Goal: Task Accomplishment & Management: Complete application form

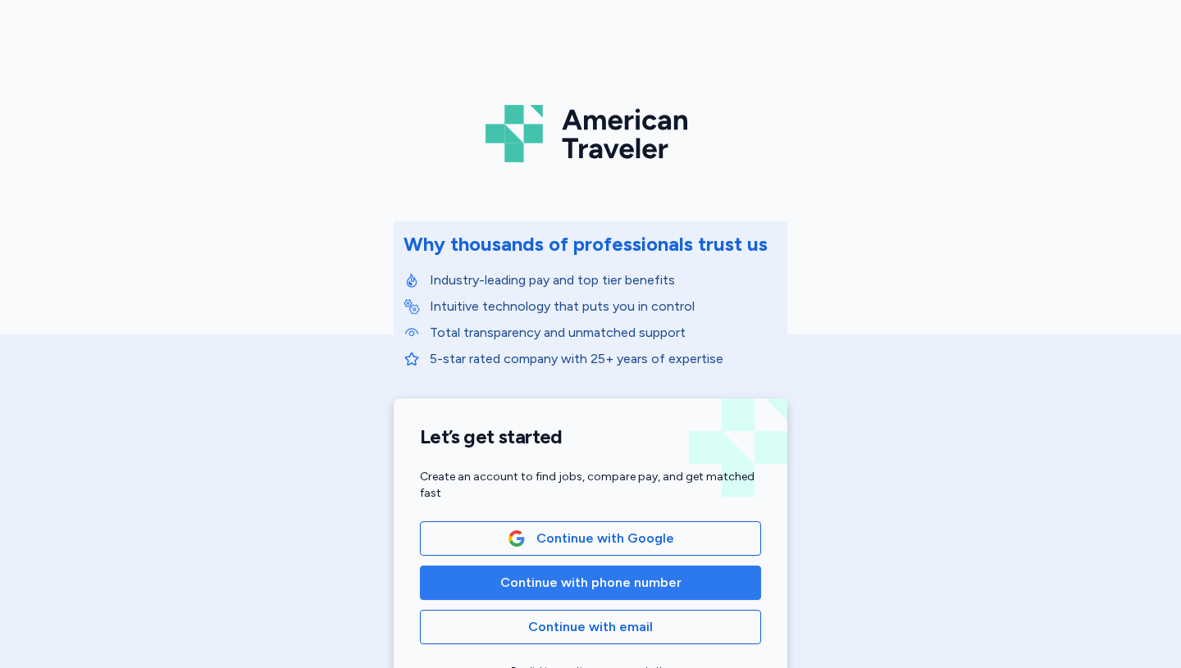
click at [603, 583] on span "Continue with phone number" at bounding box center [590, 583] width 181 height 20
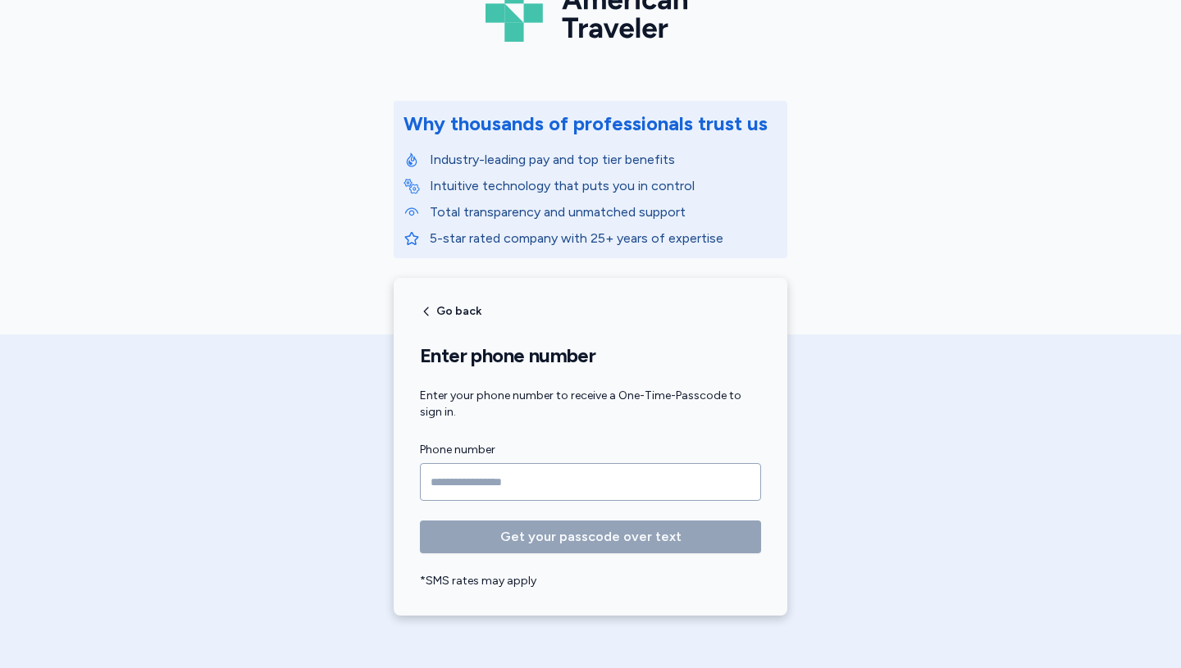
scroll to position [130, 0]
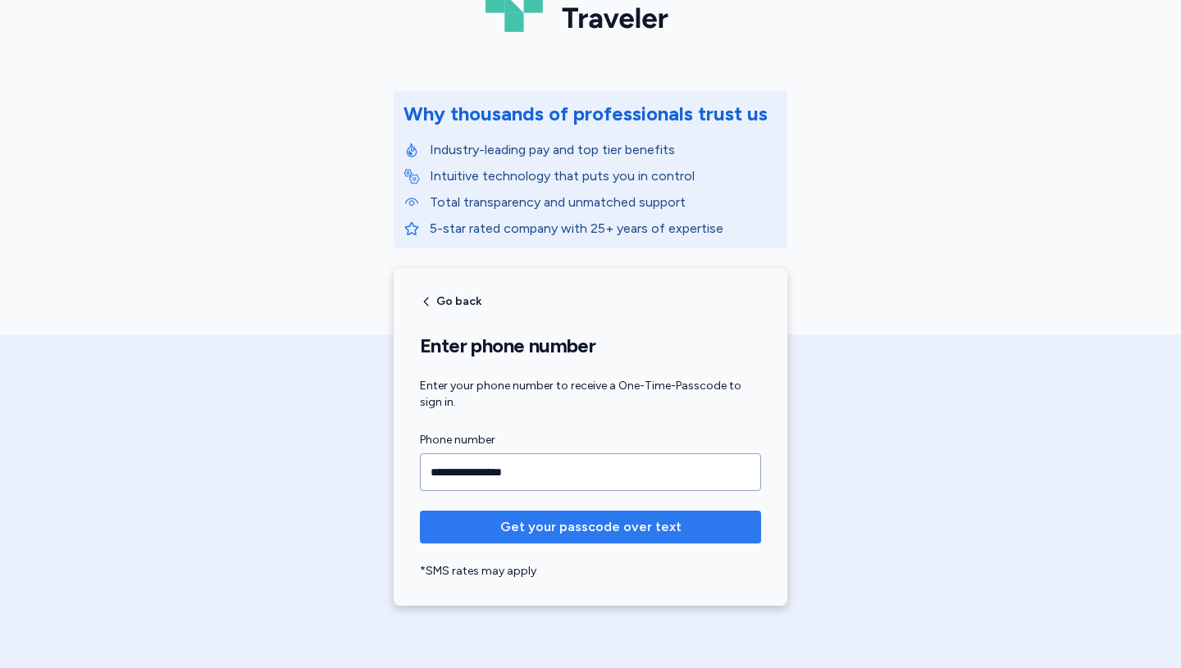
type input "**********"
click at [586, 523] on span "Get your passcode over text" at bounding box center [590, 527] width 181 height 20
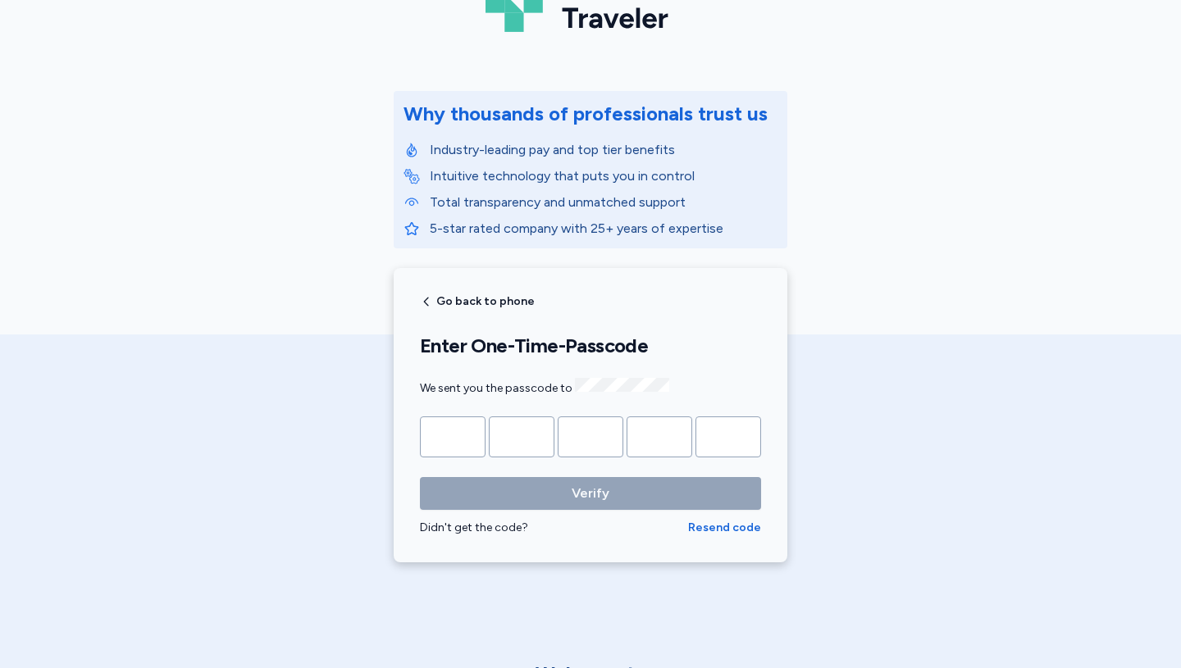
type input "*"
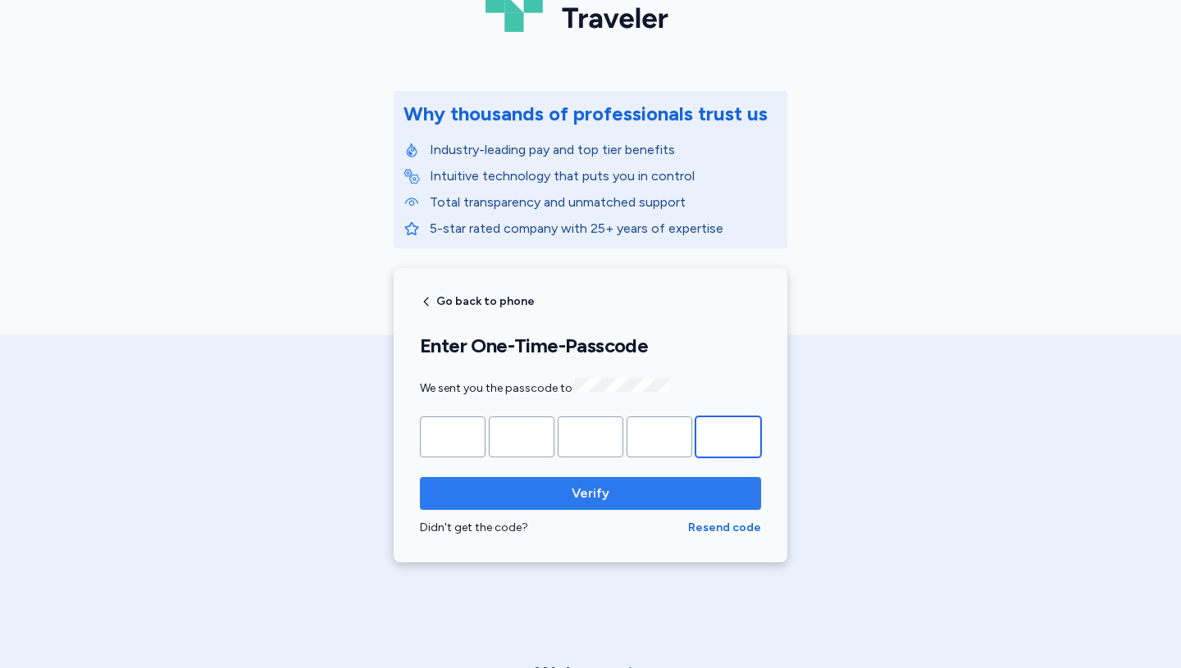
type input "*"
click at [599, 484] on span "Verify" at bounding box center [591, 494] width 38 height 20
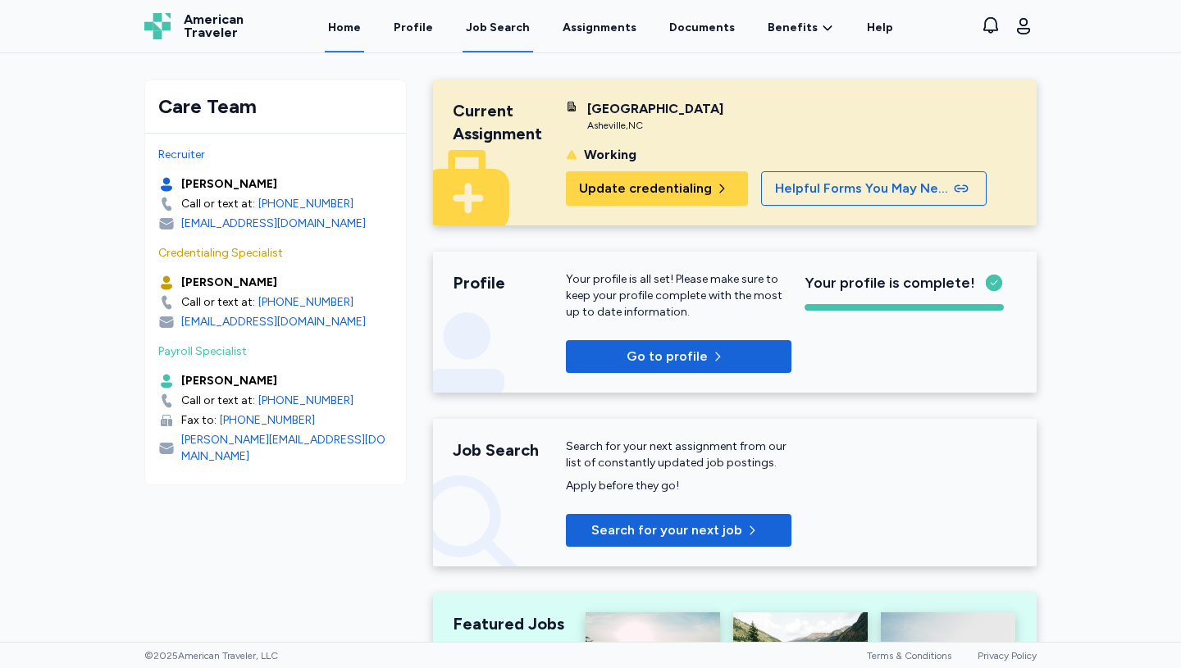
click at [502, 24] on div "Job Search" at bounding box center [498, 28] width 64 height 16
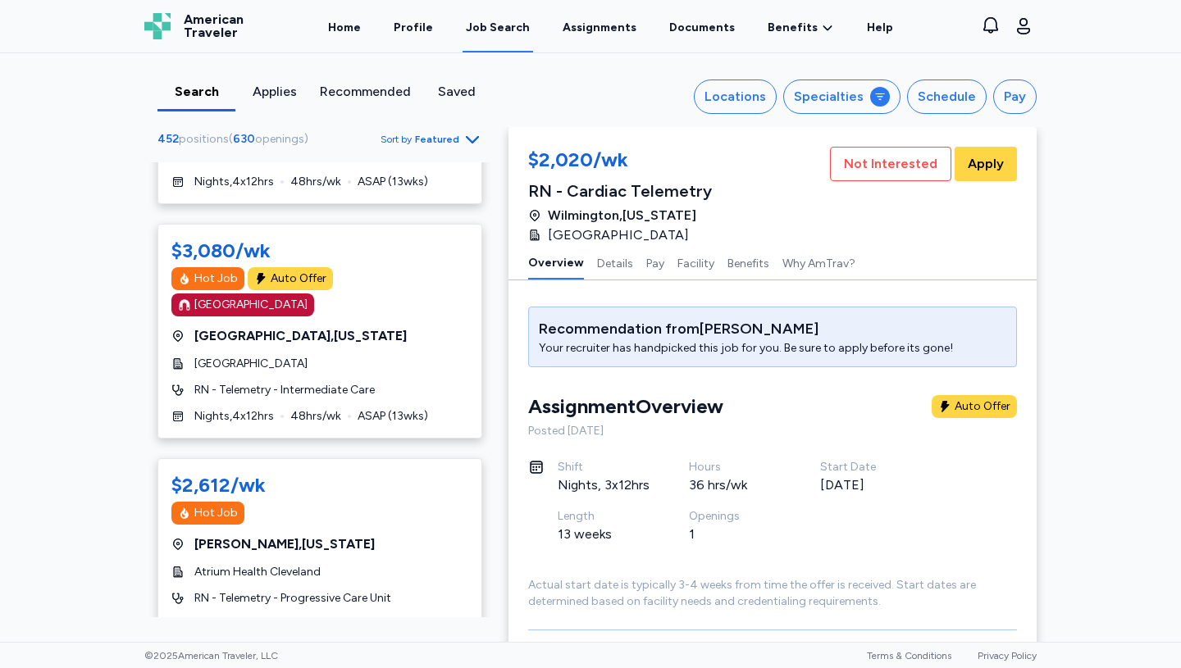
scroll to position [36, 0]
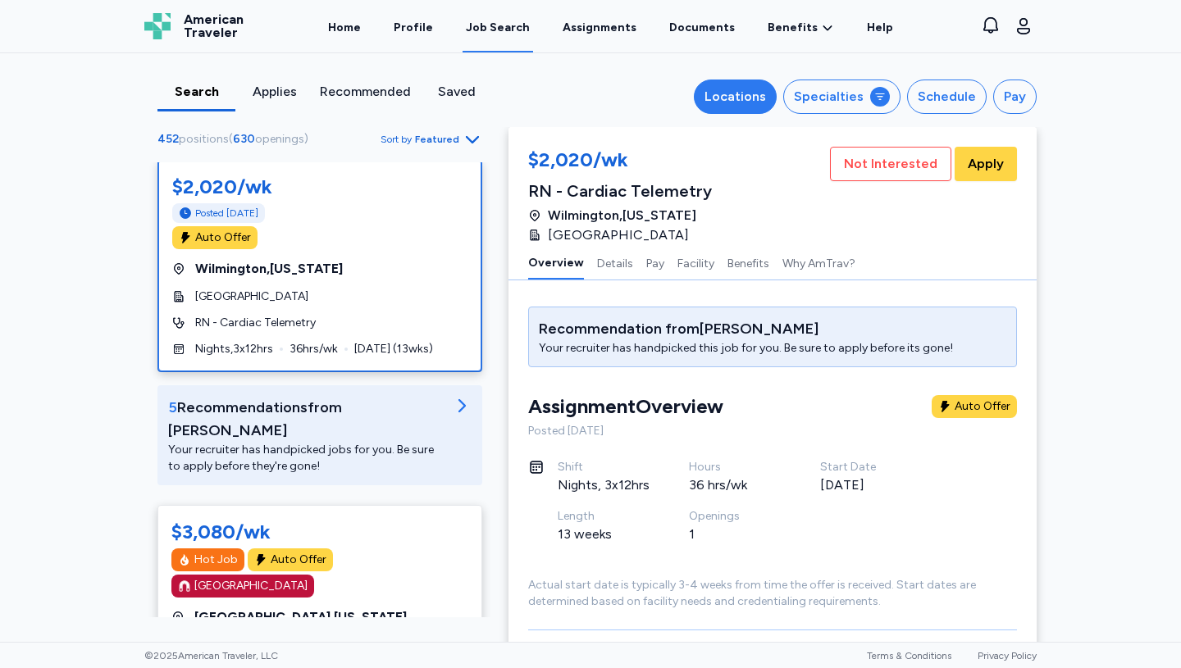
click at [750, 97] on div "Locations" at bounding box center [735, 97] width 62 height 20
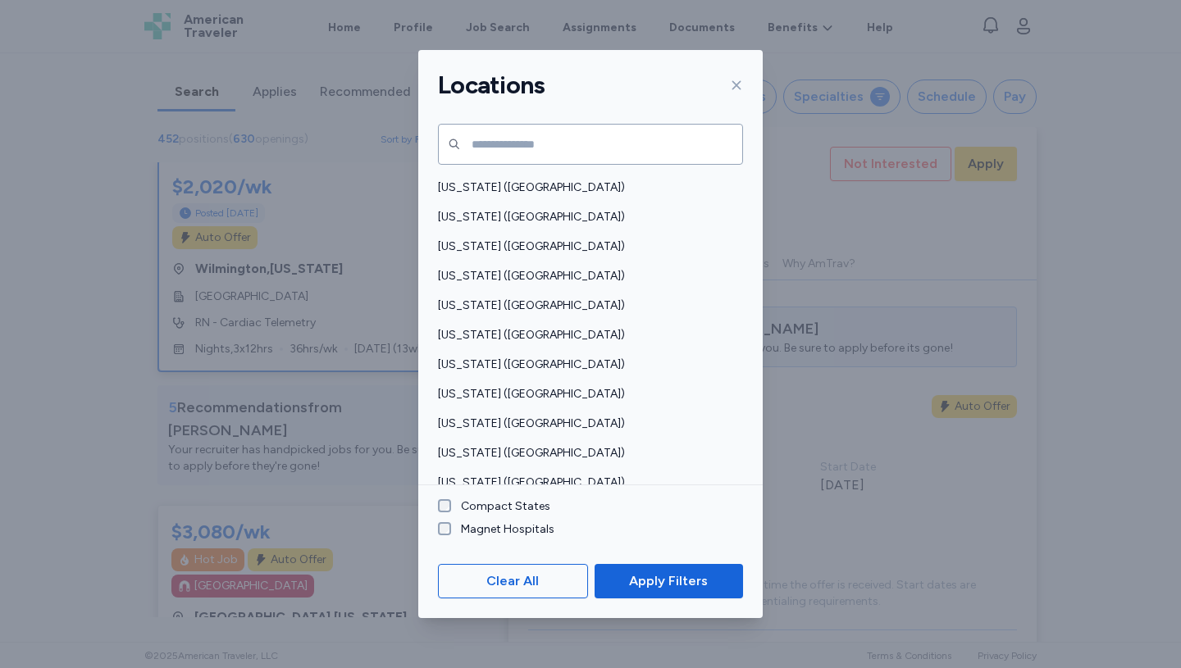
scroll to position [786, 0]
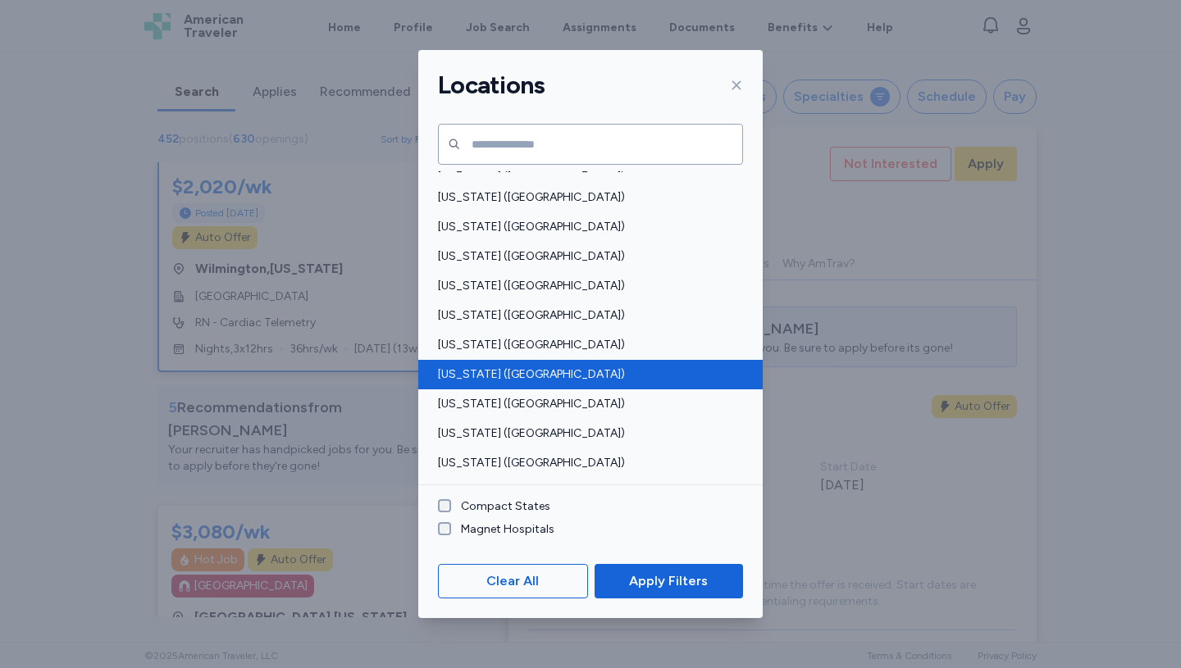
click at [493, 375] on span "North Carolina (NC)" at bounding box center [585, 375] width 295 height 16
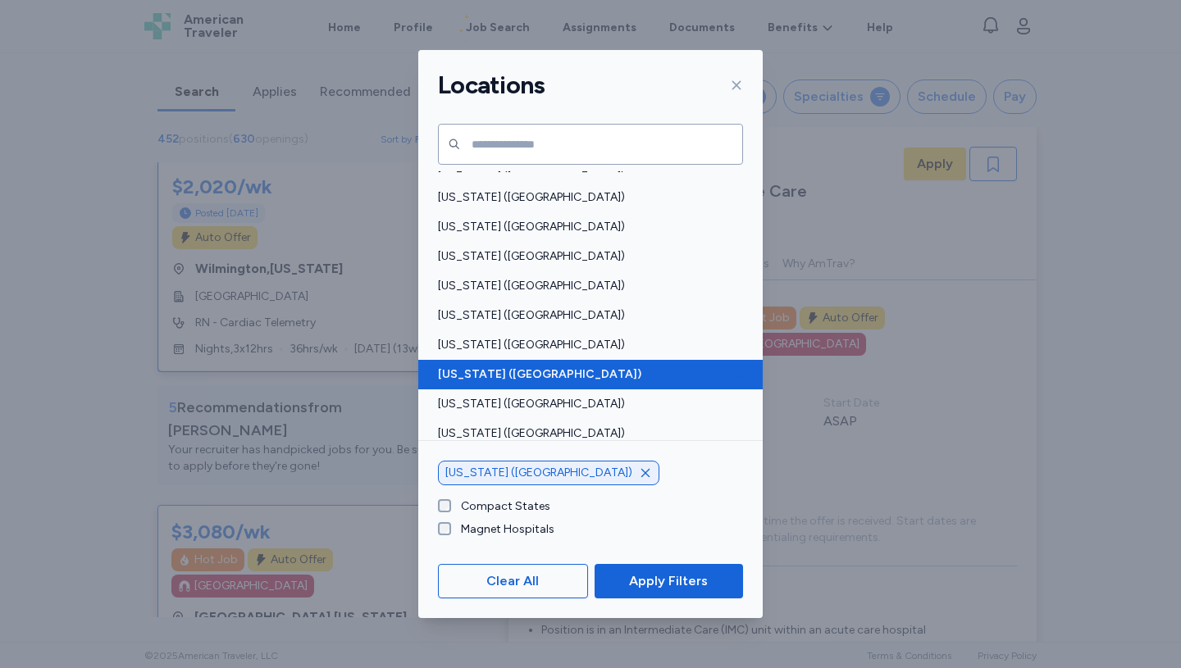
scroll to position [2, 0]
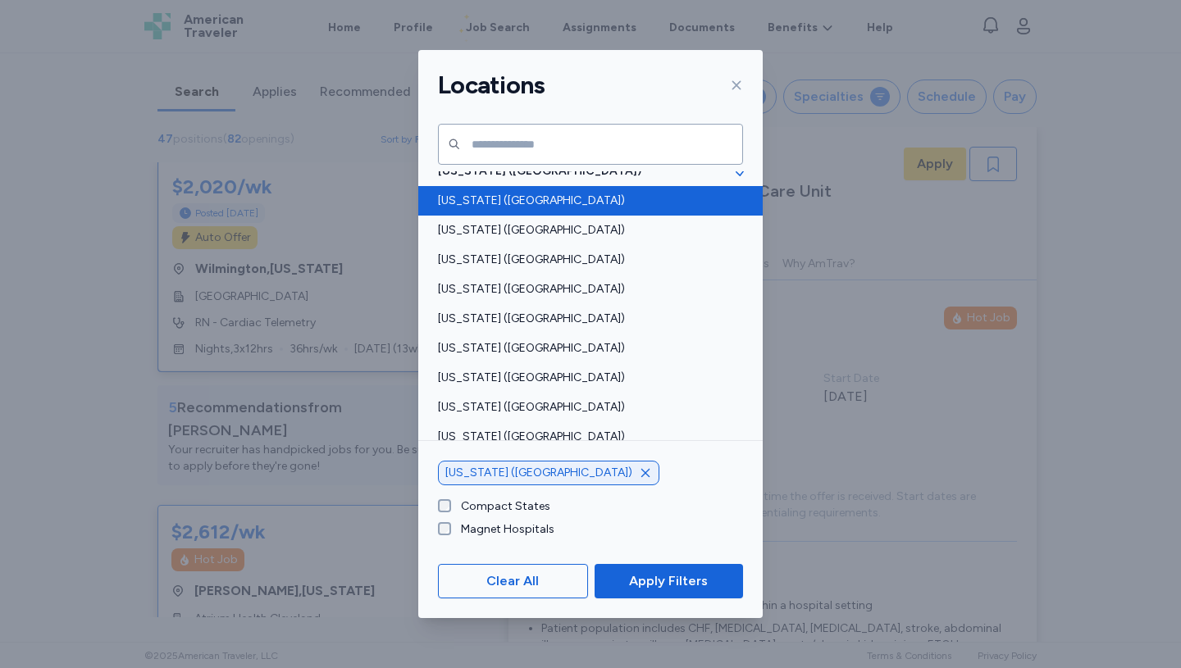
scroll to position [1101, 0]
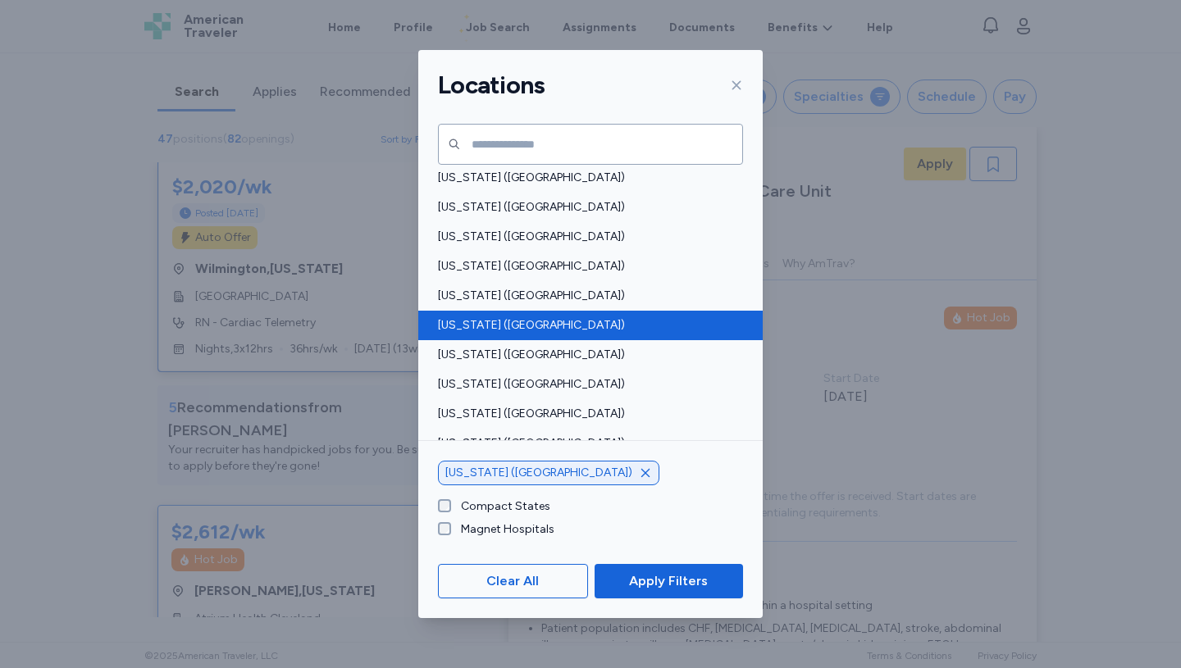
click at [500, 325] on span "Tennessee (TN)" at bounding box center [585, 325] width 295 height 16
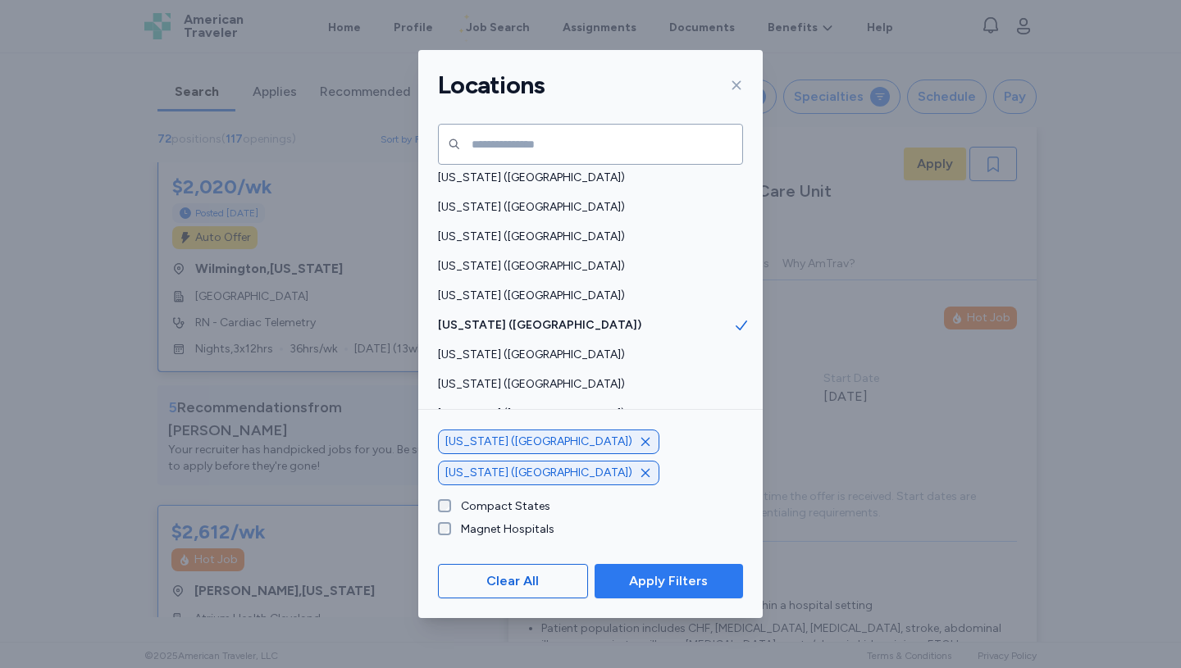
click at [662, 572] on span "Apply Filters" at bounding box center [668, 582] width 79 height 20
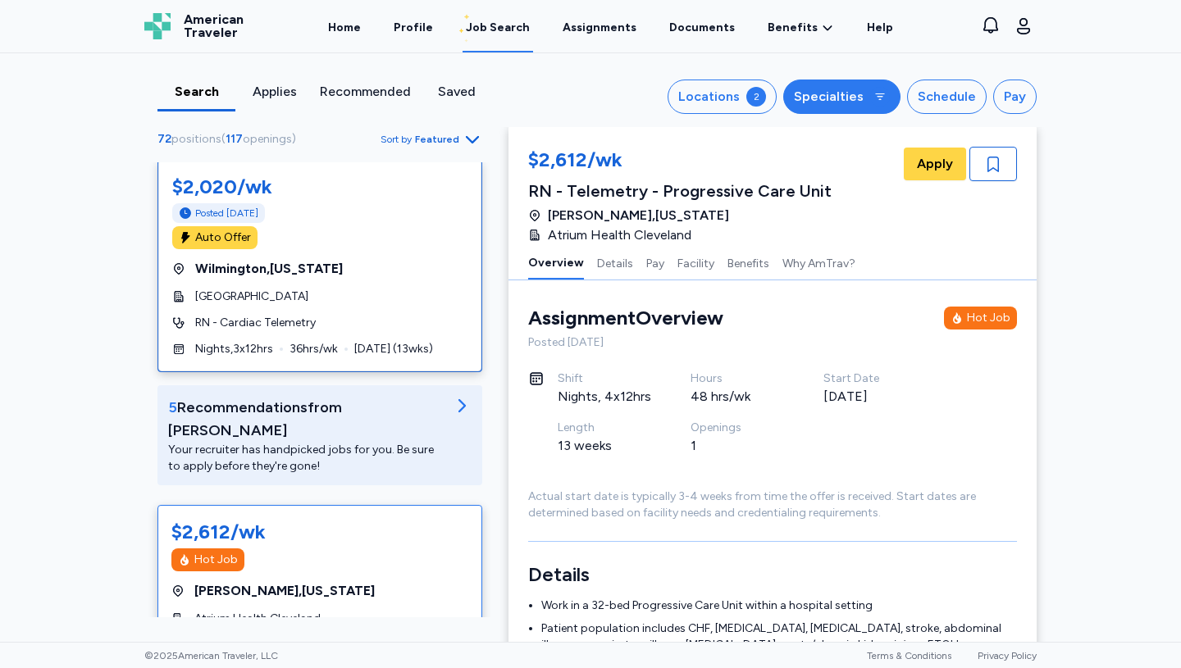
click at [846, 92] on div "Specialties" at bounding box center [829, 97] width 70 height 20
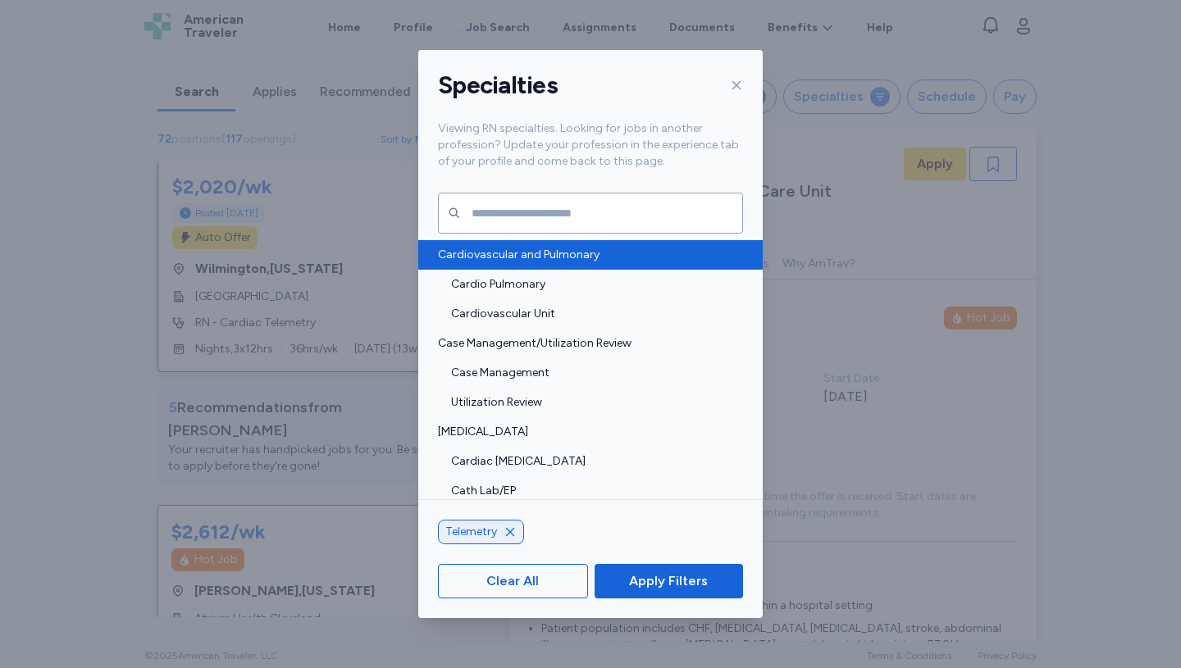
click at [504, 253] on span "Cardiovascular and Pulmonary" at bounding box center [585, 255] width 295 height 16
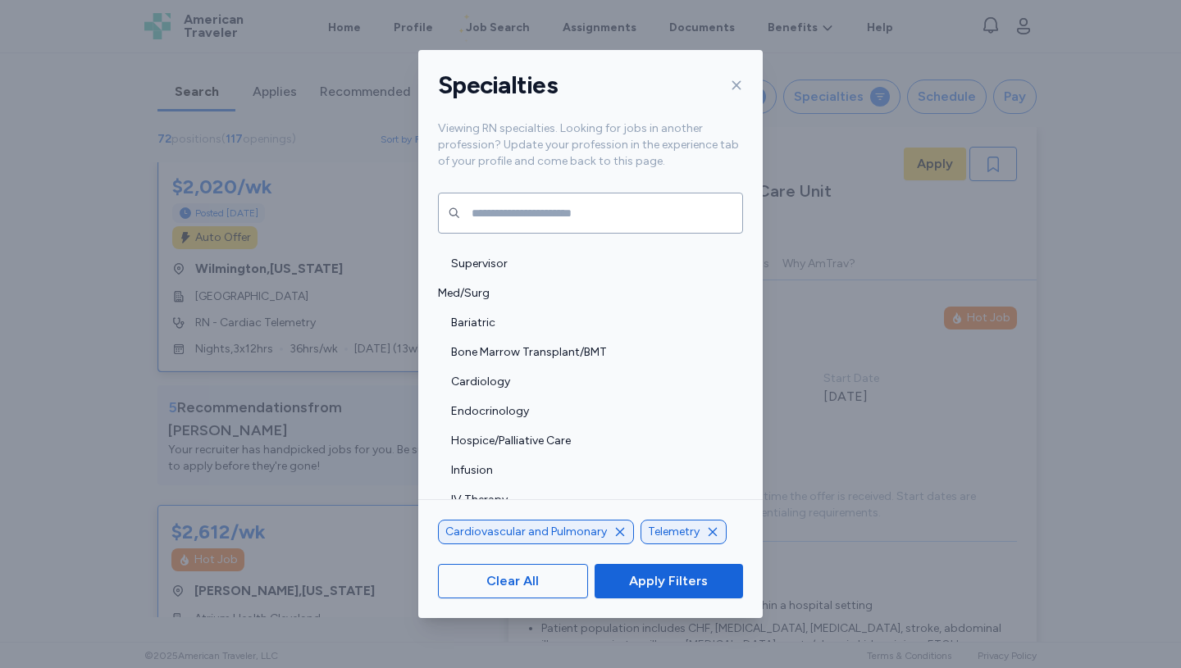
scroll to position [1587, 0]
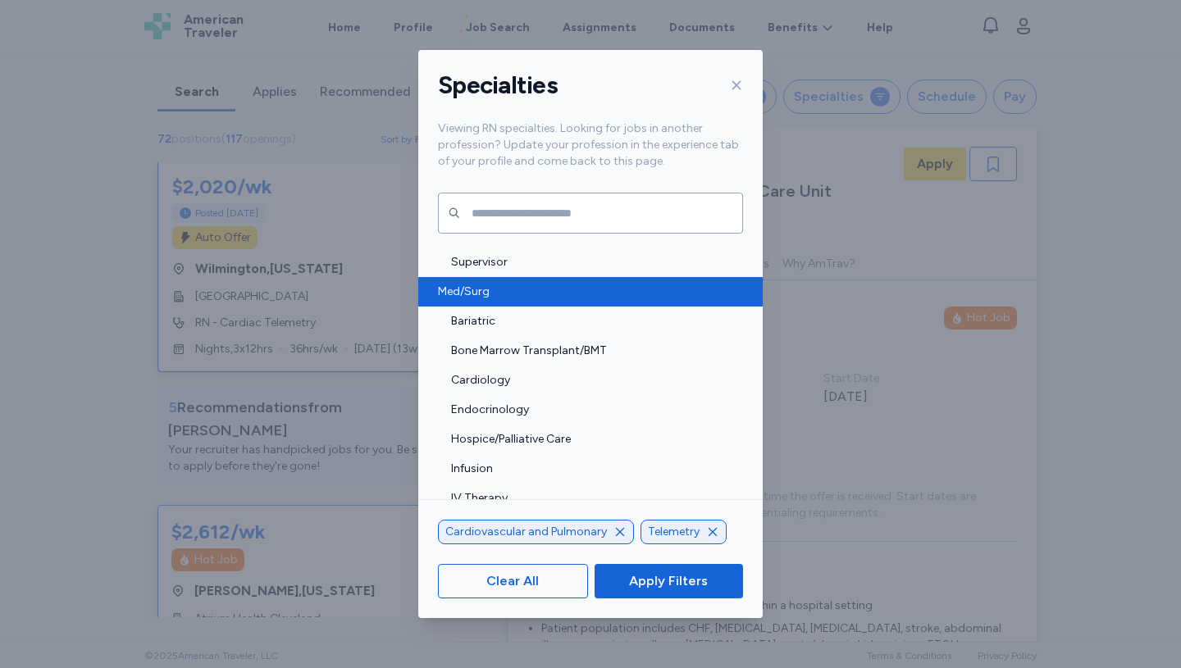
click at [479, 288] on span "Med/Surg" at bounding box center [585, 292] width 295 height 16
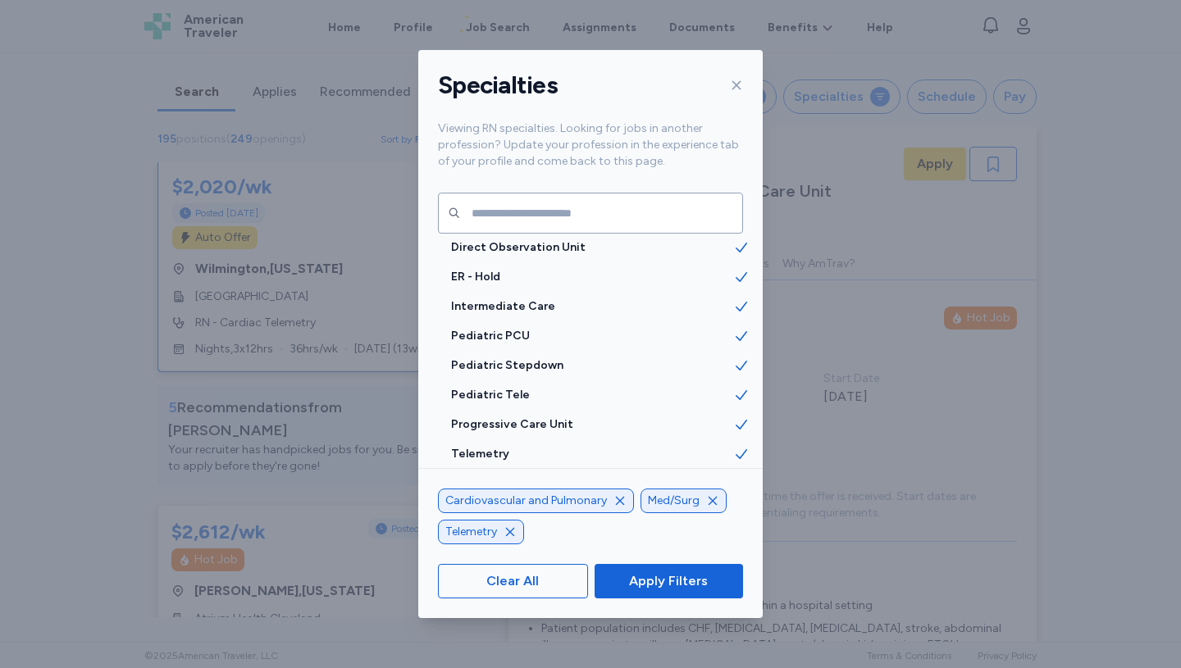
scroll to position [3698, 0]
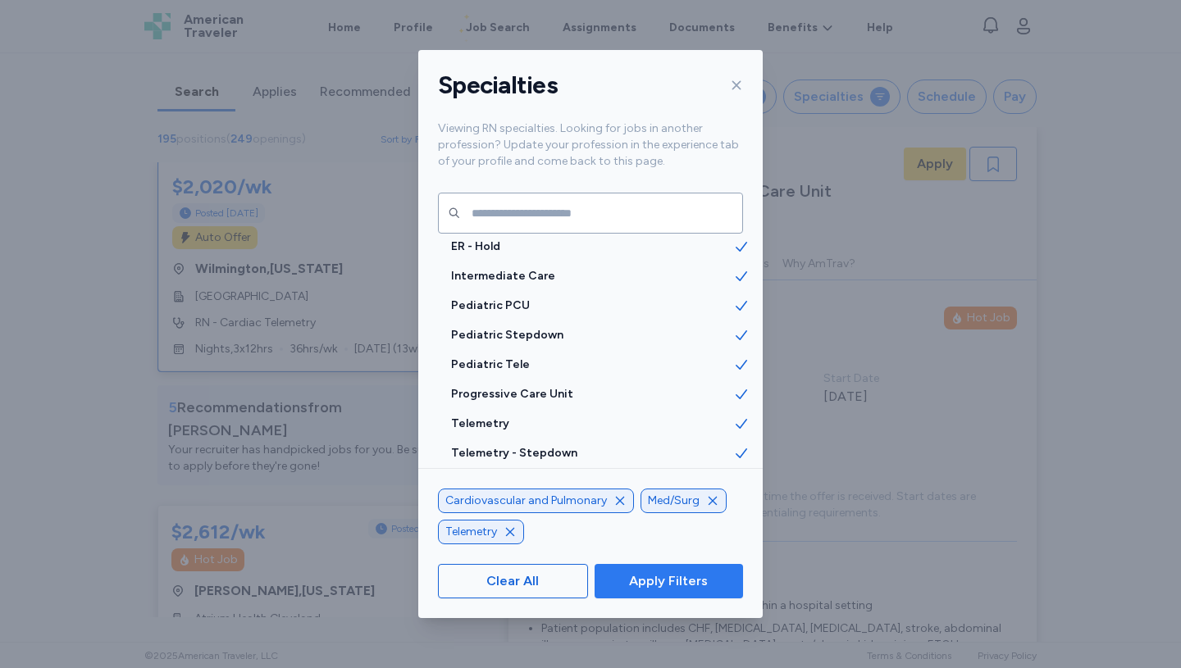
click at [674, 581] on span "Apply Filters" at bounding box center [668, 582] width 79 height 20
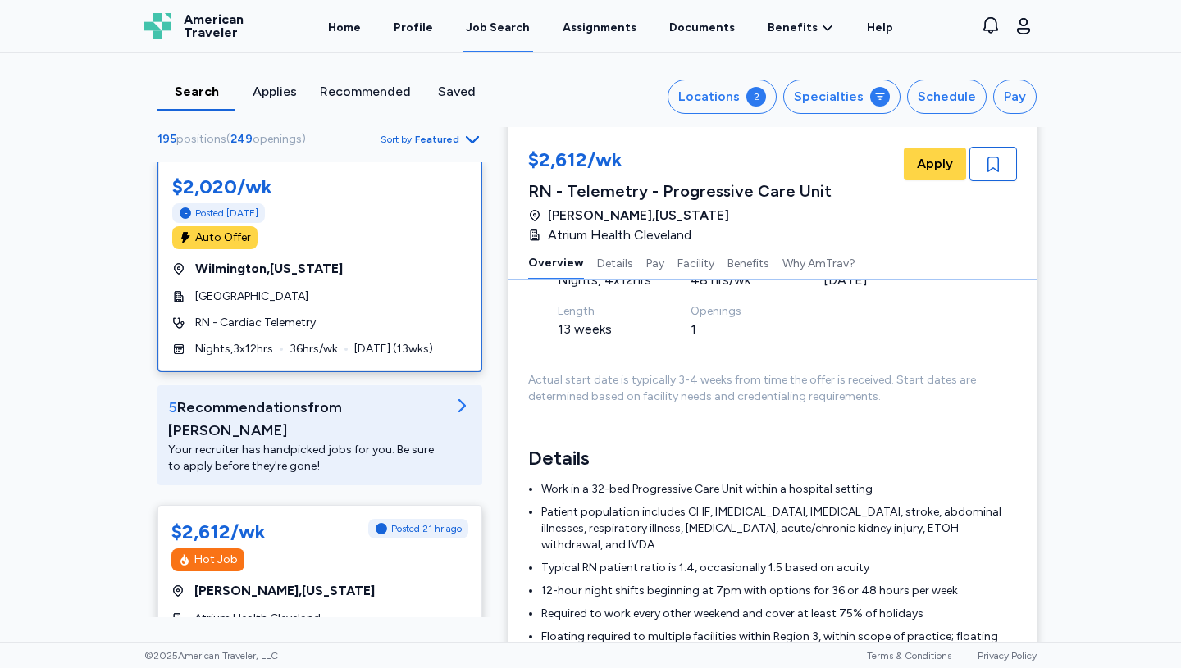
scroll to position [0, 0]
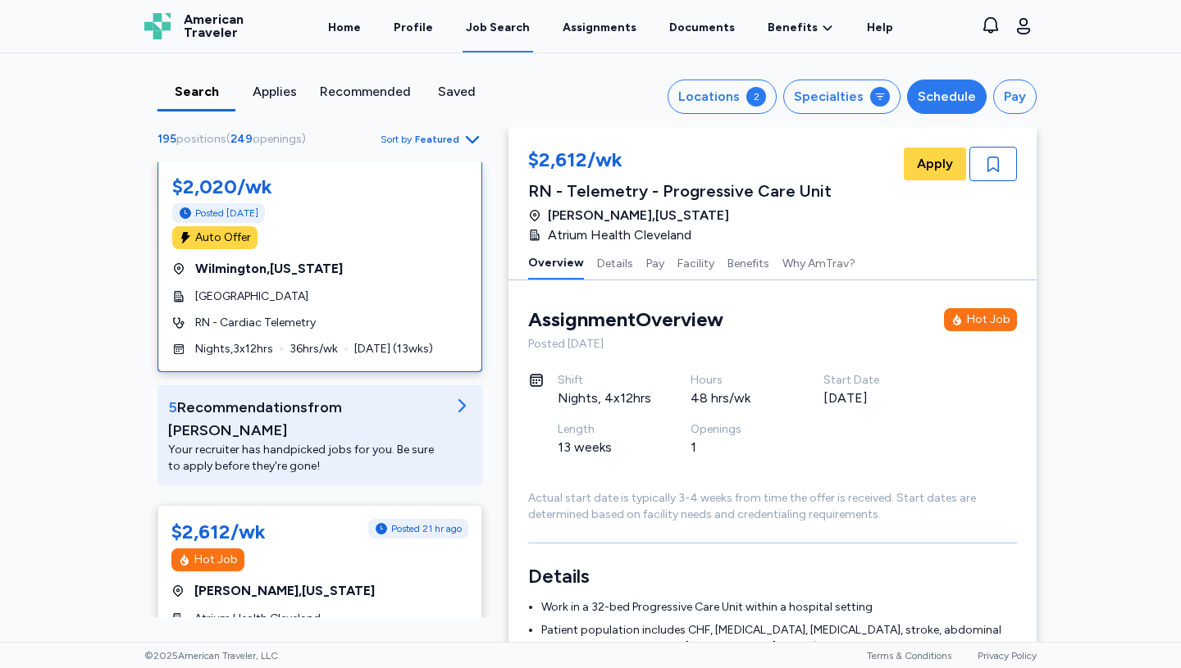
click at [946, 101] on div "Schedule" at bounding box center [947, 97] width 58 height 20
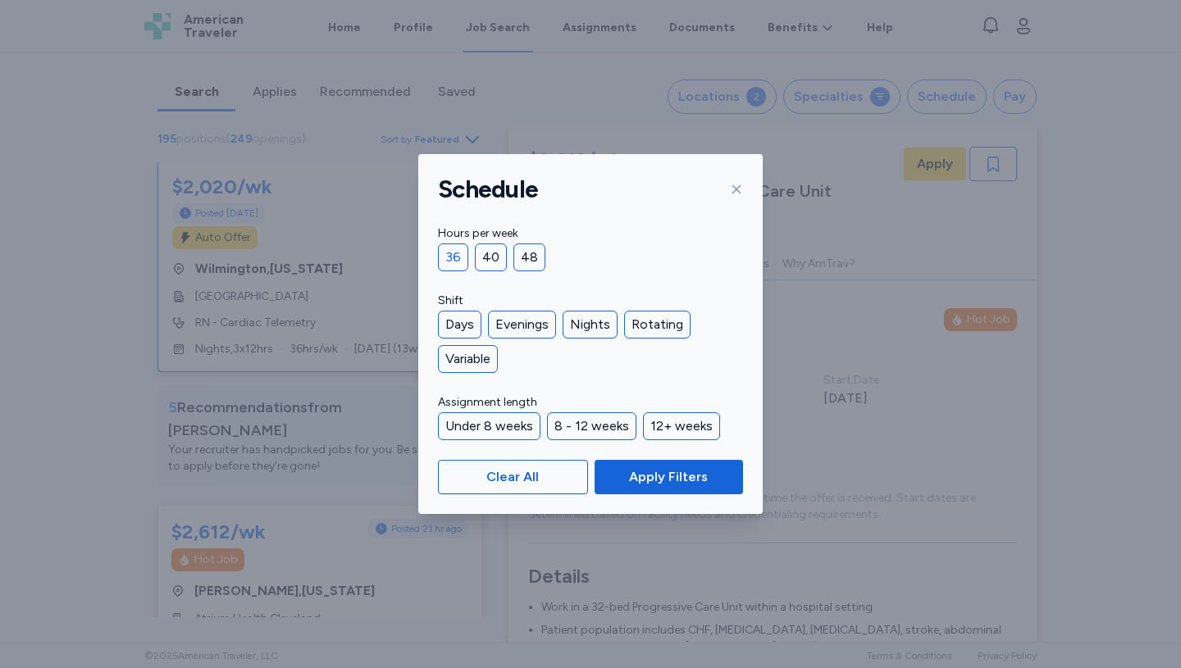
click at [459, 248] on div "36" at bounding box center [453, 258] width 30 height 28
click at [594, 321] on div "Nights" at bounding box center [590, 325] width 55 height 28
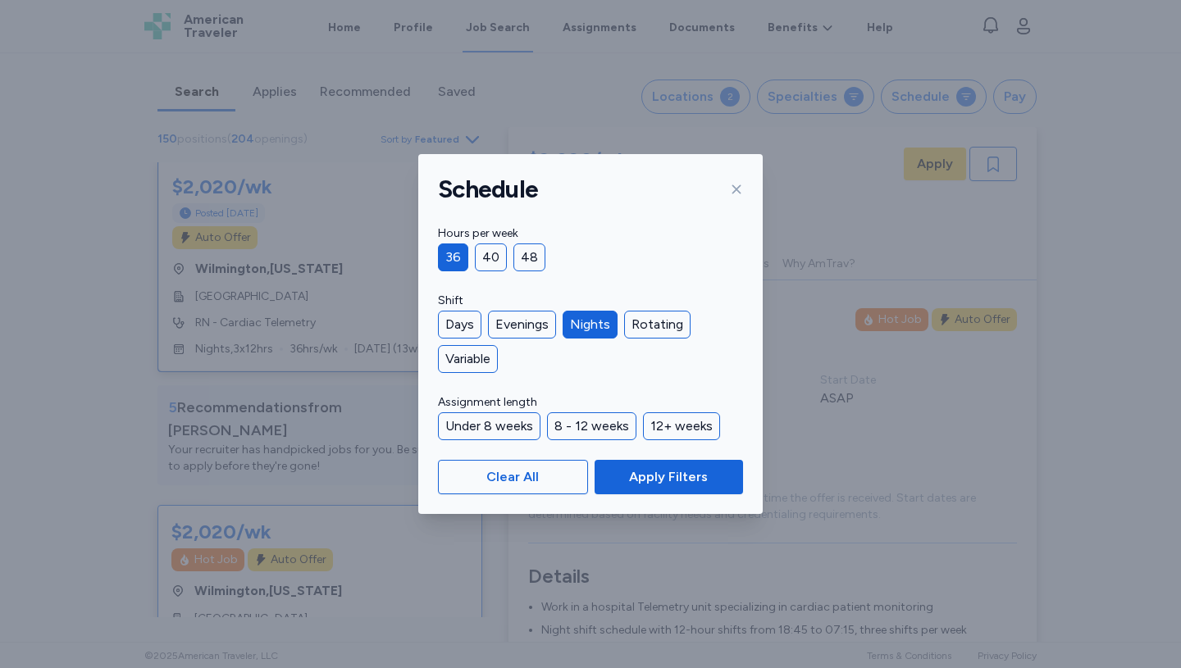
scroll to position [2, 0]
click at [663, 476] on span "Apply Filters" at bounding box center [668, 477] width 79 height 20
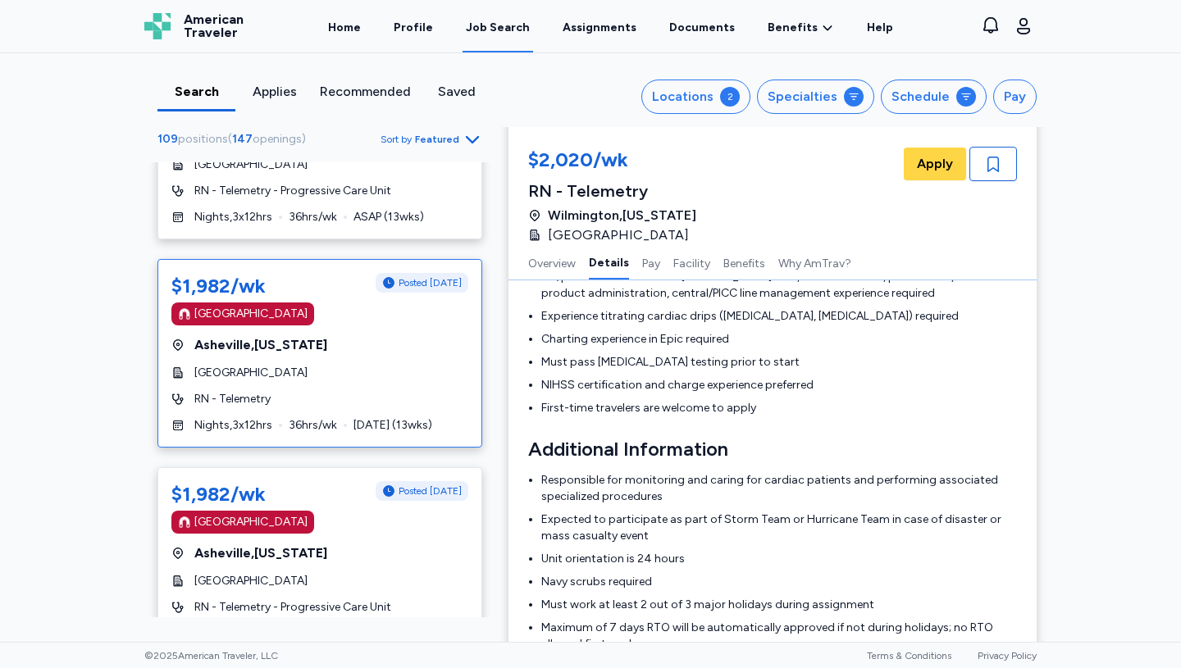
scroll to position [4572, 0]
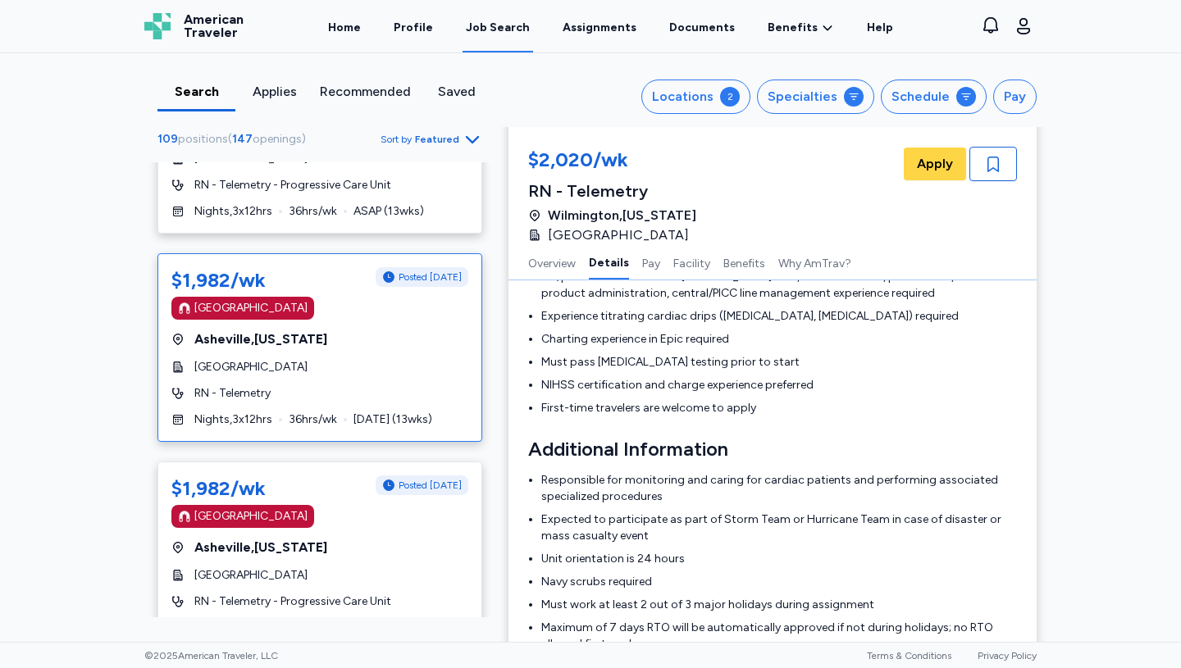
click at [326, 326] on div "$1,982/wk Posted 1 day ago Magnet Hospital Asheville , North Carolina Mission H…" at bounding box center [319, 347] width 325 height 189
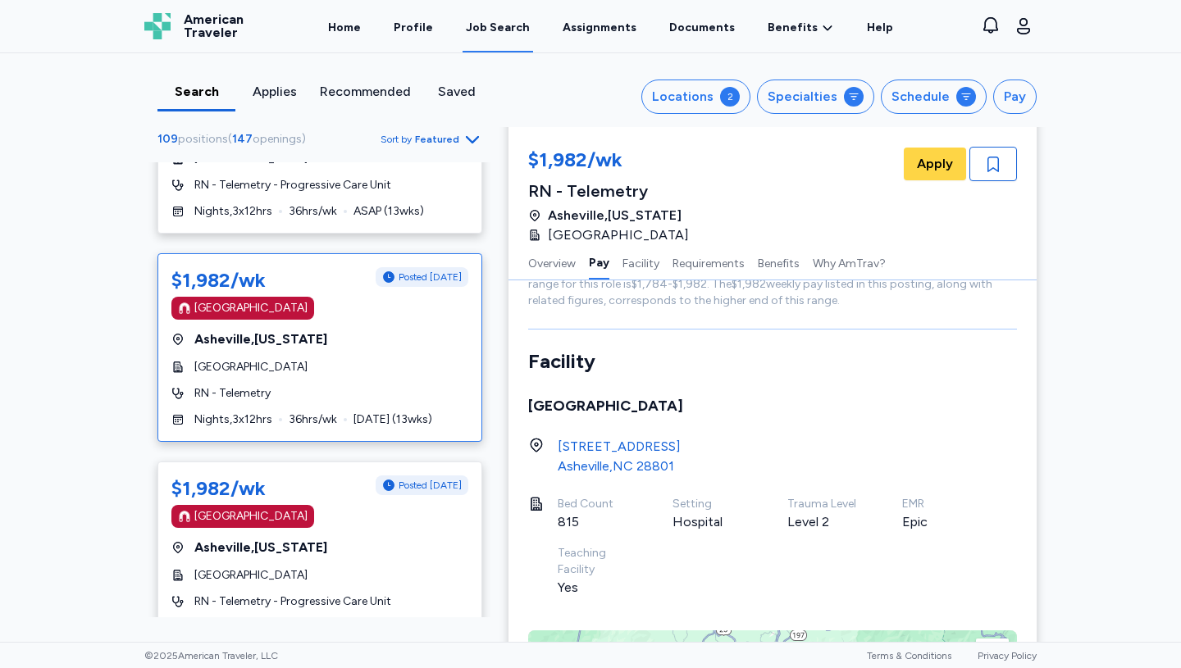
scroll to position [733, 0]
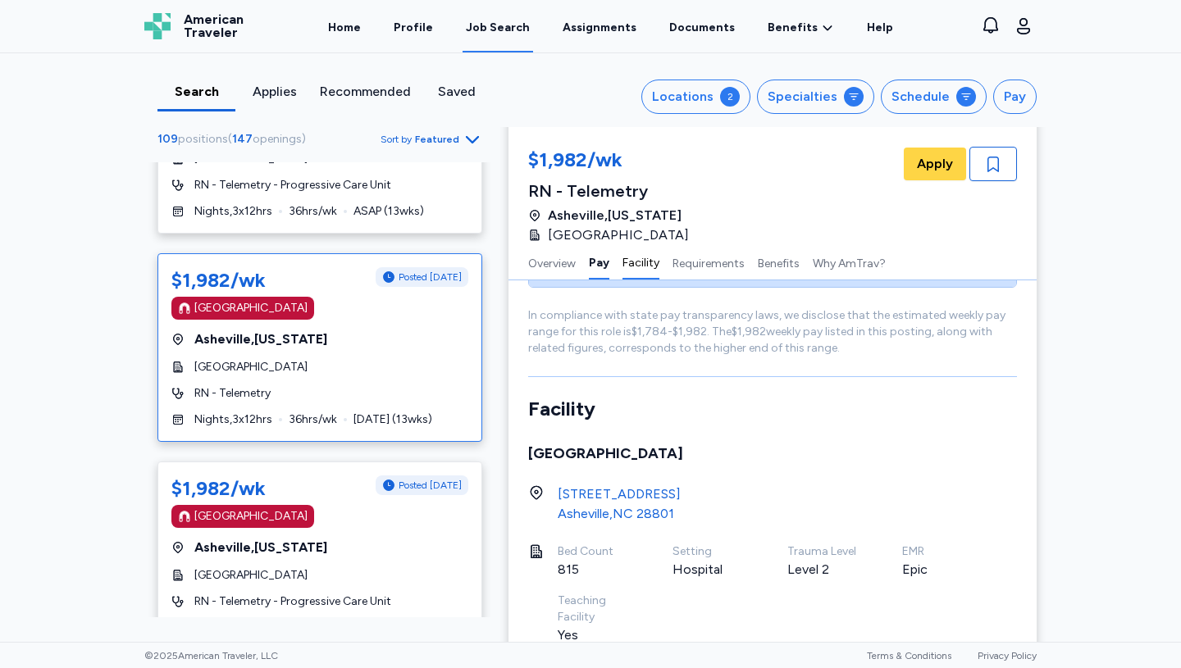
click at [644, 259] on button "Facility" at bounding box center [640, 262] width 37 height 34
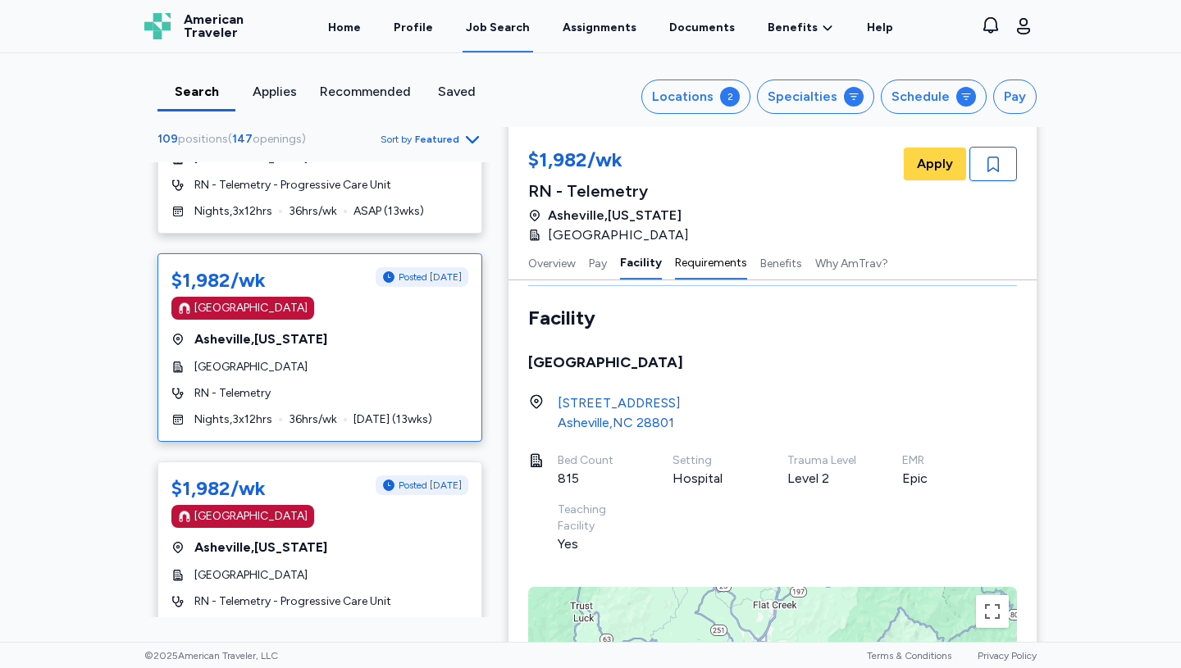
click at [690, 264] on button "Requirements" at bounding box center [711, 262] width 72 height 34
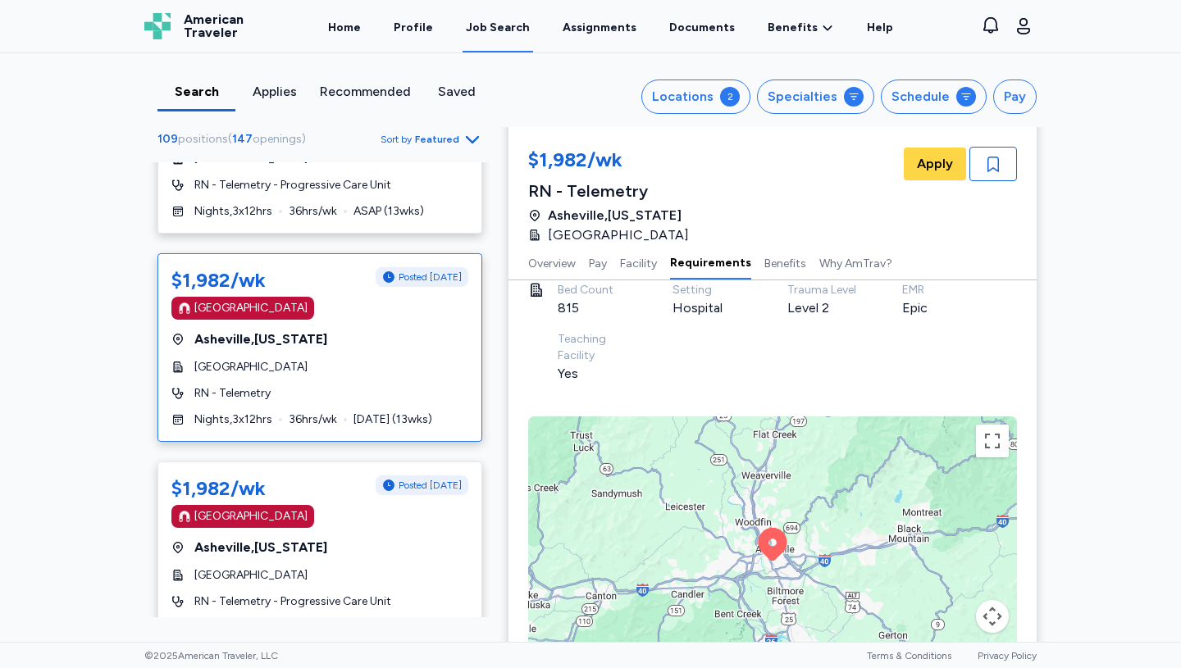
scroll to position [1442, 0]
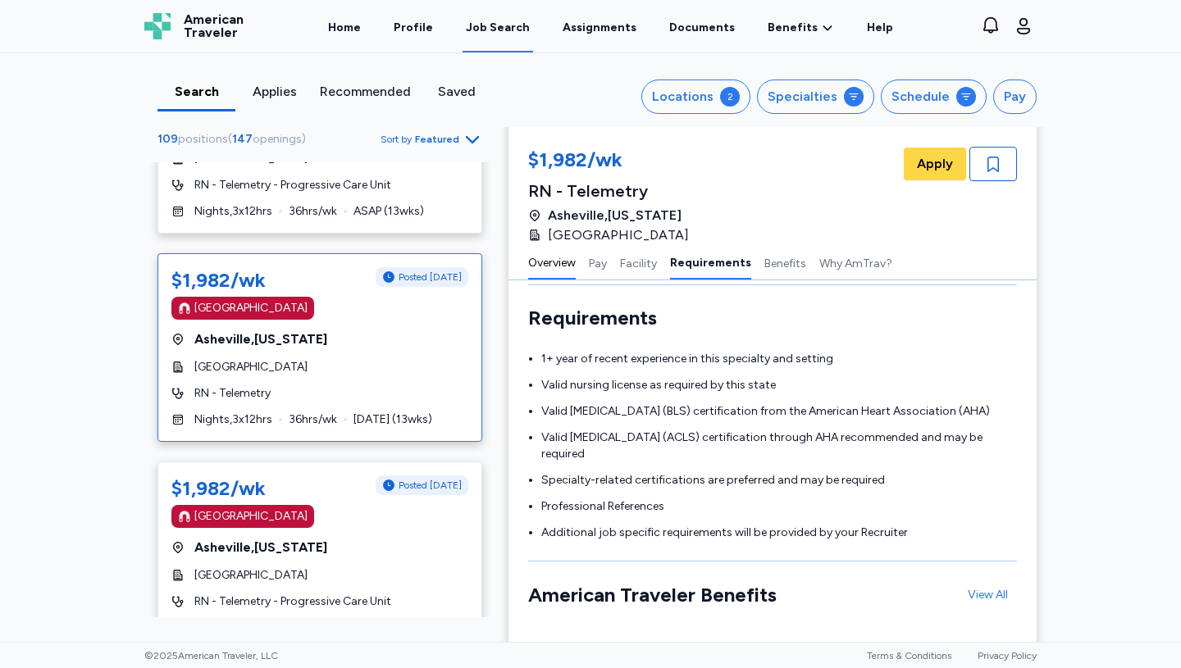
click at [546, 250] on button "Overview" at bounding box center [552, 262] width 48 height 34
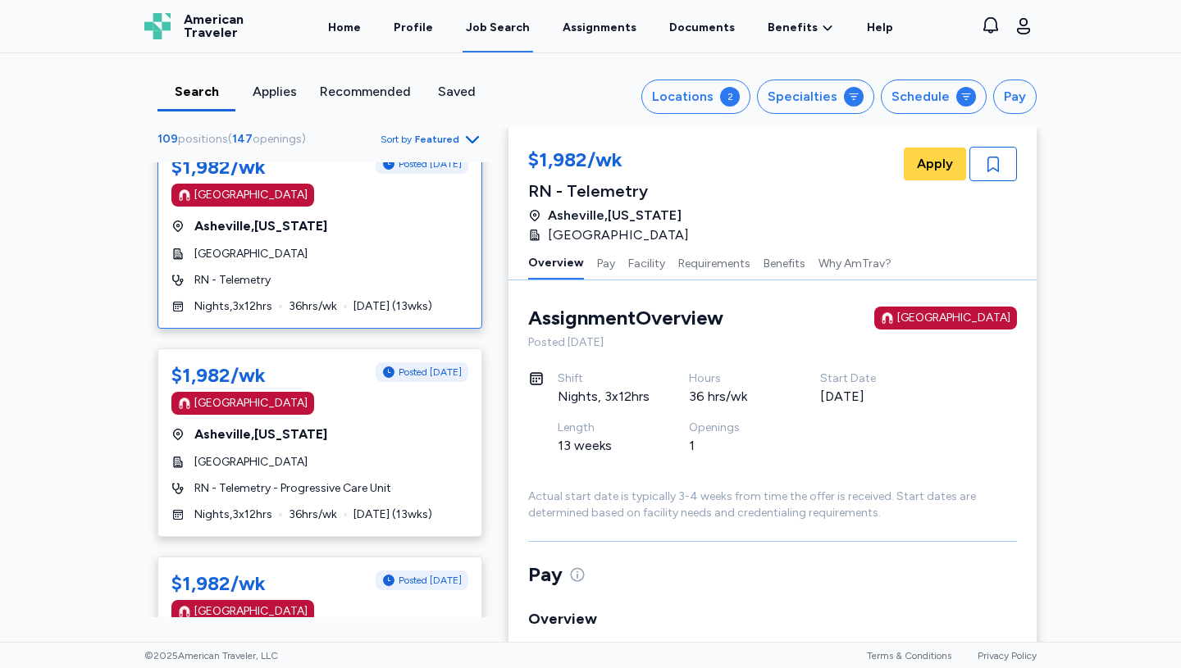
scroll to position [4717, 0]
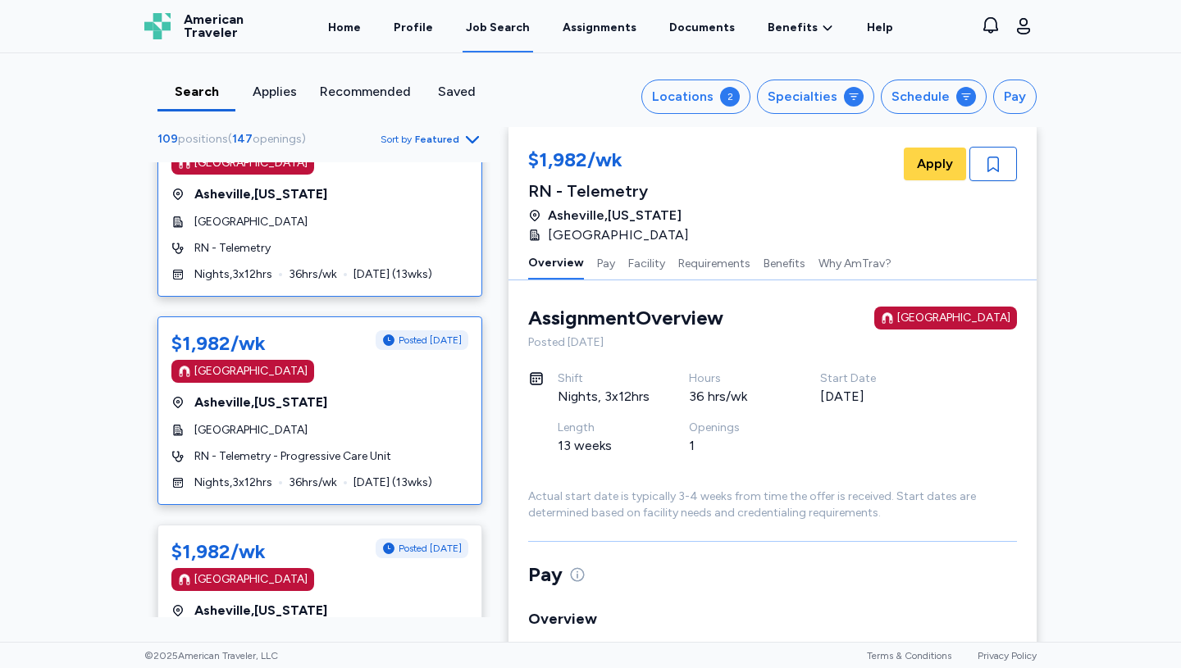
click at [331, 422] on div "Mission Hospital" at bounding box center [319, 430] width 297 height 16
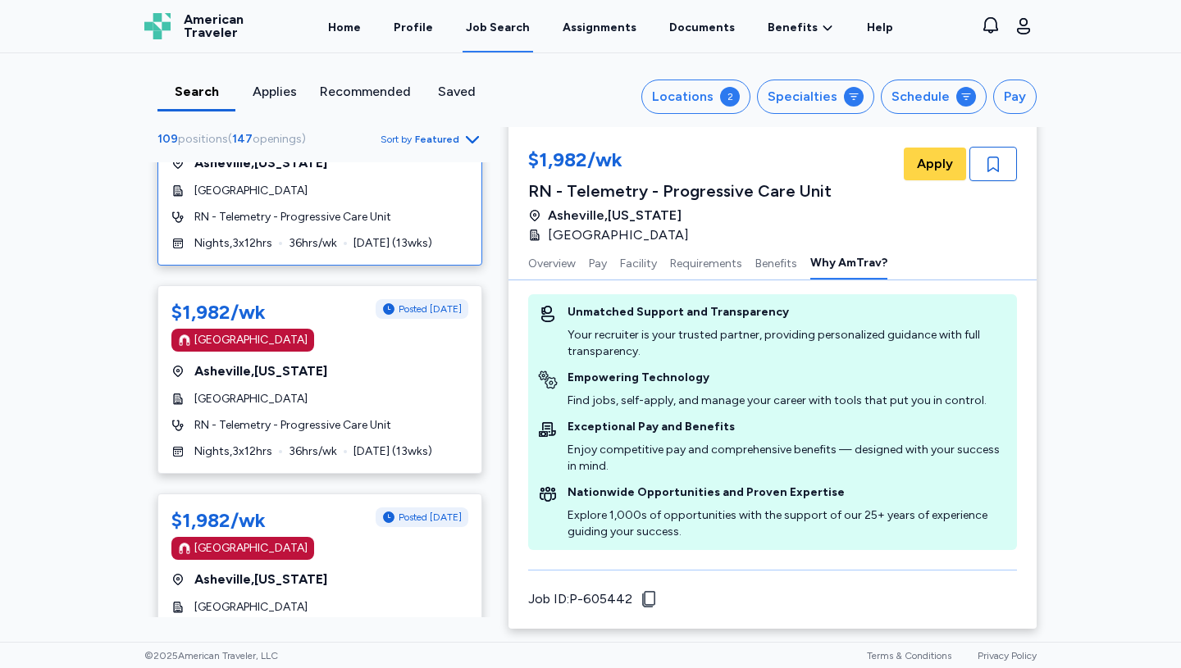
scroll to position [4960, 0]
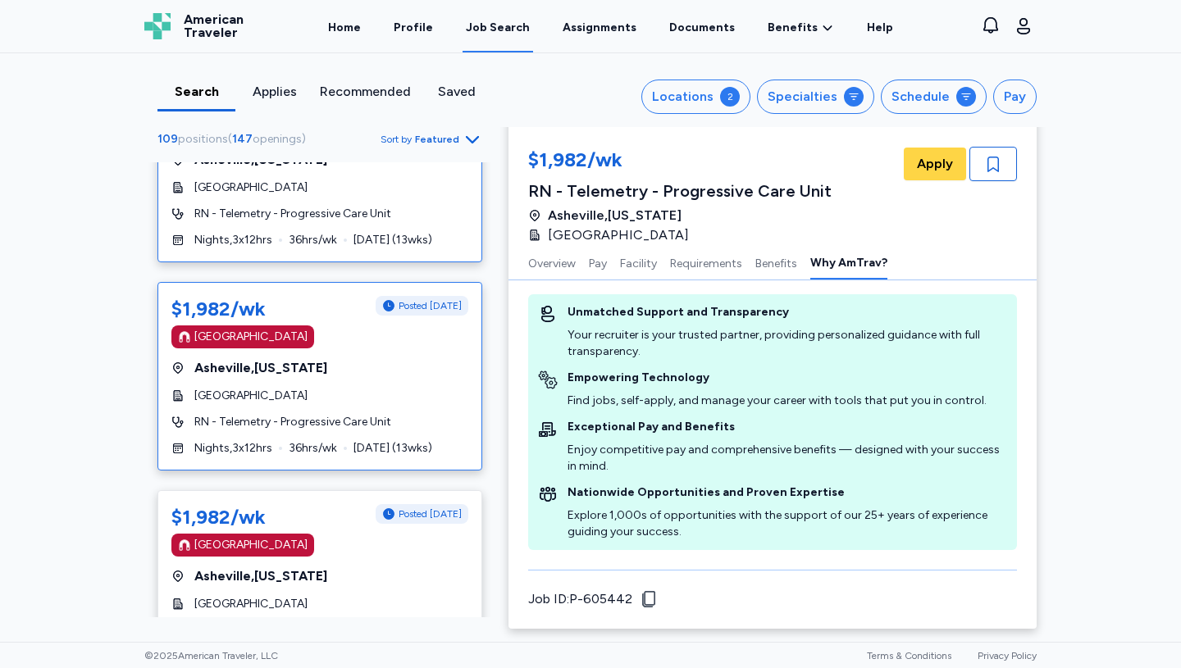
click at [327, 358] on span "Asheville , North Carolina" at bounding box center [260, 368] width 133 height 20
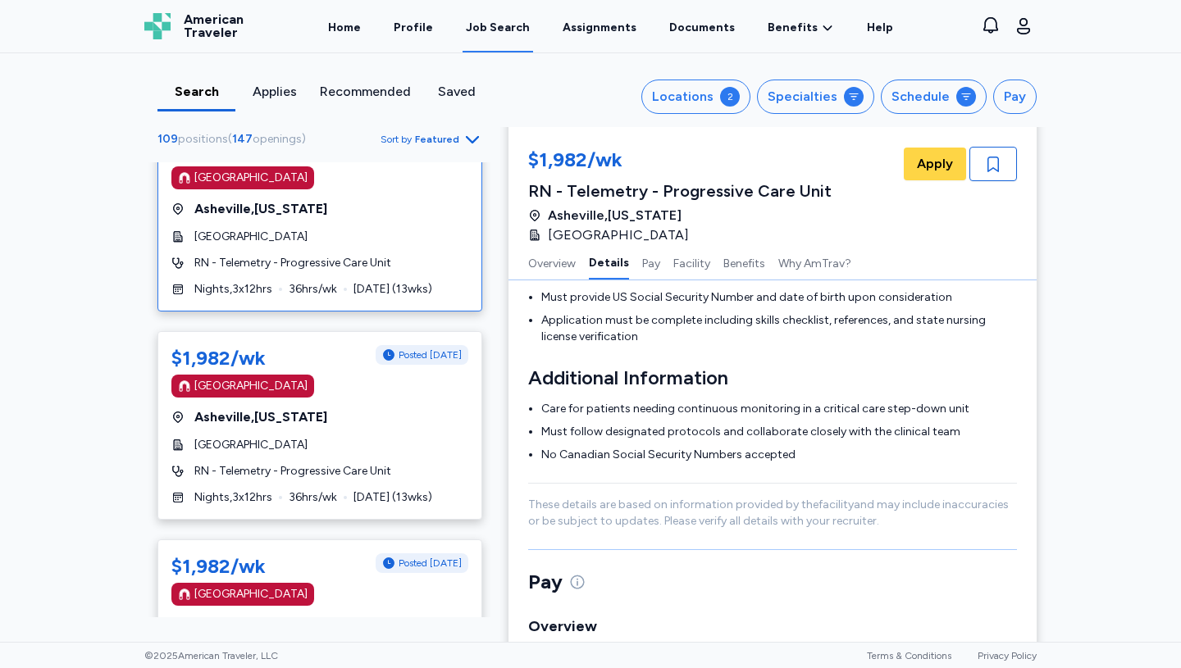
scroll to position [5145, 0]
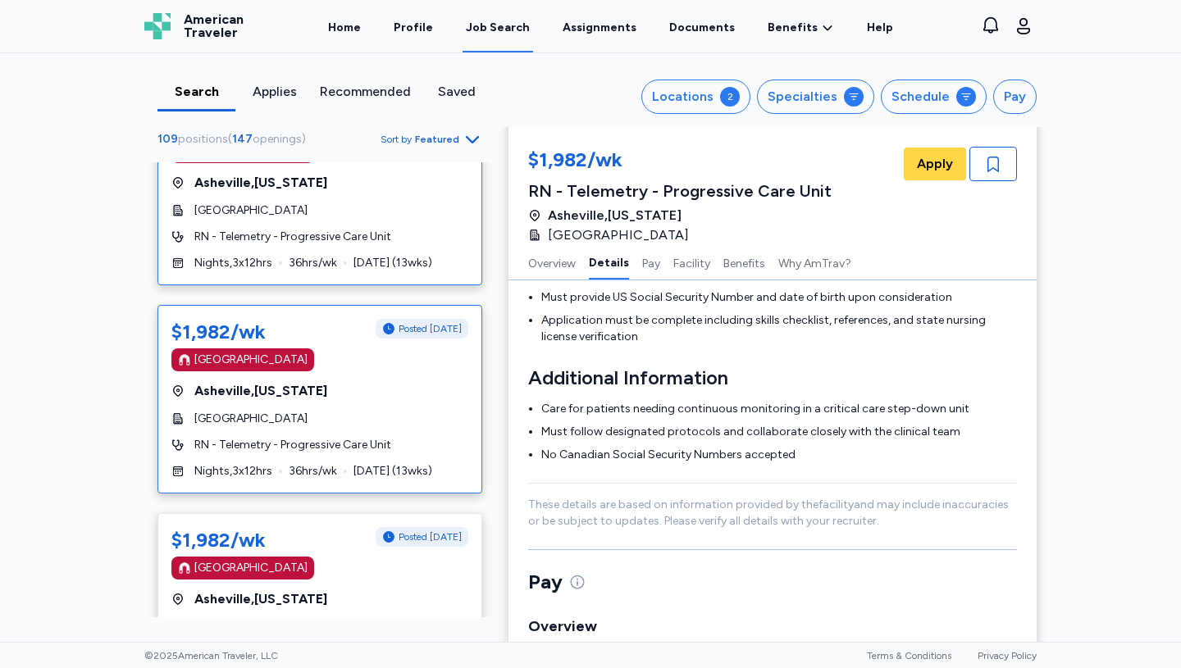
click at [319, 379] on div "$1,982/wk Posted 2 days ago Magnet Hospital Asheville , North Carolina Mission …" at bounding box center [319, 399] width 325 height 189
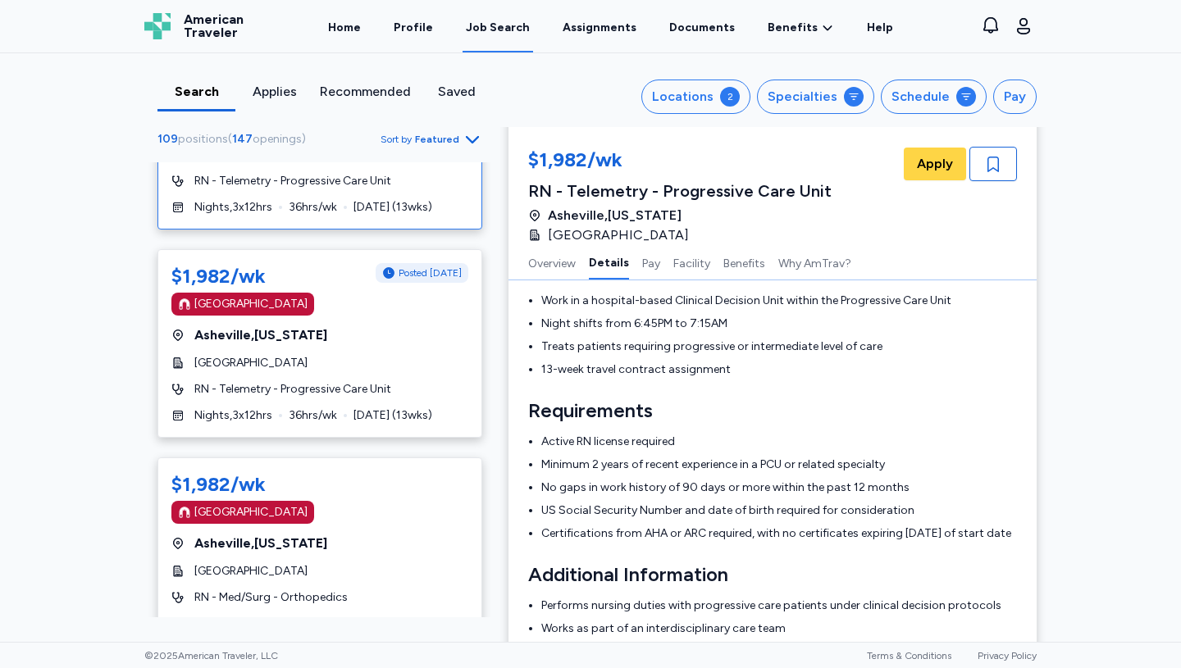
scroll to position [5414, 0]
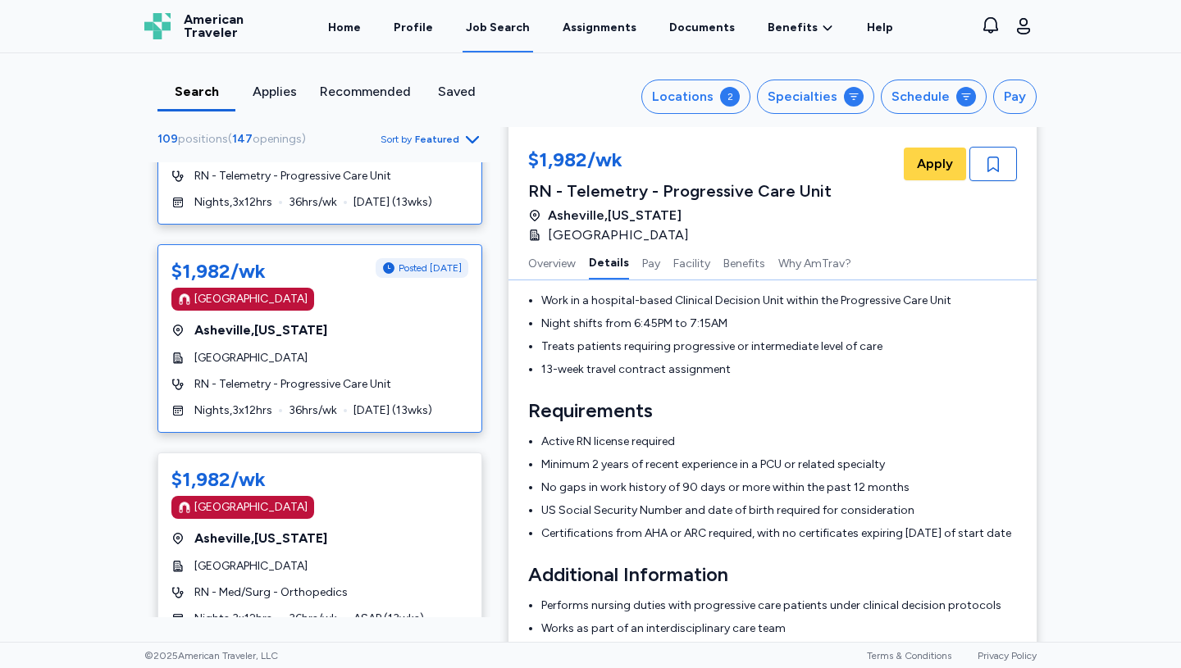
click at [327, 321] on span "Asheville , North Carolina" at bounding box center [260, 331] width 133 height 20
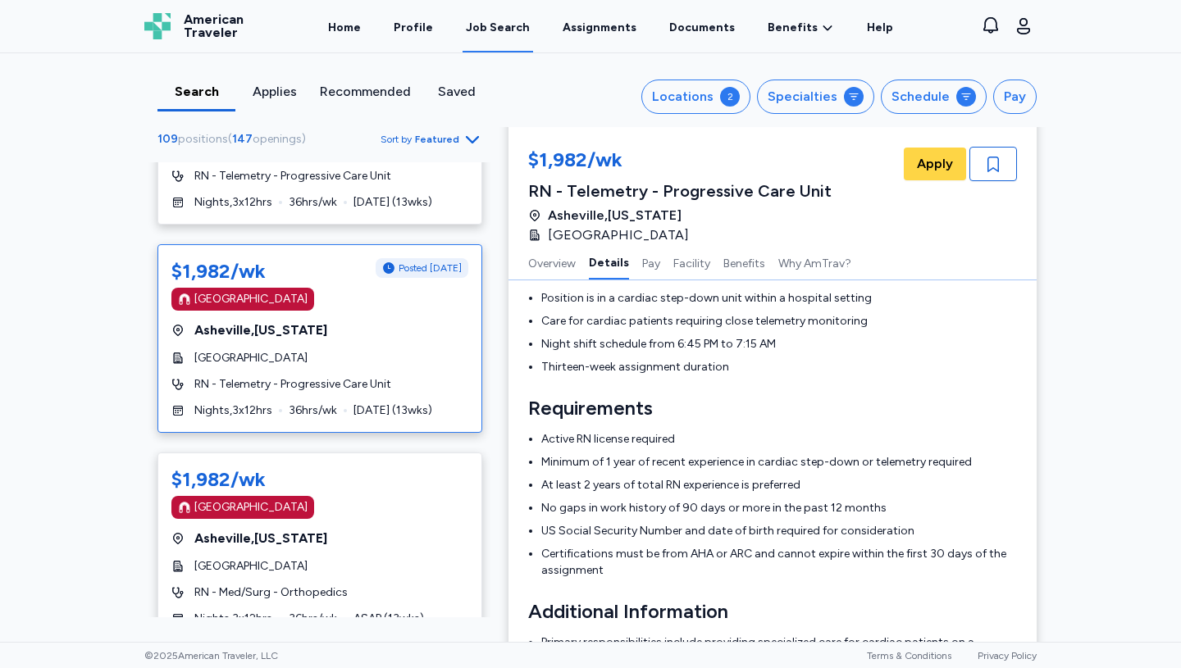
scroll to position [266, 0]
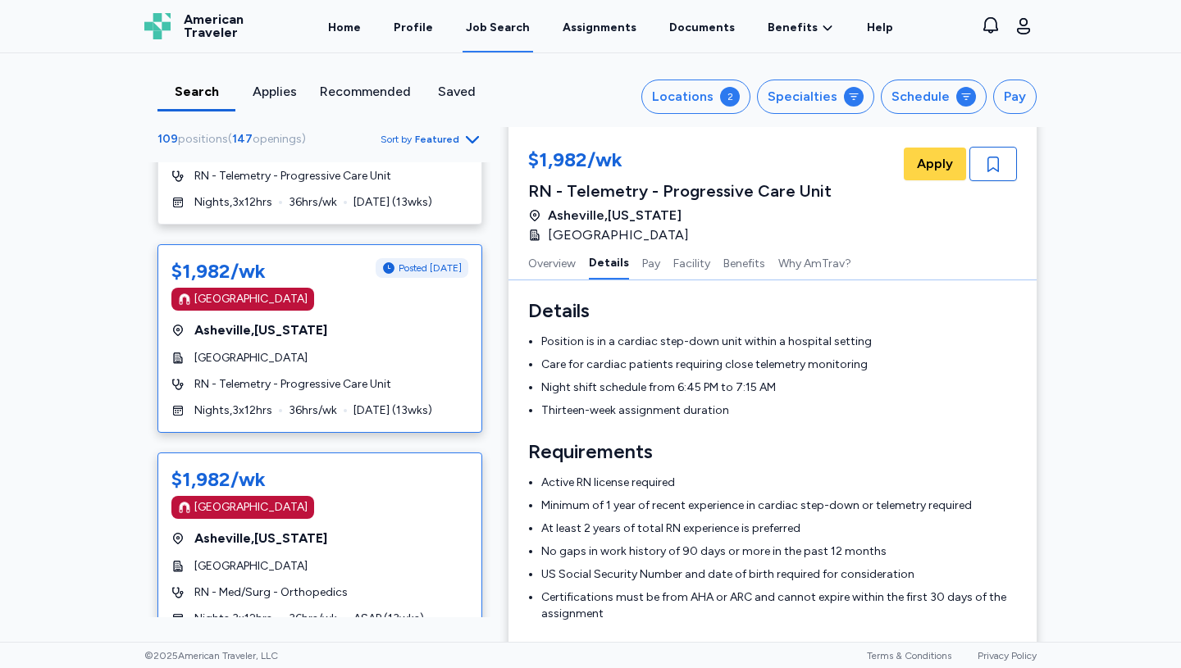
click at [289, 529] on span "Asheville , North Carolina" at bounding box center [260, 539] width 133 height 20
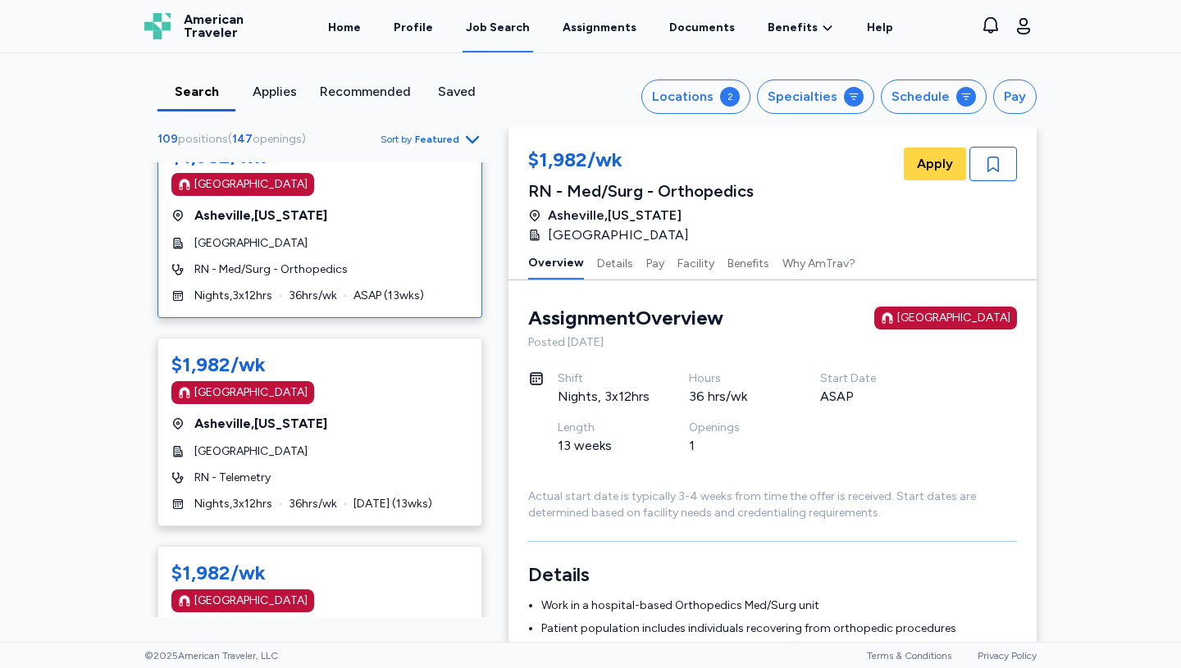
scroll to position [5744, 0]
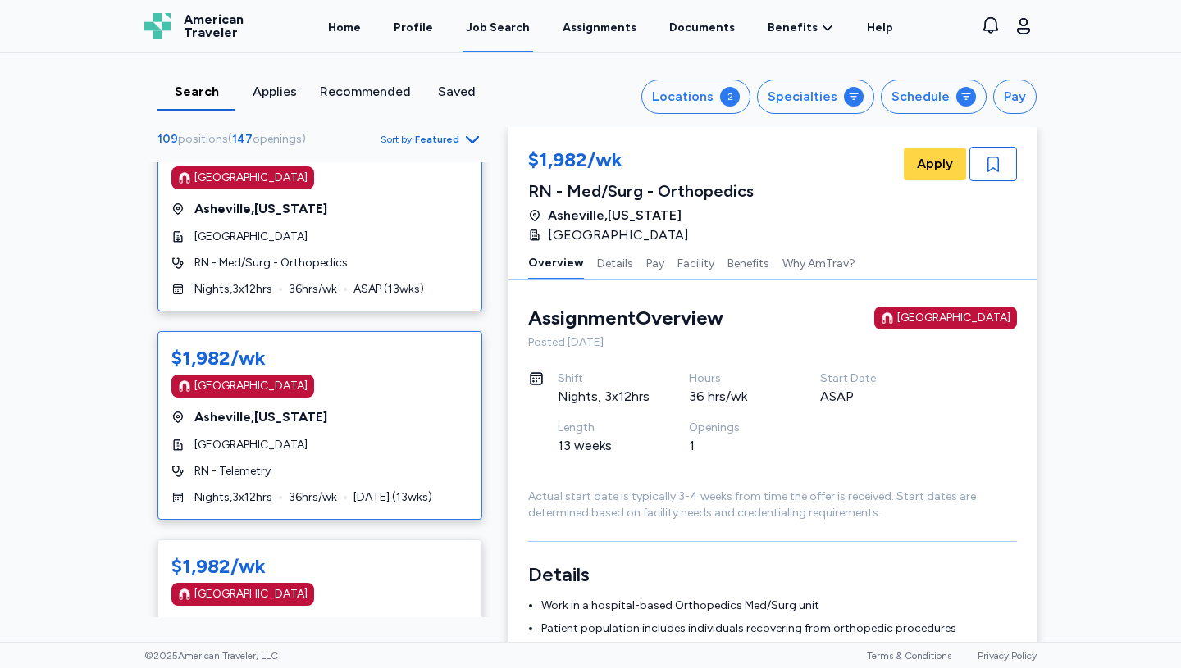
click at [321, 408] on span "Asheville , North Carolina" at bounding box center [260, 418] width 133 height 20
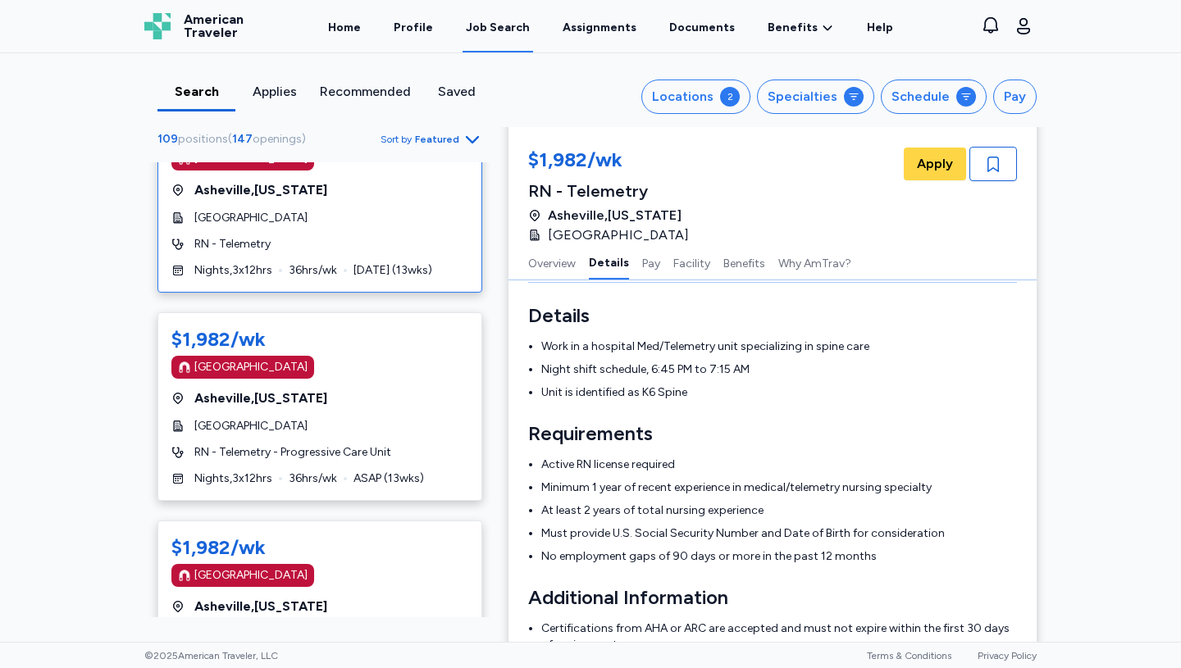
scroll to position [5972, 0]
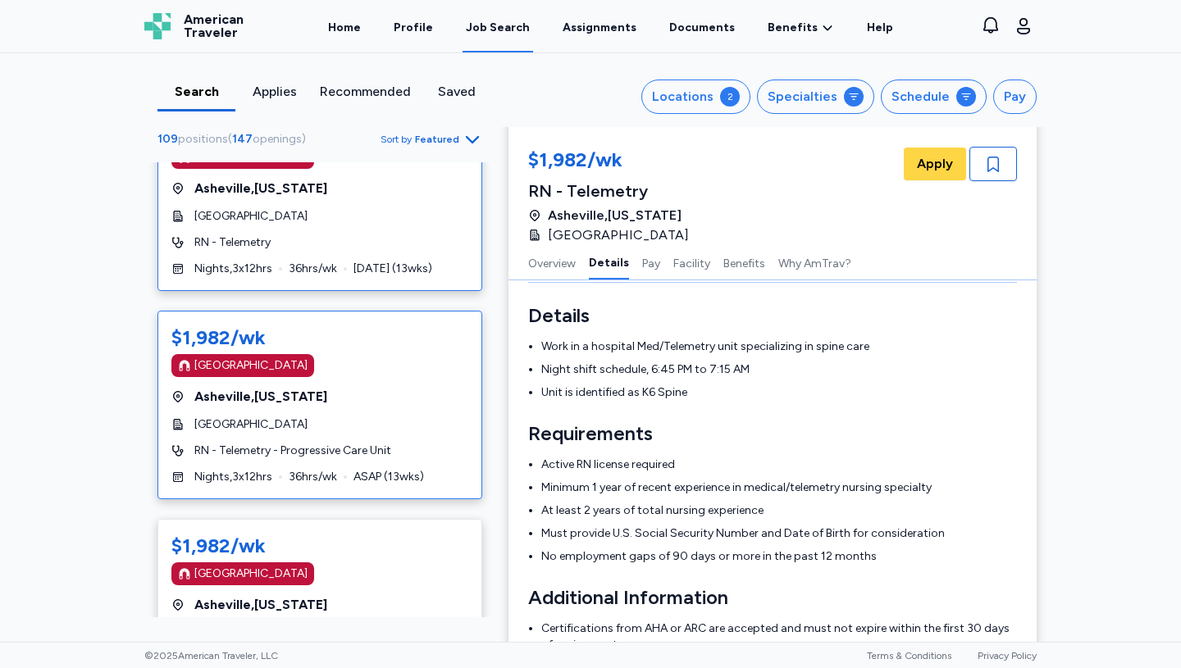
click at [313, 387] on span "Asheville , North Carolina" at bounding box center [260, 397] width 133 height 20
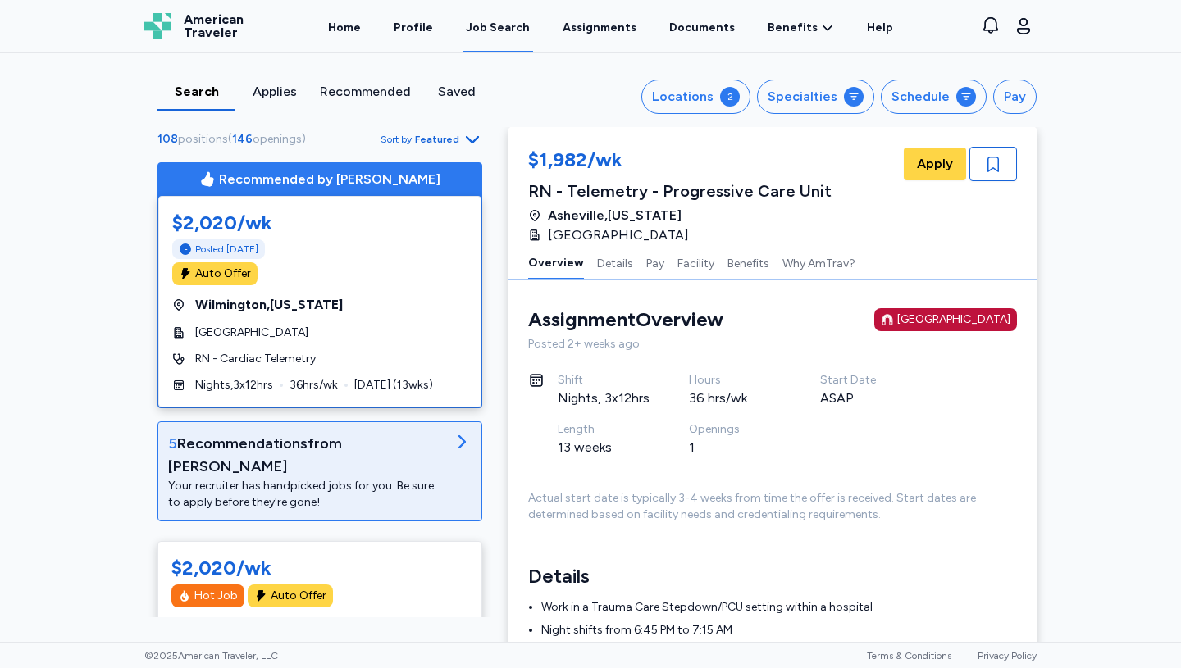
click at [330, 478] on div "Your recruiter has handpicked jobs for you. Be sure to apply before they're gon…" at bounding box center [306, 494] width 277 height 33
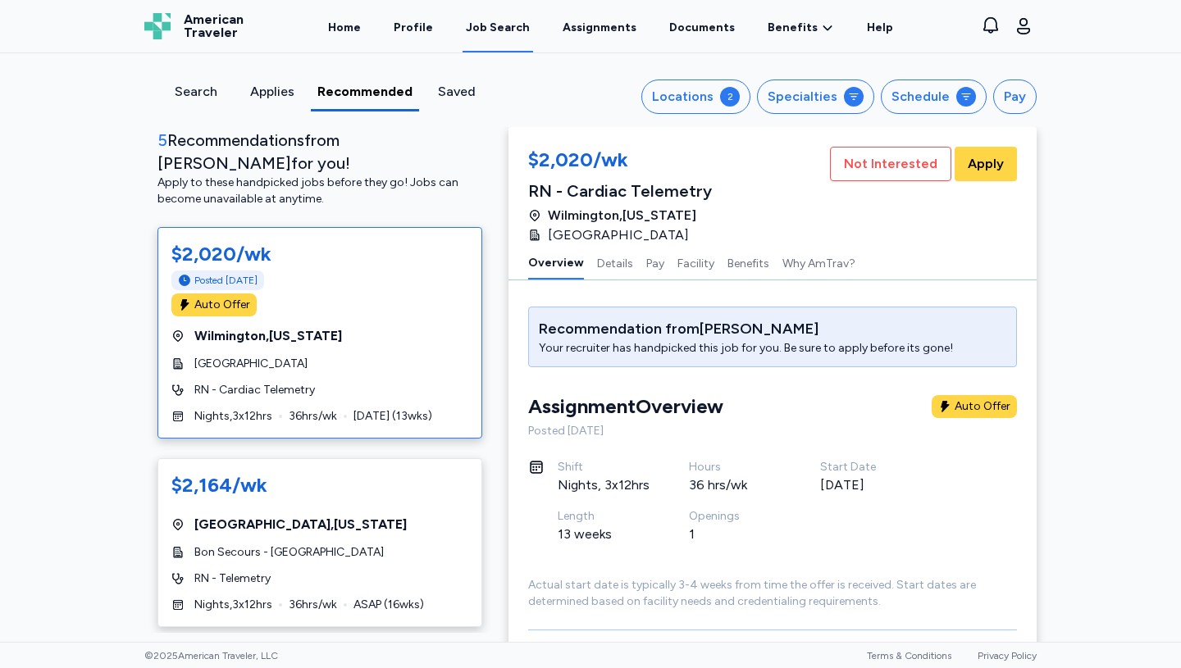
click at [372, 294] on div "Auto Offer" at bounding box center [319, 305] width 297 height 23
click at [880, 165] on span "Not Interested" at bounding box center [890, 164] width 93 height 20
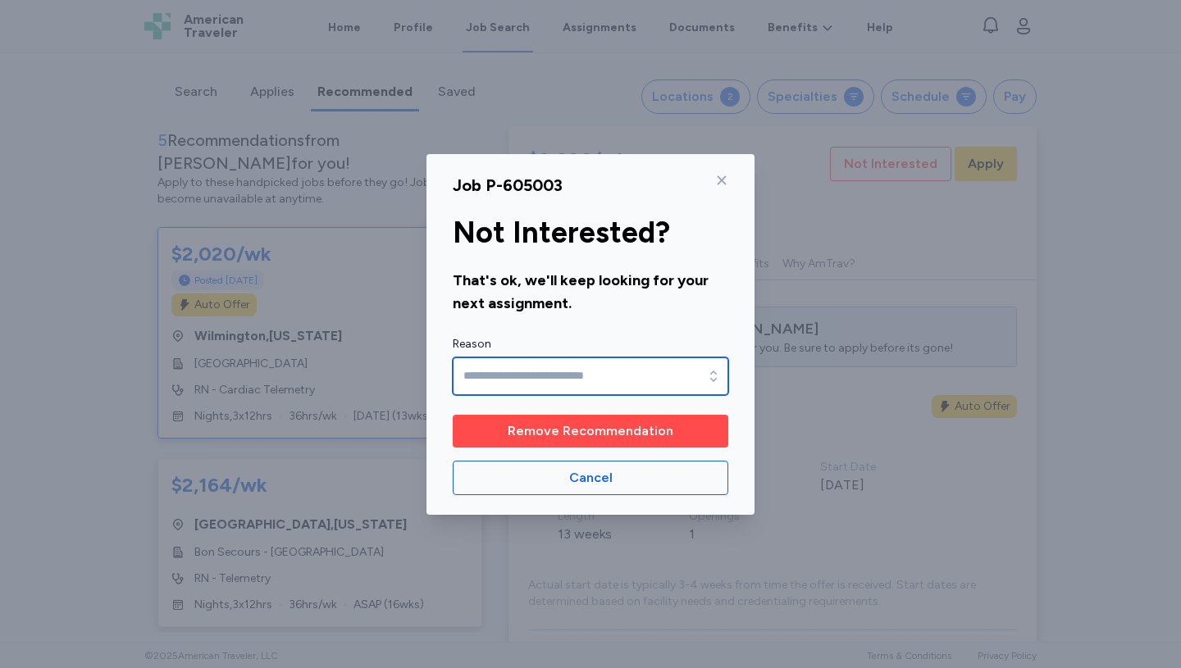
click at [581, 372] on input "Reason" at bounding box center [591, 377] width 276 height 38
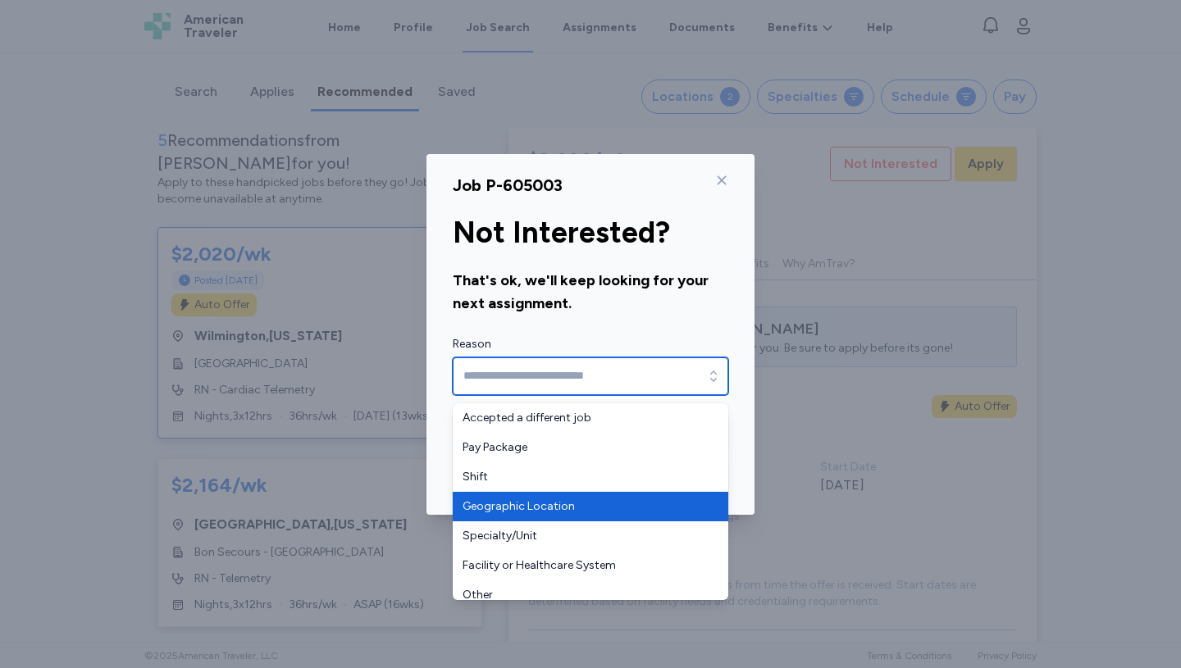
type input "**********"
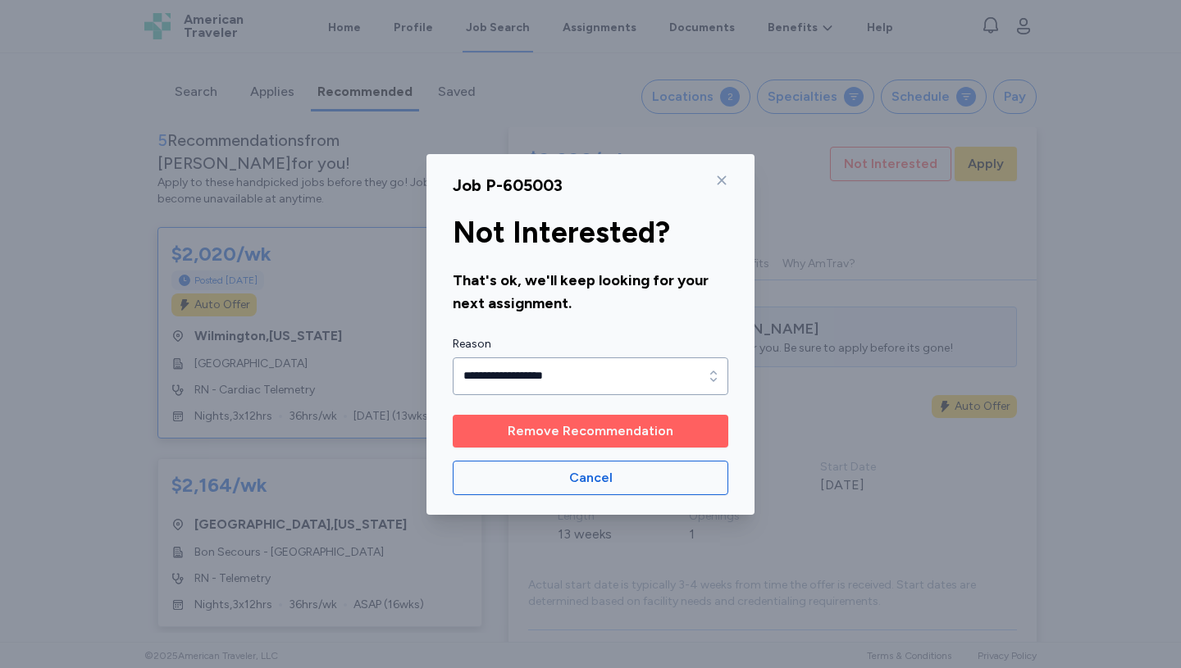
click at [588, 429] on span "Remove Recommendation" at bounding box center [591, 432] width 166 height 20
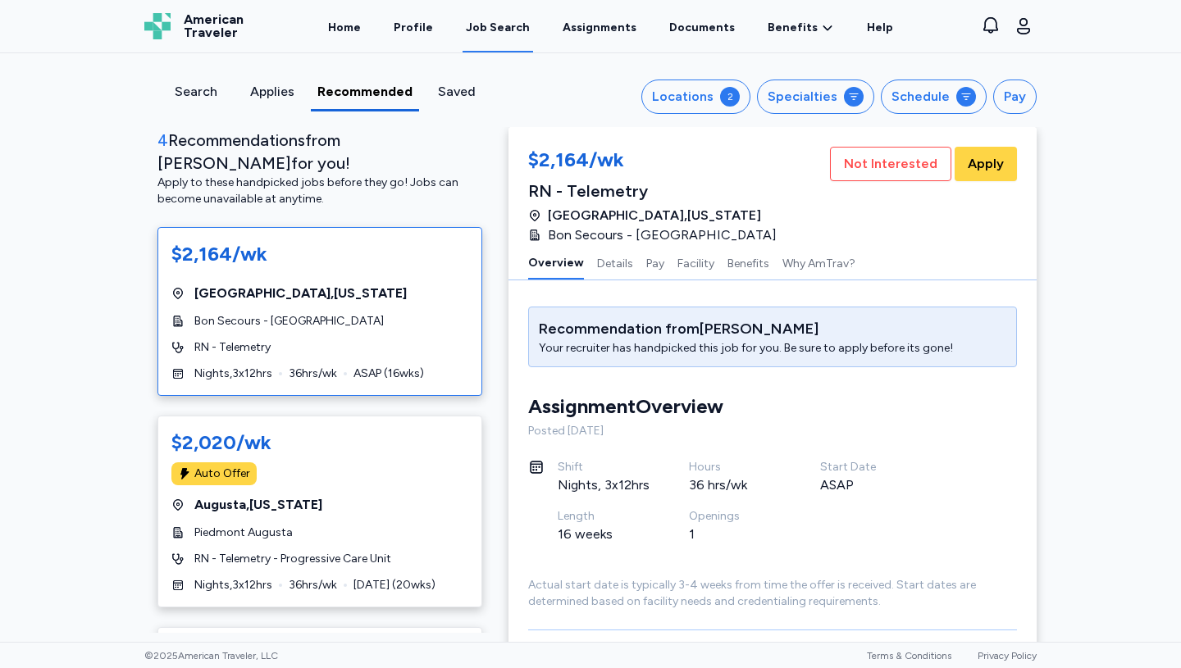
scroll to position [2, 0]
click at [318, 284] on div "Petersburg , Virginia" at bounding box center [319, 294] width 297 height 20
click at [896, 158] on span "Not Interested" at bounding box center [890, 164] width 93 height 20
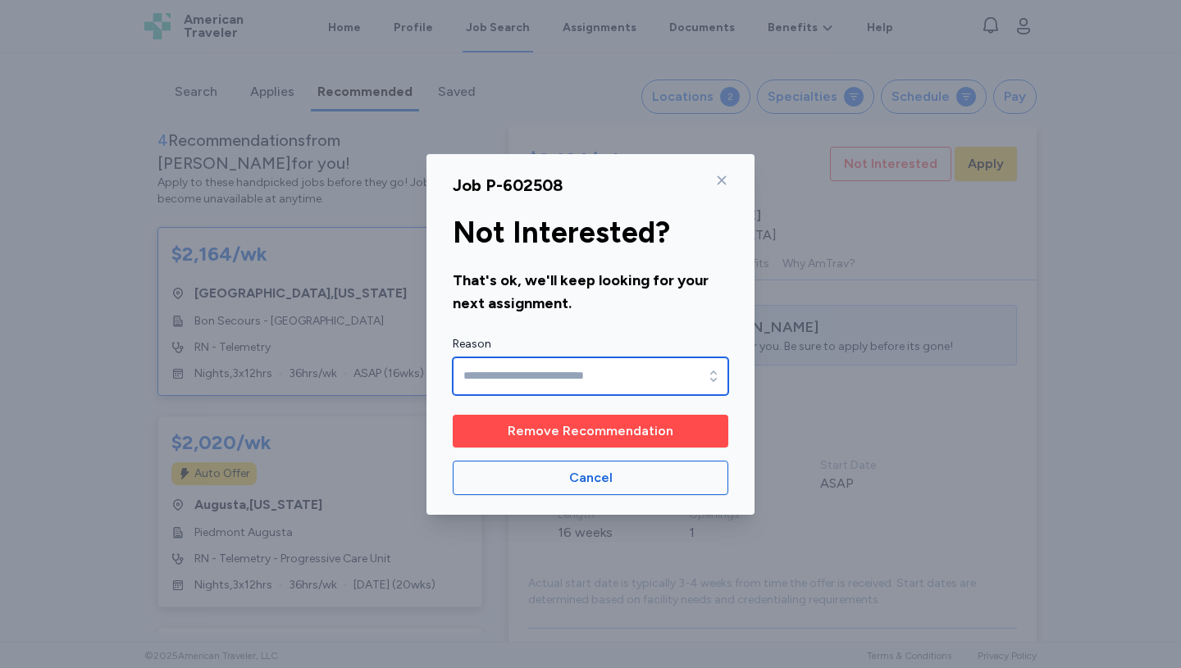
click at [689, 373] on input "Reason" at bounding box center [591, 377] width 276 height 38
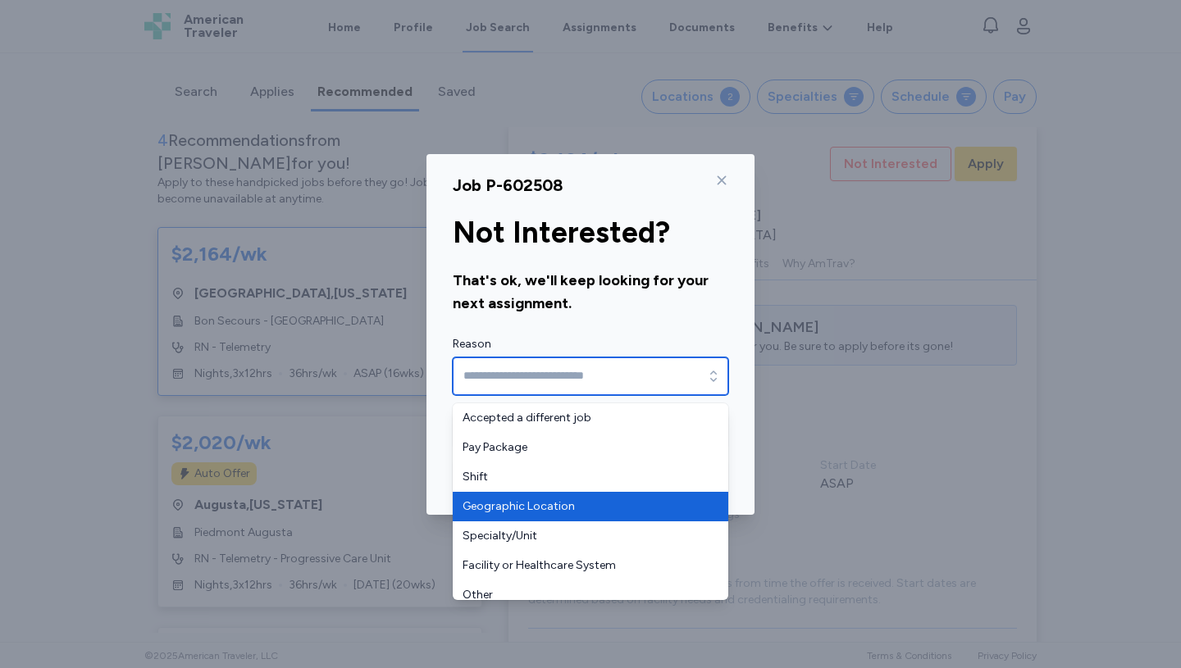
type input "**********"
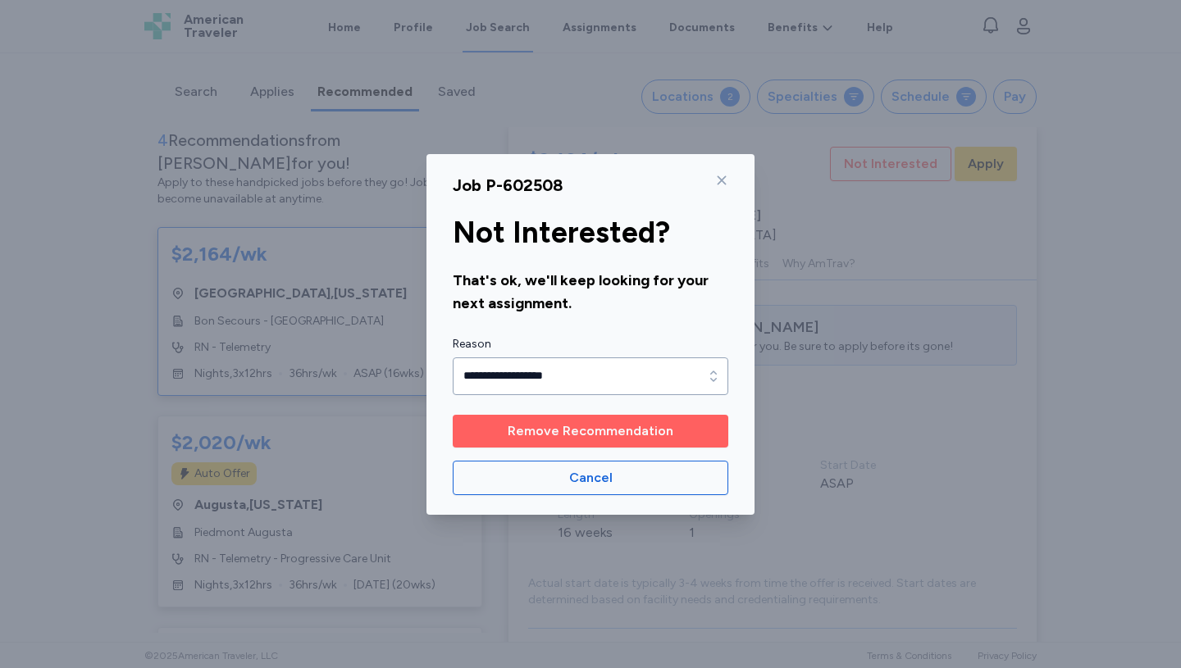
click at [580, 423] on span "Remove Recommendation" at bounding box center [591, 432] width 166 height 20
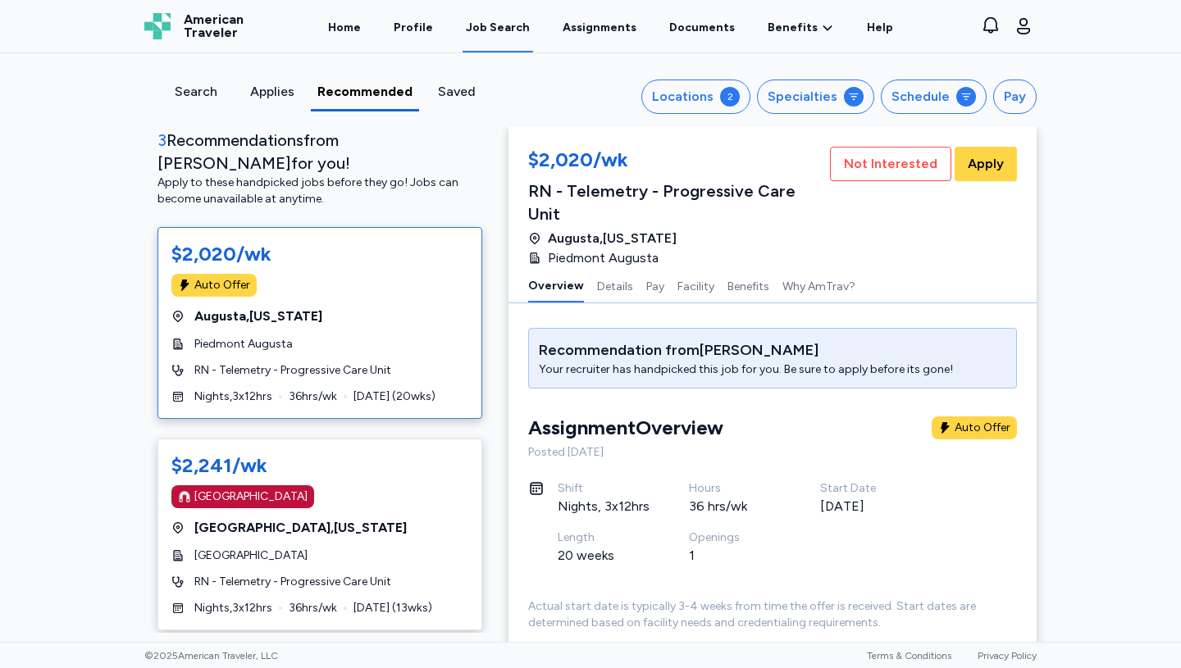
click at [393, 277] on div "$2,020/wk Auto Offer Augusta , Georgia Piedmont Augusta RN - Telemetry - Progre…" at bounding box center [319, 323] width 325 height 192
click at [897, 161] on span "Not Interested" at bounding box center [890, 164] width 93 height 20
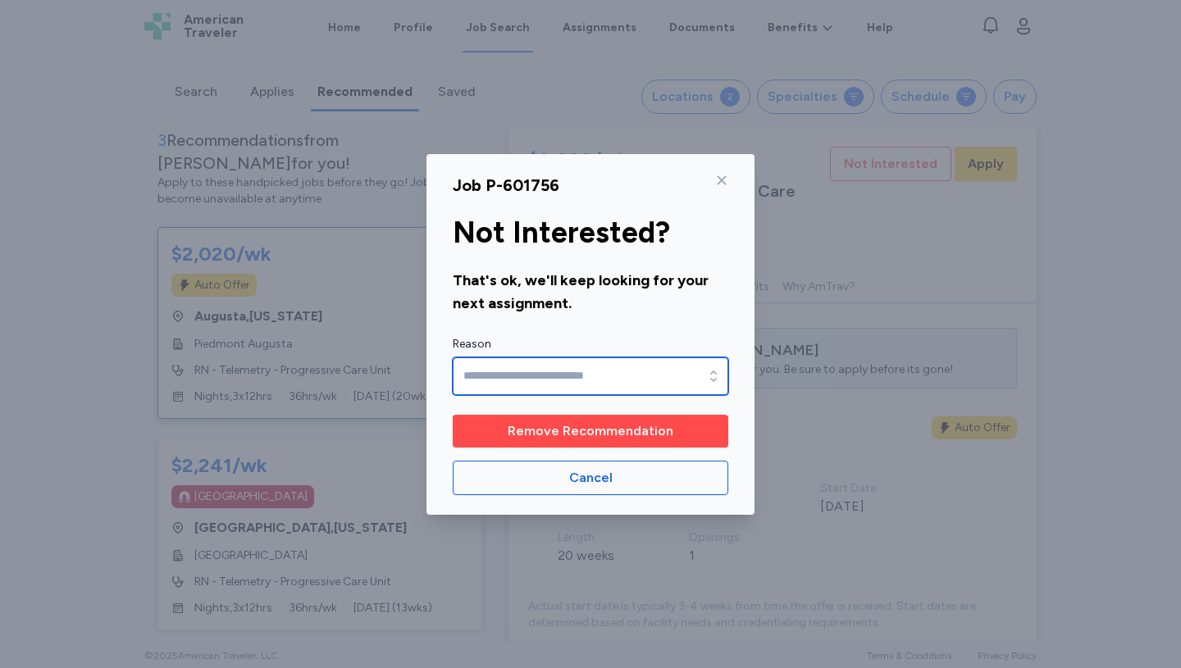
click at [636, 374] on input "Reason" at bounding box center [591, 377] width 276 height 38
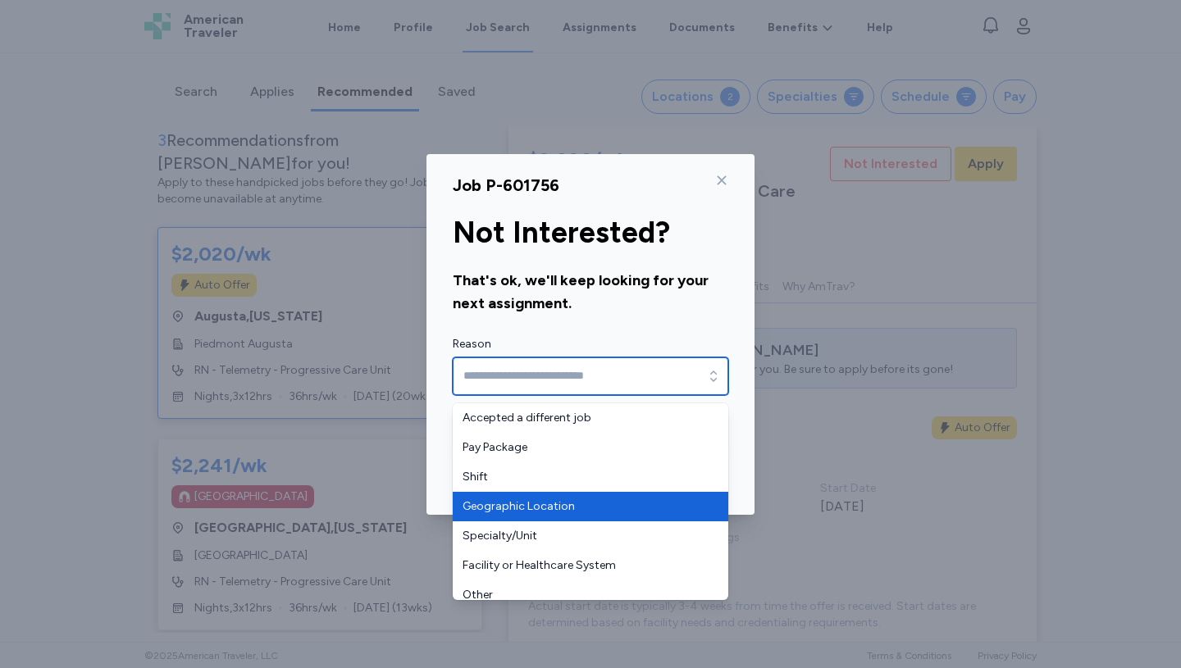
type input "**********"
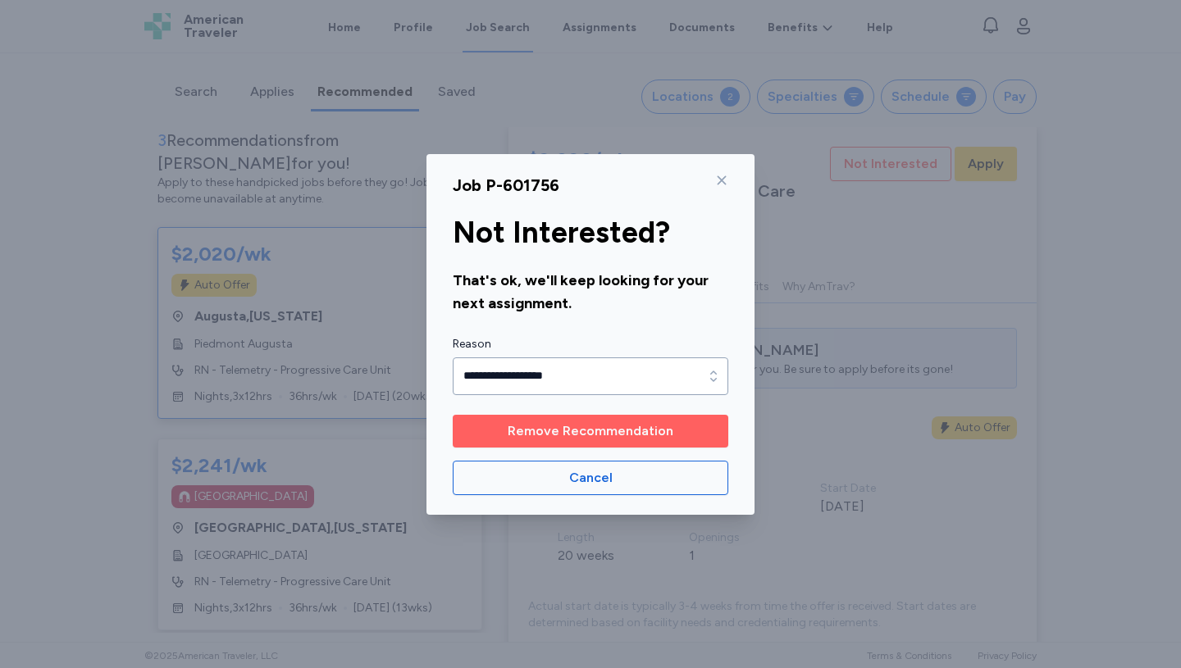
click at [593, 433] on span "Remove Recommendation" at bounding box center [591, 432] width 166 height 20
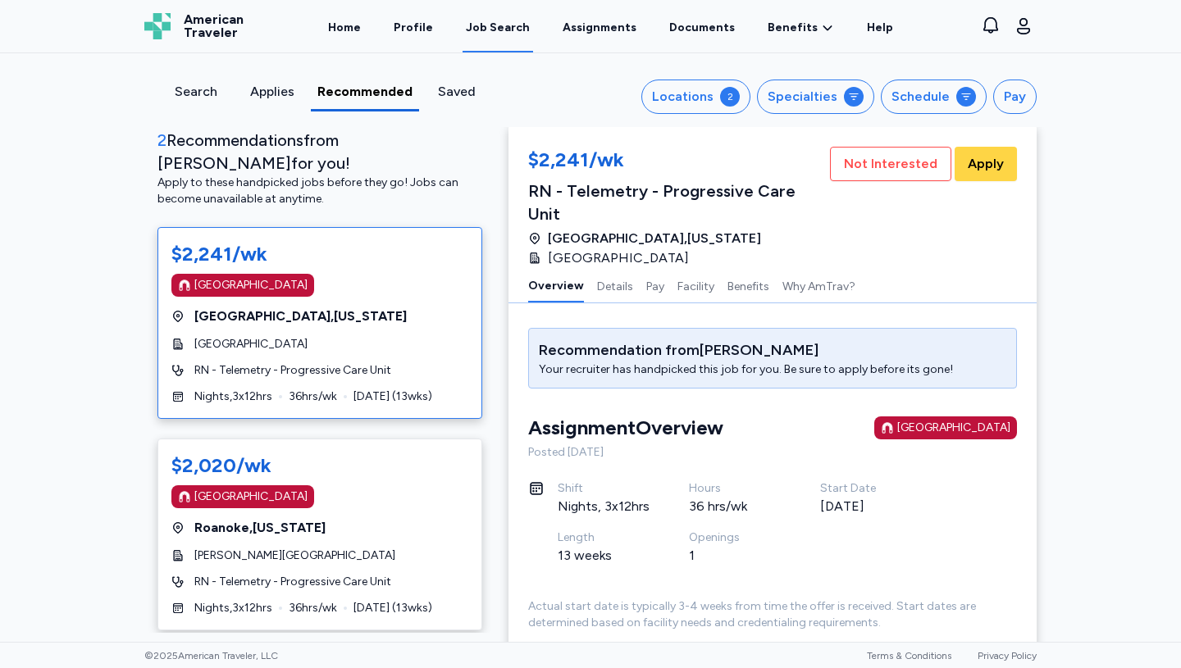
click at [353, 307] on div "Richmond , Virginia" at bounding box center [319, 317] width 297 height 20
click at [897, 162] on span "Not Interested" at bounding box center [890, 164] width 93 height 20
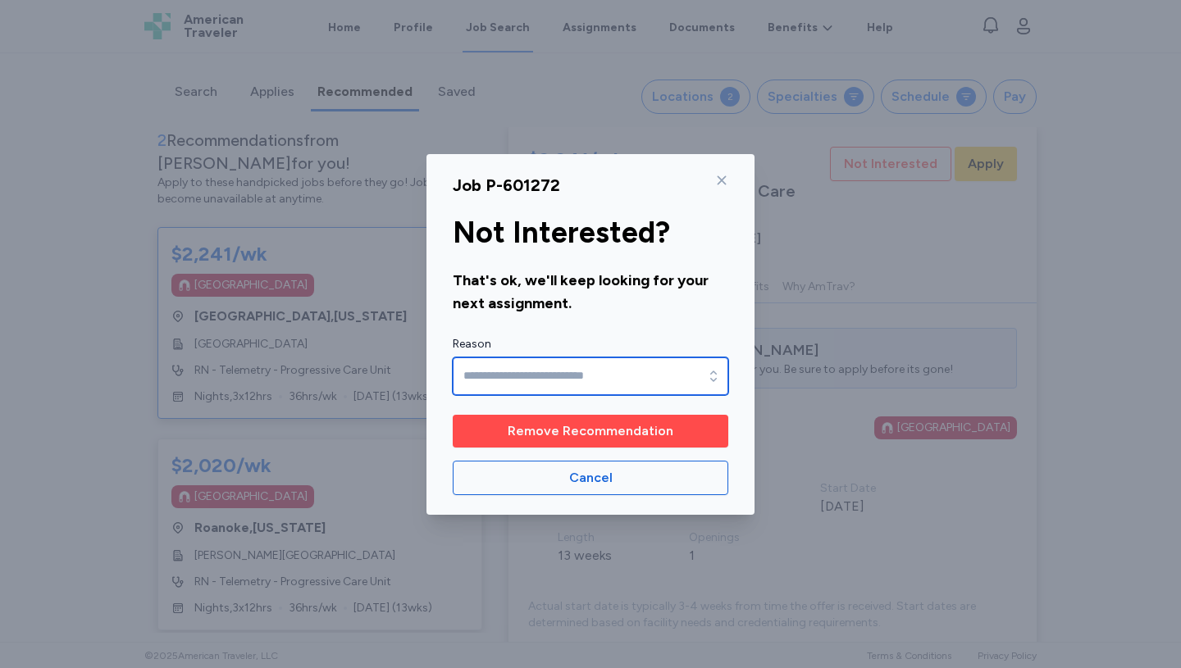
click at [709, 372] on icon "button" at bounding box center [713, 376] width 16 height 16
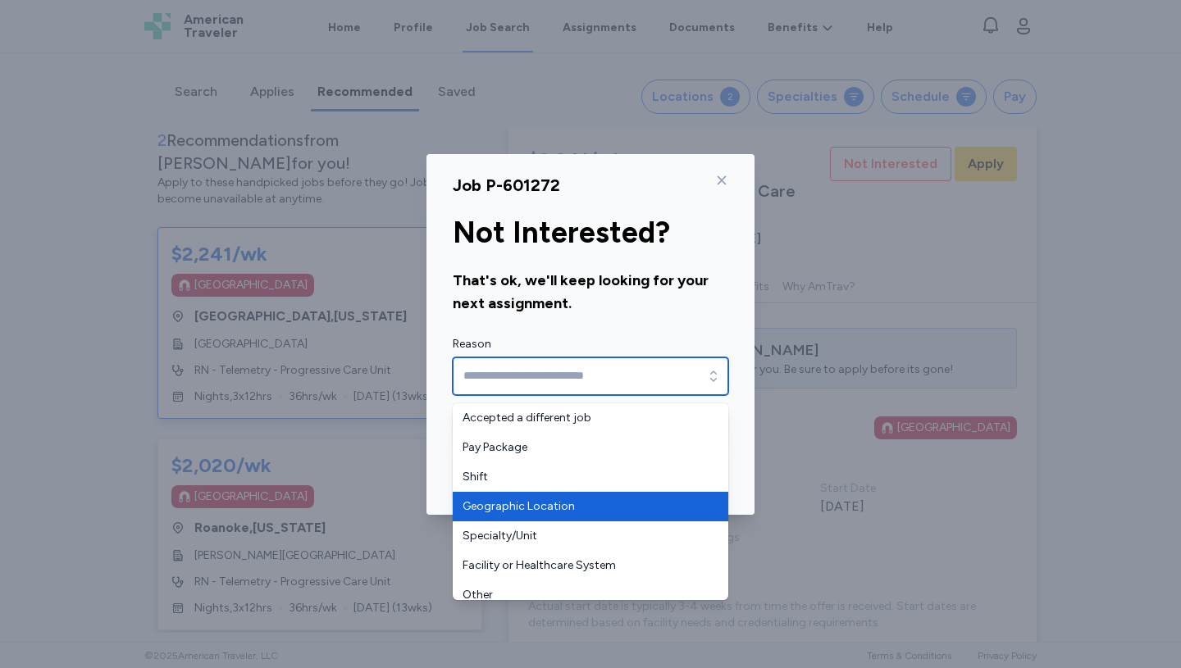
type input "**********"
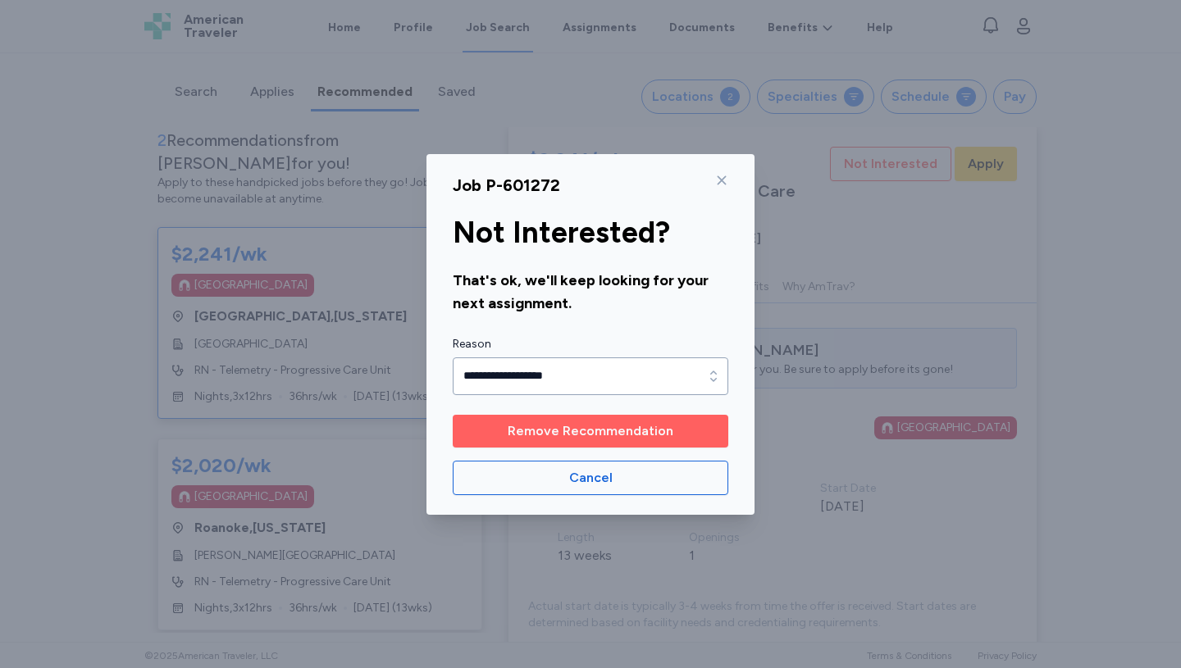
click at [612, 426] on span "Remove Recommendation" at bounding box center [591, 432] width 166 height 20
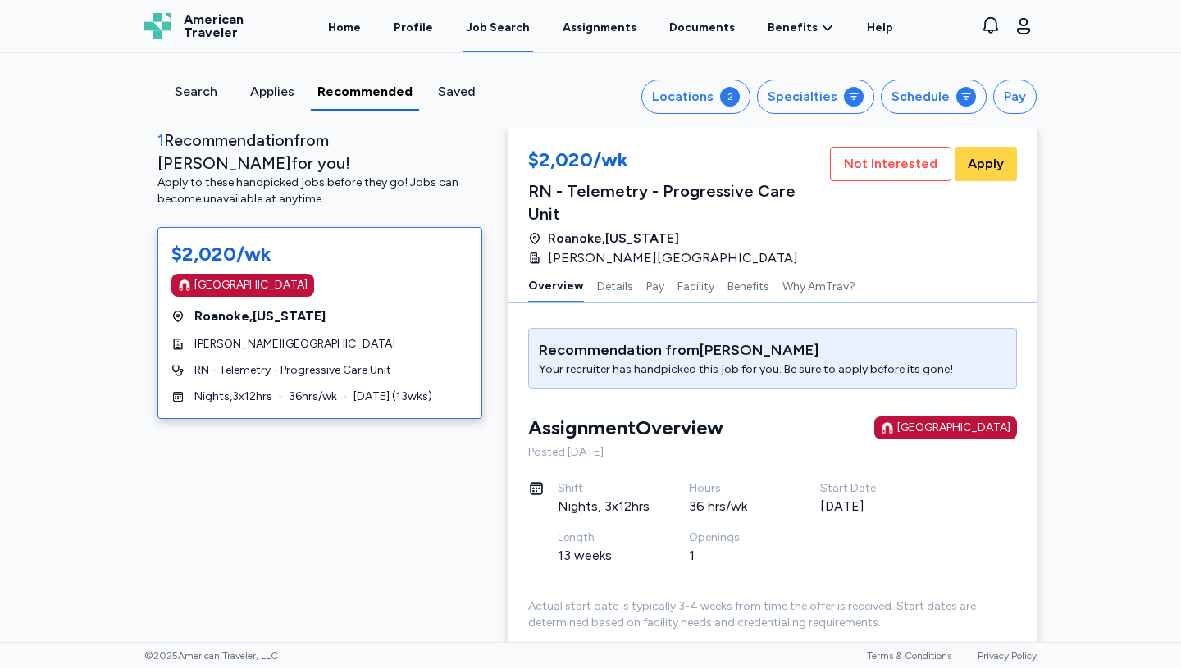
click at [376, 274] on div "Magnet Hospital" at bounding box center [319, 285] width 297 height 23
click at [897, 171] on span "Not Interested" at bounding box center [890, 164] width 93 height 20
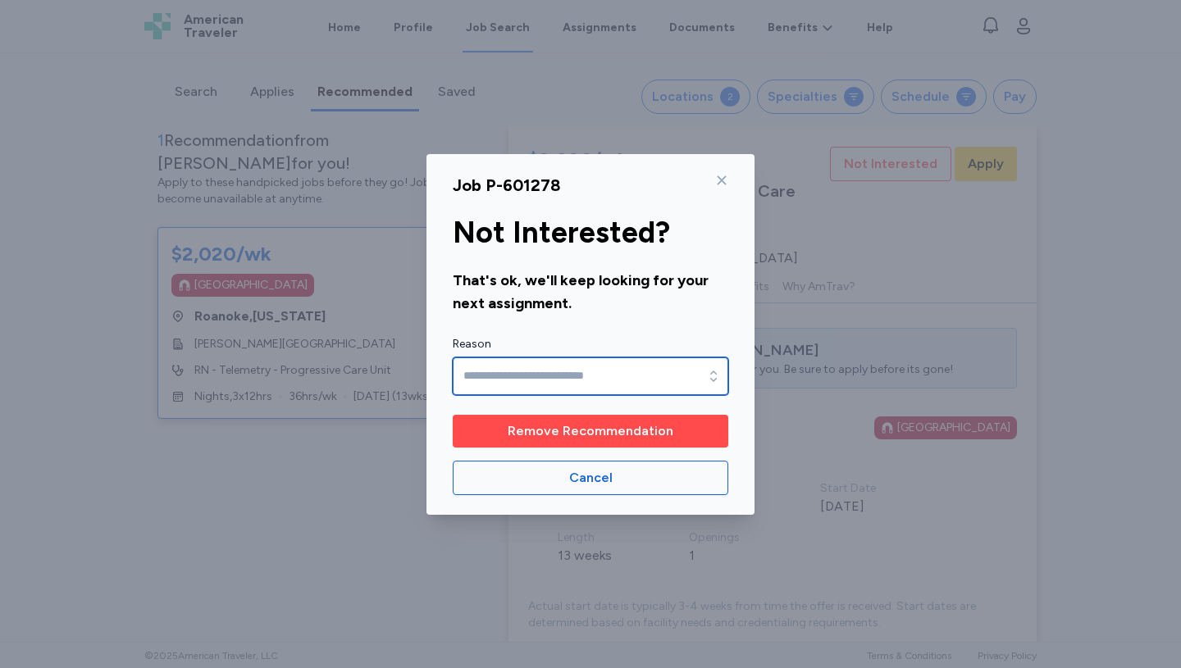
click at [646, 362] on input "Reason" at bounding box center [591, 377] width 276 height 38
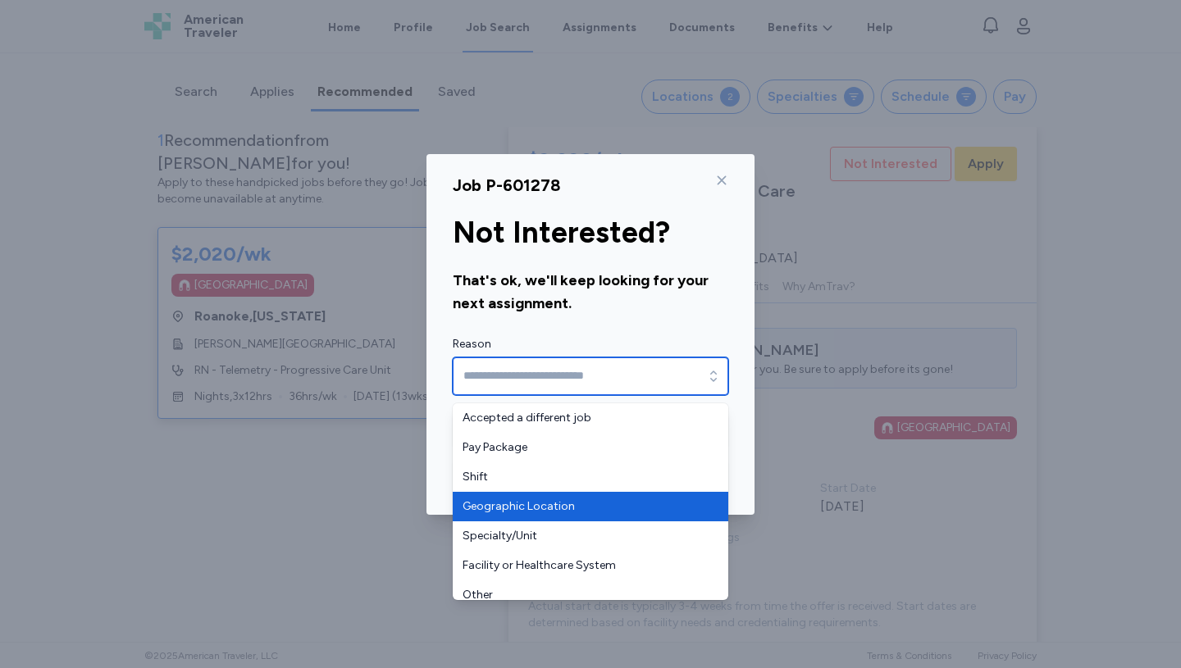
type input "**********"
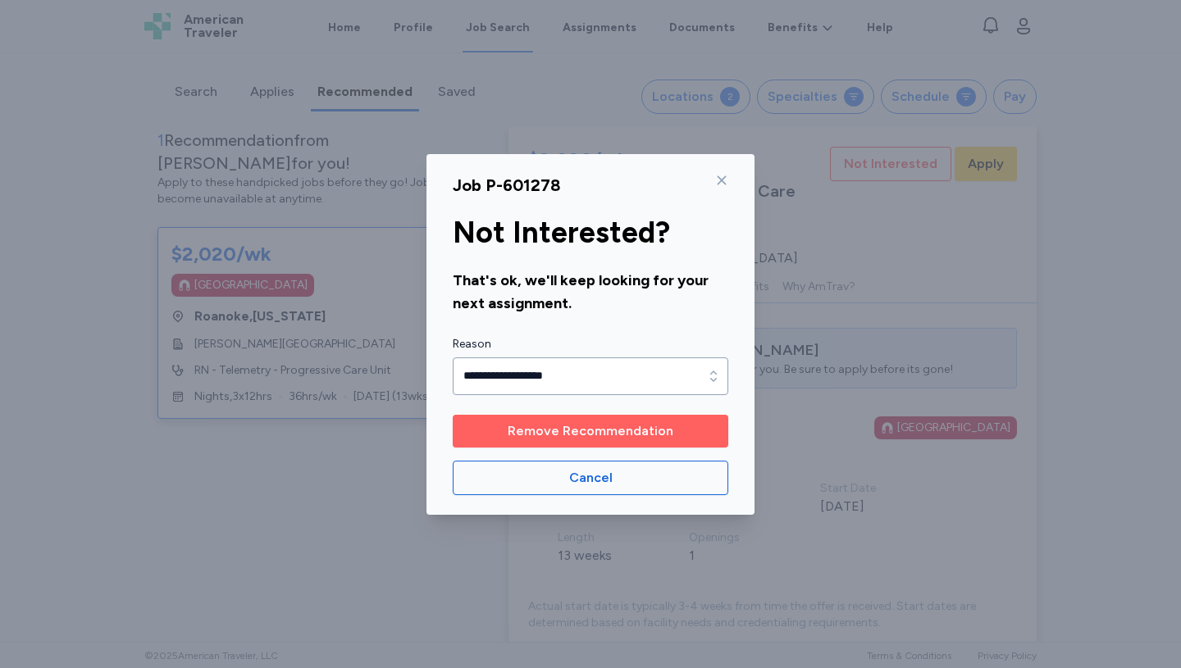
click at [592, 433] on span "Remove Recommendation" at bounding box center [591, 432] width 166 height 20
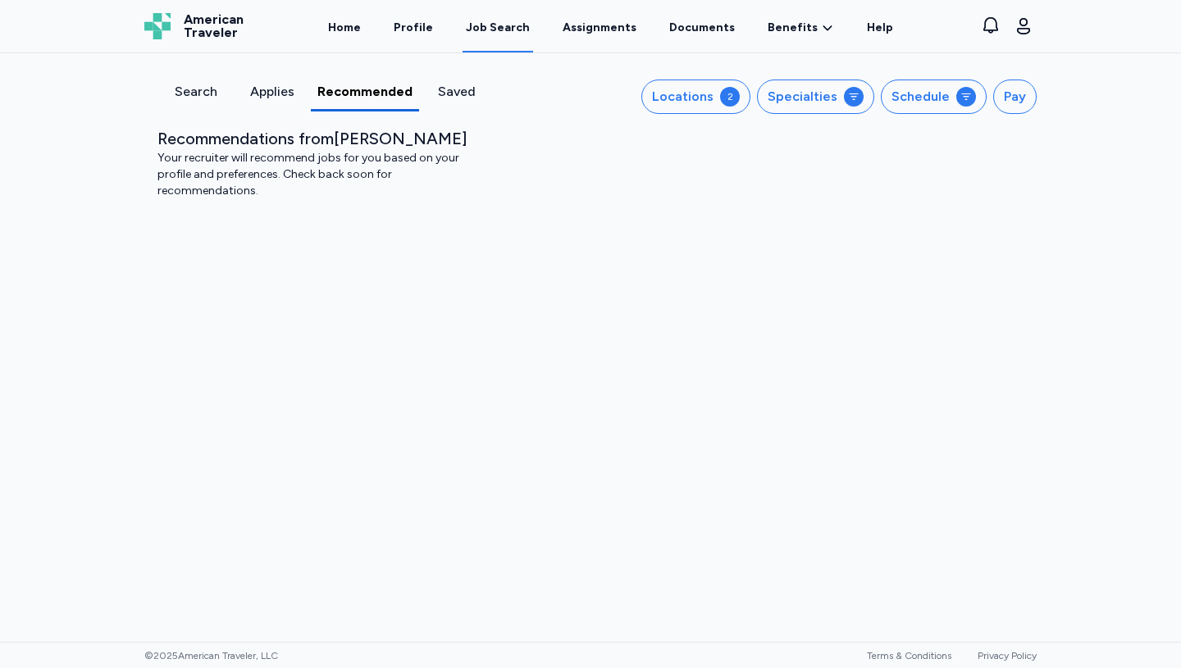
scroll to position [0, 0]
click at [713, 103] on div "Locations" at bounding box center [683, 97] width 62 height 20
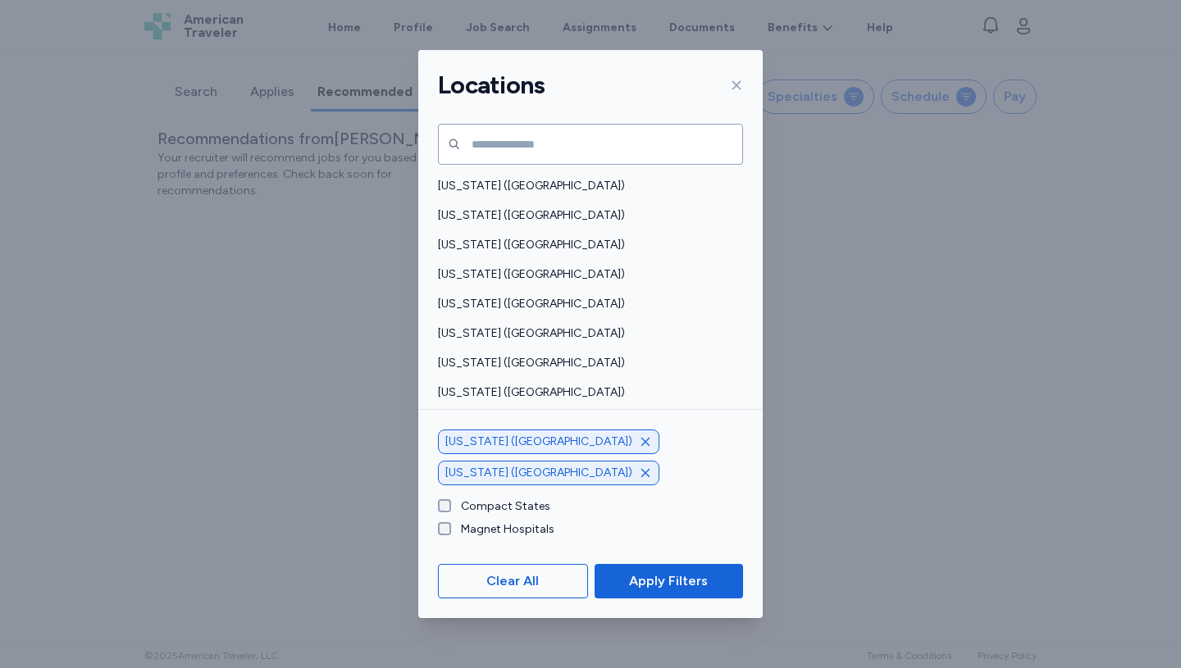
click at [735, 81] on icon at bounding box center [736, 85] width 13 height 13
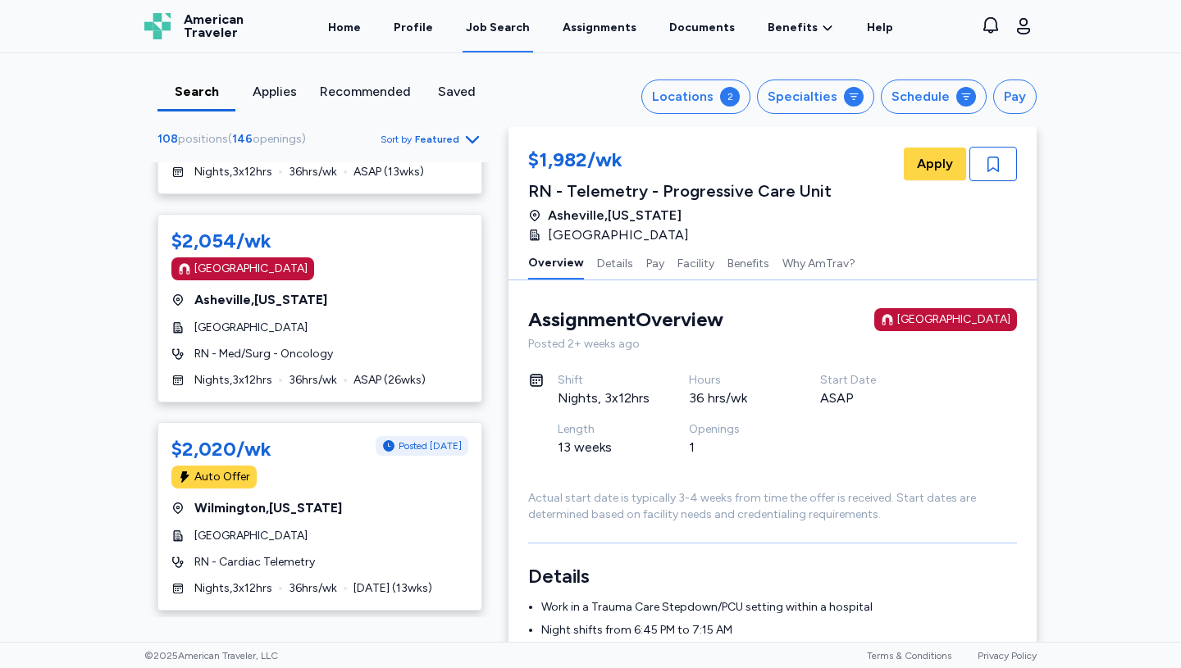
scroll to position [964, 0]
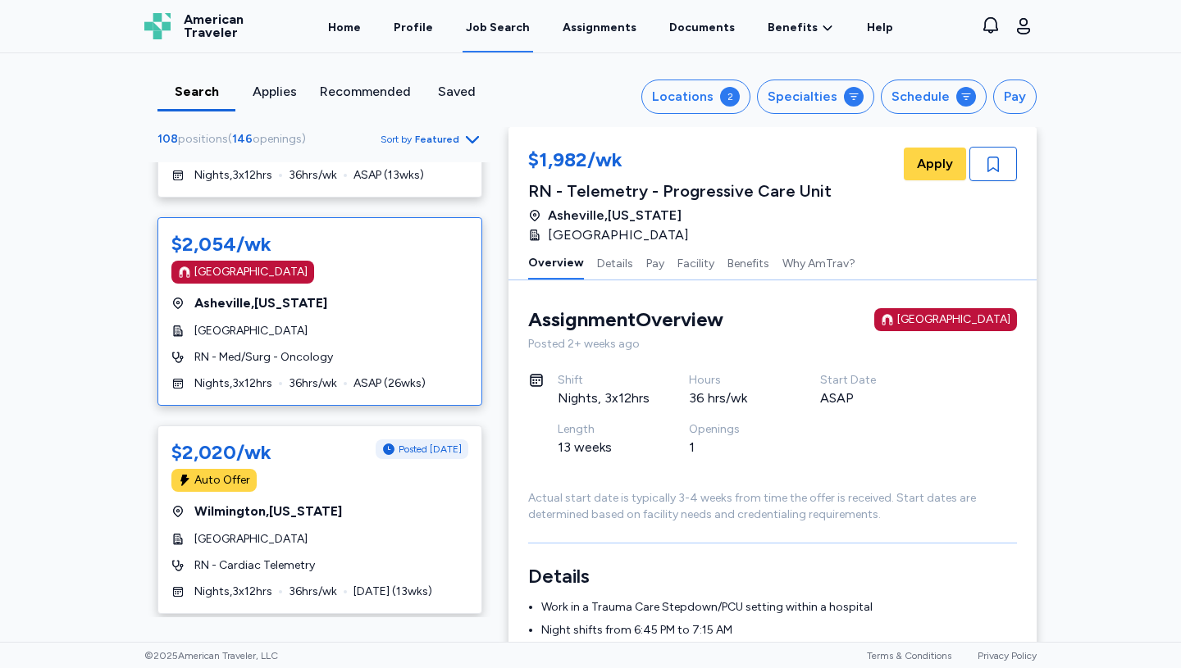
click at [316, 314] on div "$2,054/wk Magnet Hospital Asheville , North Carolina Mission Hospital RN - Med/…" at bounding box center [319, 311] width 325 height 189
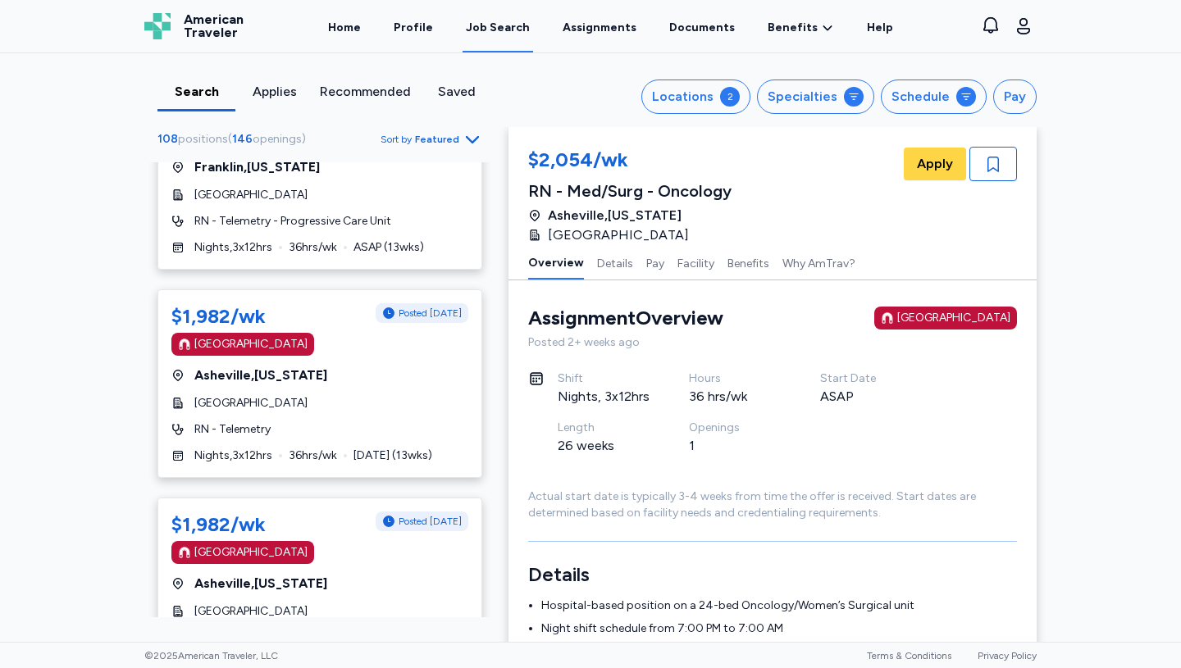
scroll to position [4218, 0]
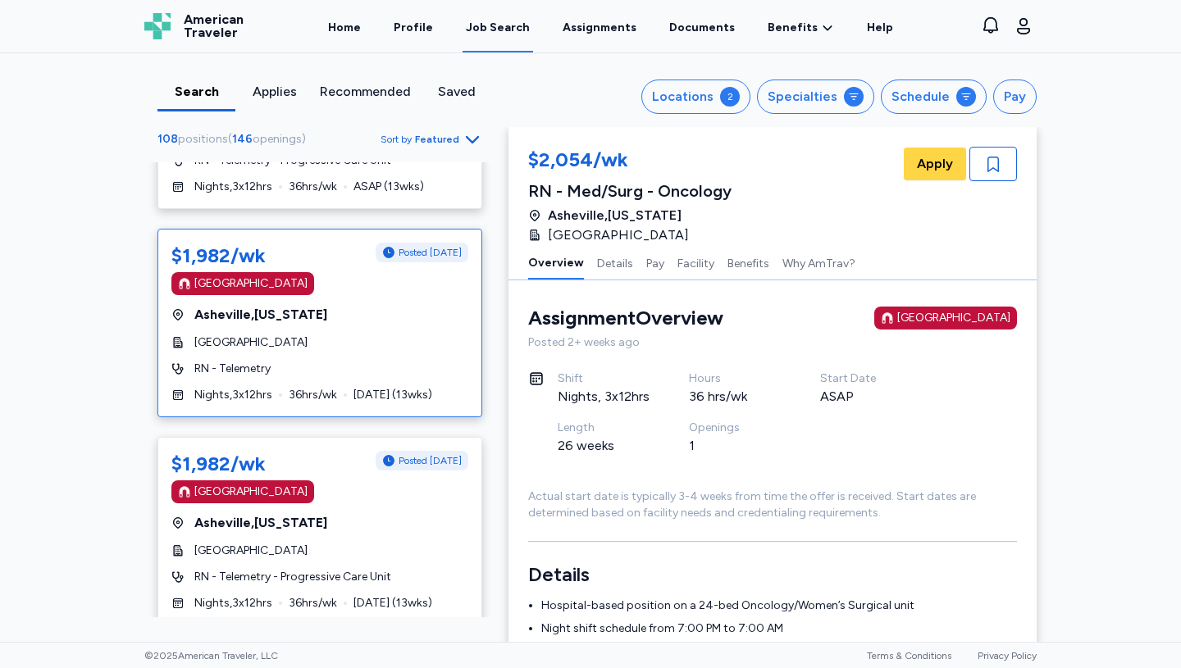
click at [325, 345] on div "Mission Hospital" at bounding box center [319, 343] width 297 height 16
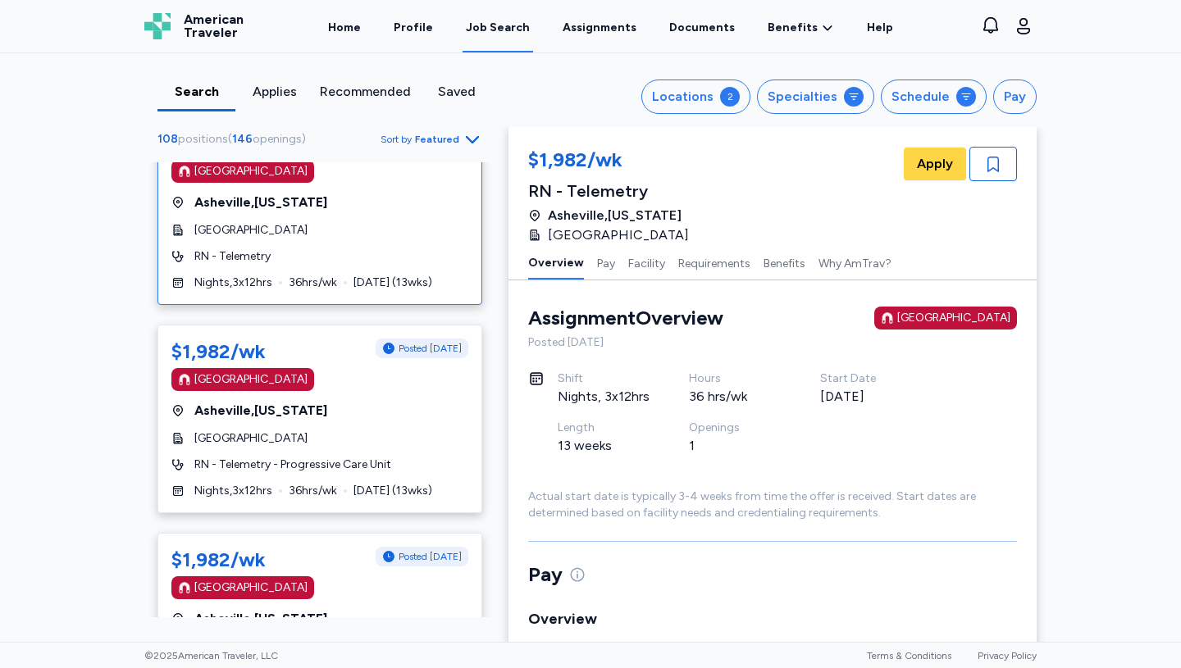
scroll to position [4373, 0]
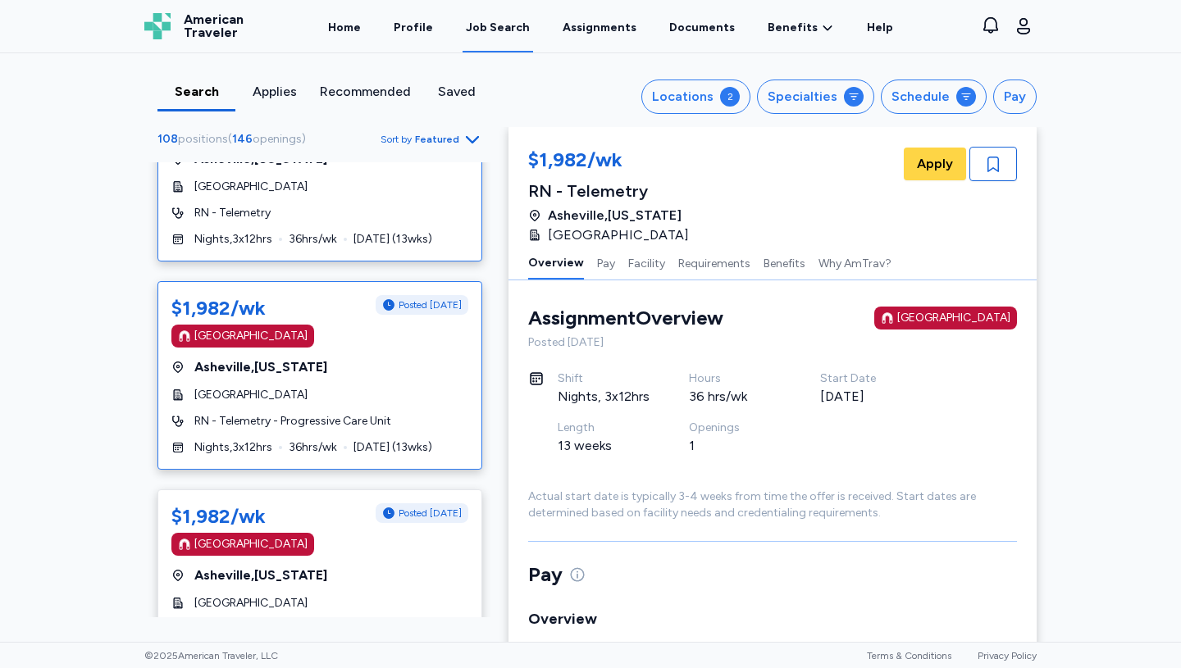
click at [324, 392] on div "Mission Hospital" at bounding box center [319, 395] width 297 height 16
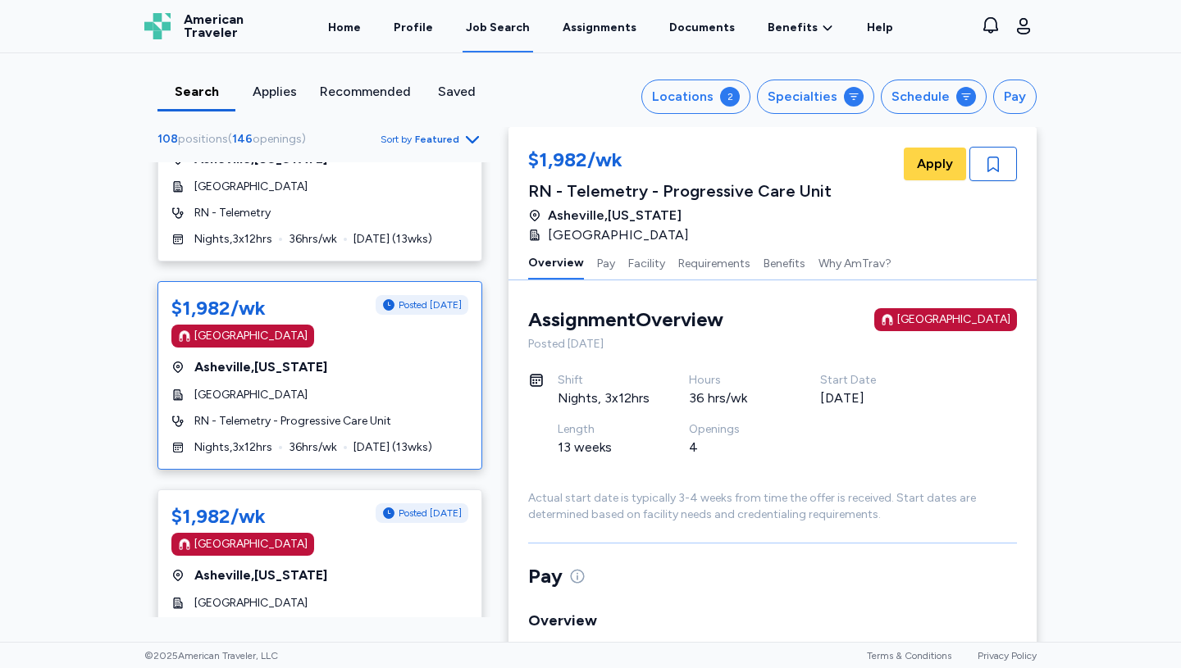
click at [353, 378] on div "$1,982/wk Posted 1 day ago Magnet Hospital Asheville , North Carolina Mission H…" at bounding box center [319, 375] width 325 height 189
click at [935, 166] on span "Apply" at bounding box center [935, 164] width 36 height 20
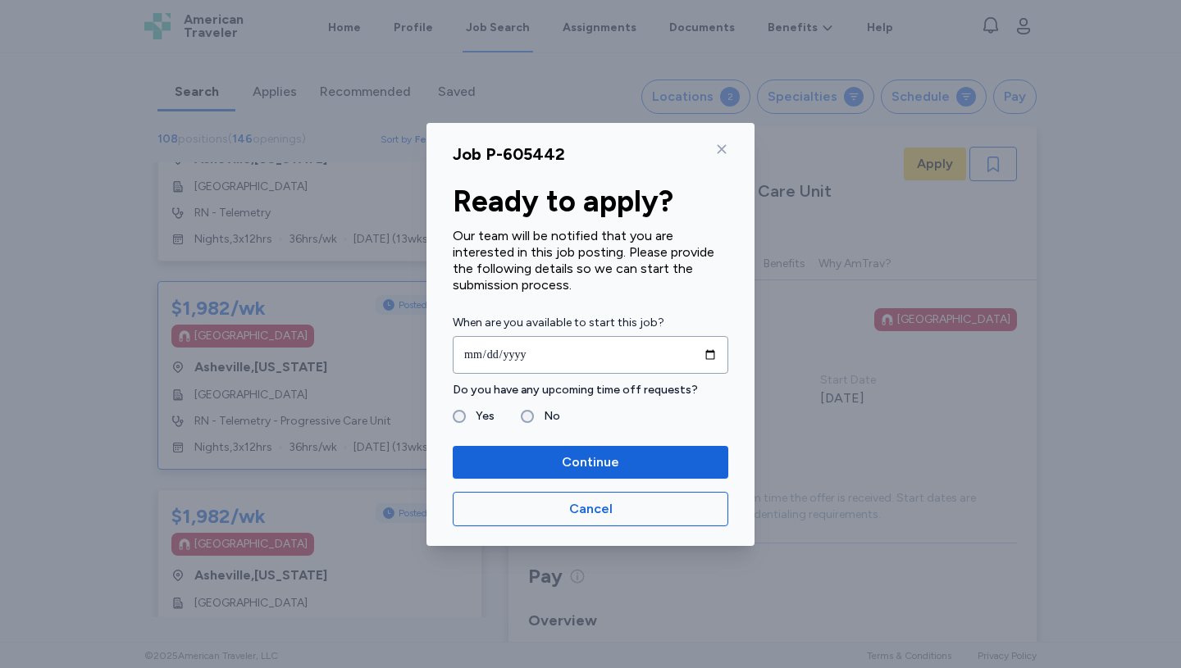
click at [721, 147] on icon at bounding box center [721, 149] width 13 height 13
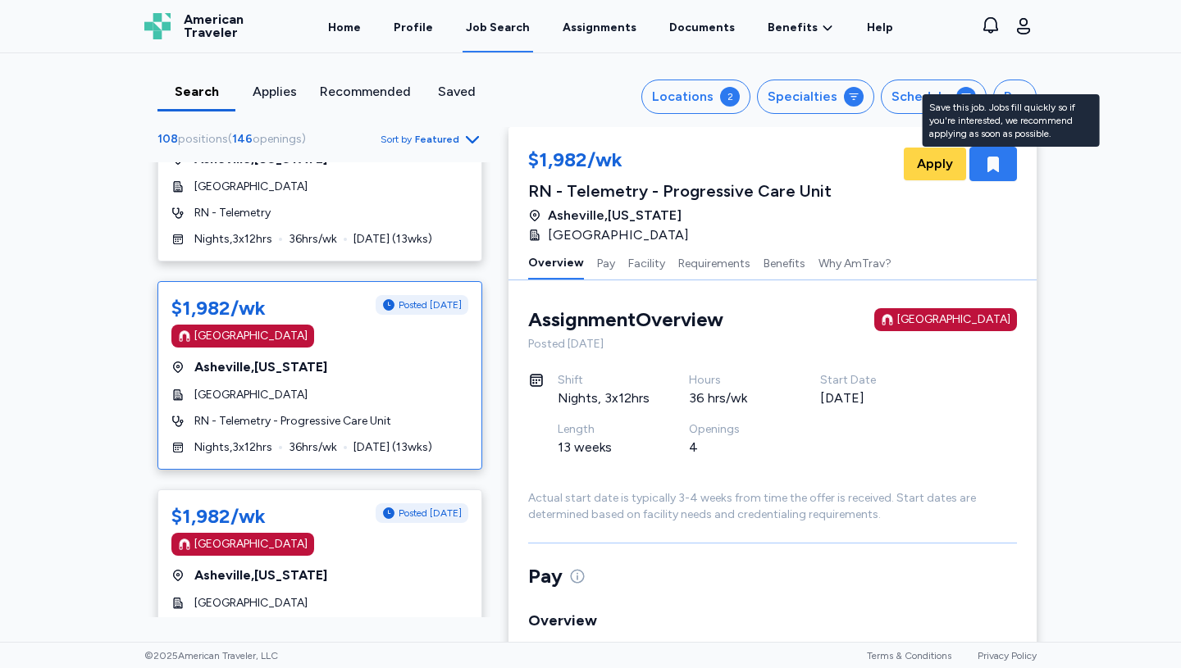
click at [991, 159] on icon "button" at bounding box center [992, 165] width 11 height 16
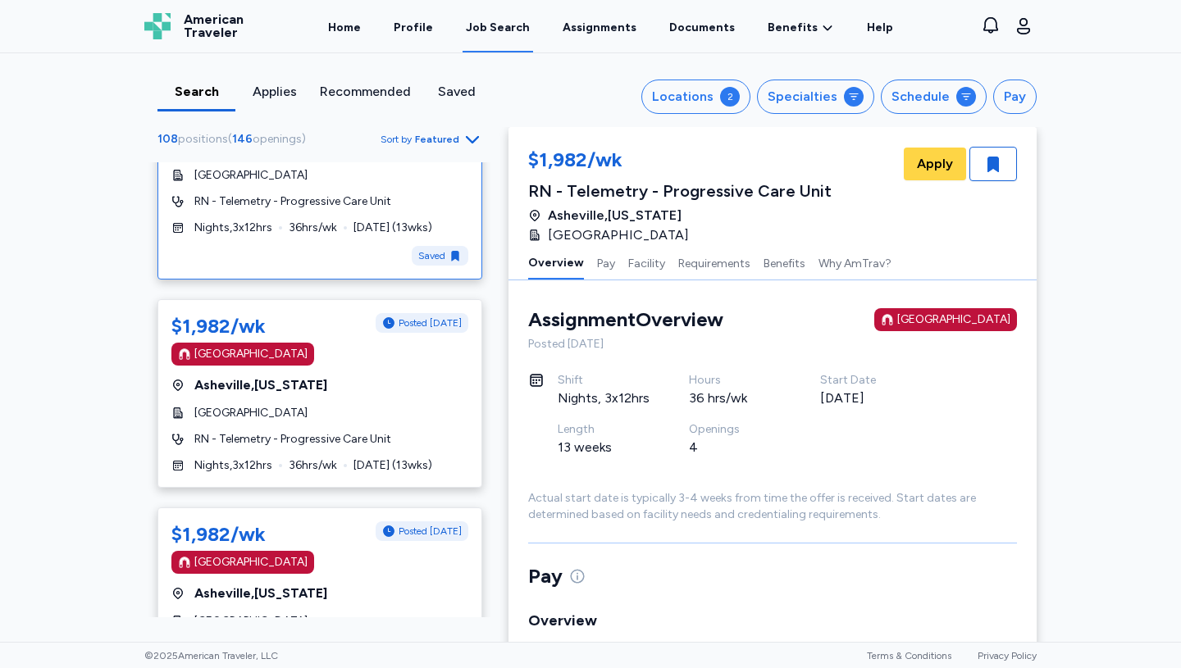
scroll to position [4594, 0]
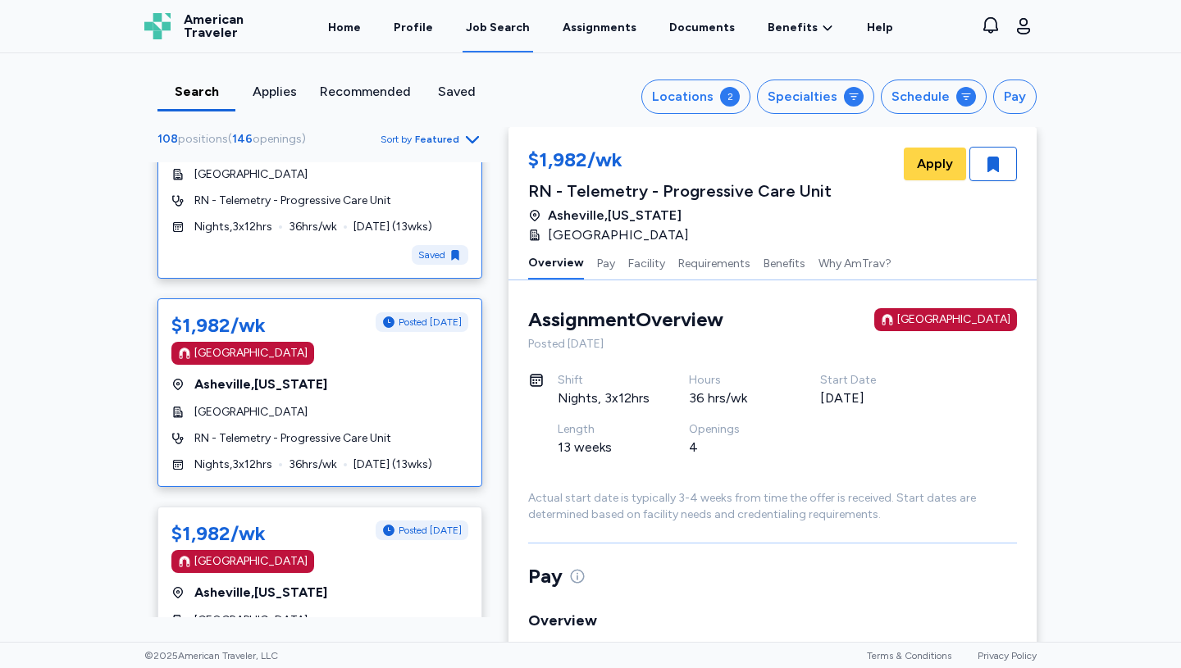
click at [391, 405] on div "Mission Hospital" at bounding box center [319, 412] width 297 height 16
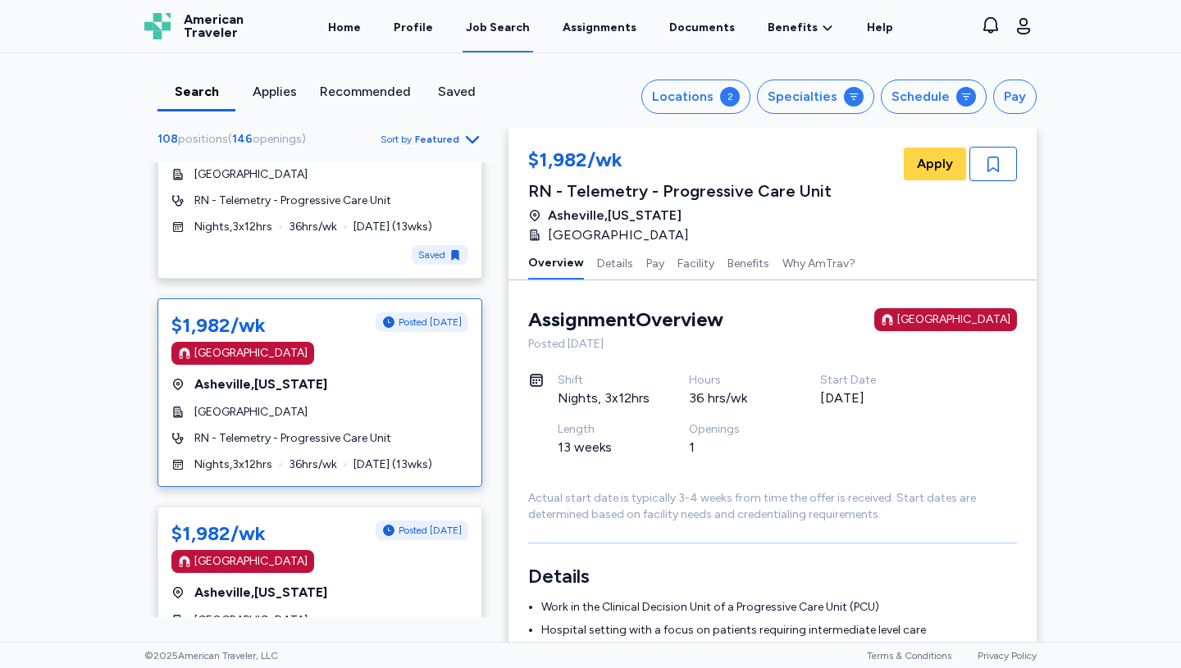
scroll to position [2, 0]
click at [367, 390] on div "Asheville , North Carolina" at bounding box center [319, 385] width 297 height 20
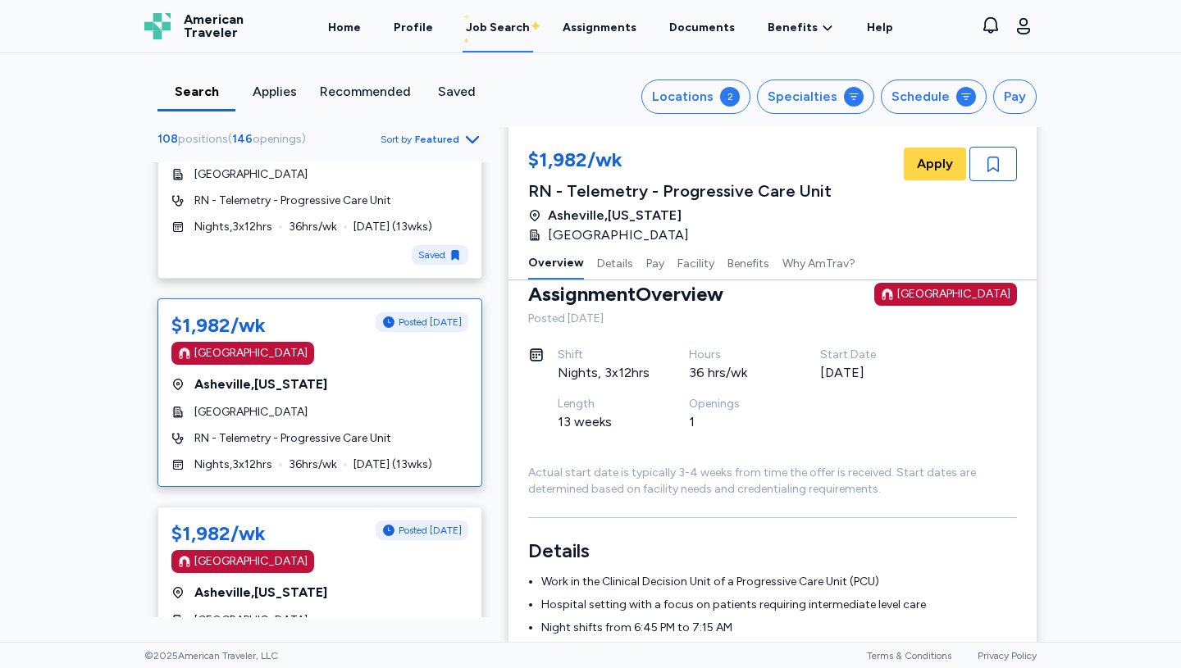
scroll to position [17, 0]
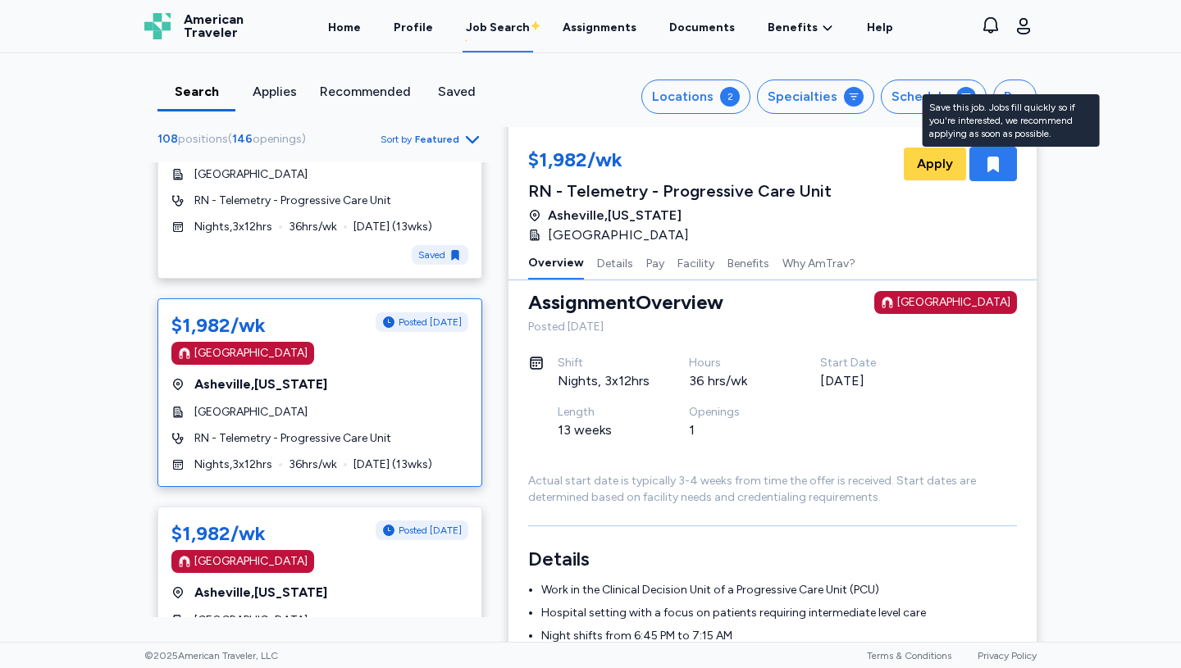
click at [991, 162] on icon "button" at bounding box center [992, 165] width 11 height 16
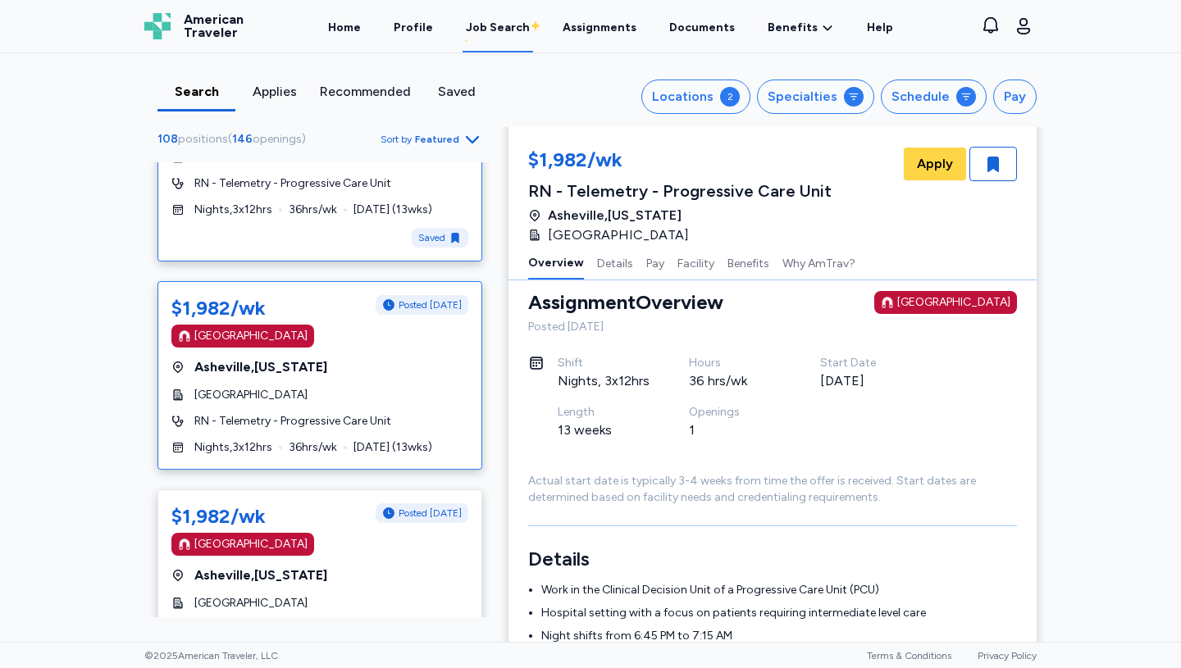
scroll to position [4853, 0]
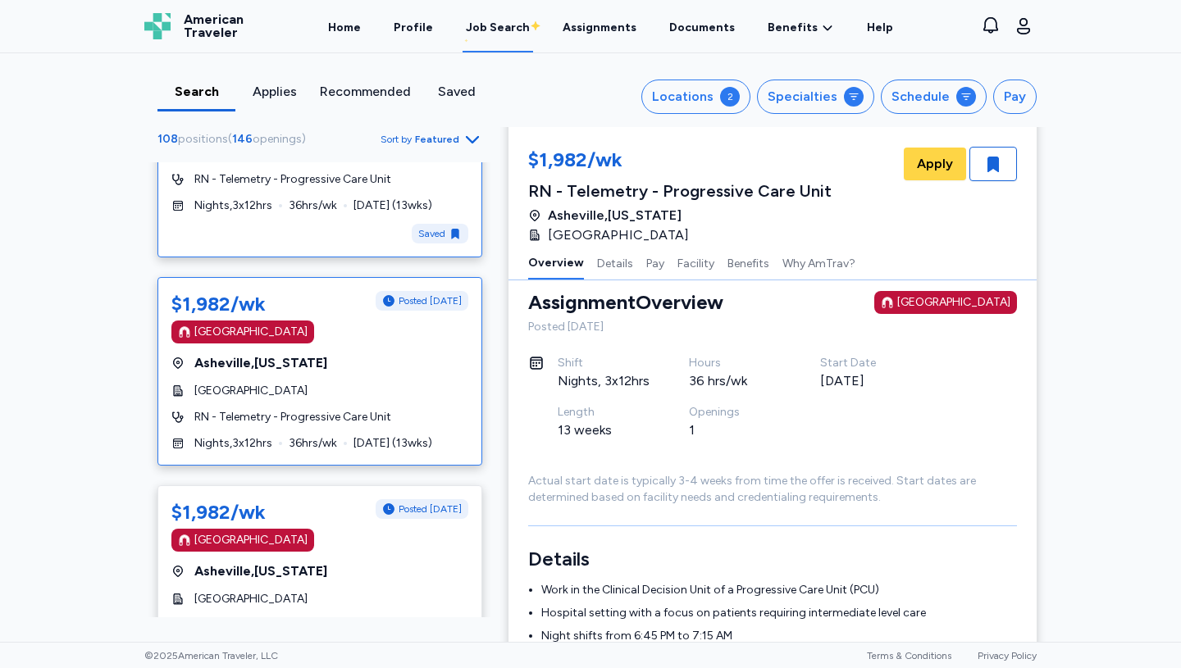
click at [324, 380] on div "$1,982/wk Posted 2 days ago Magnet Hospital Asheville , North Carolina Mission …" at bounding box center [319, 371] width 325 height 189
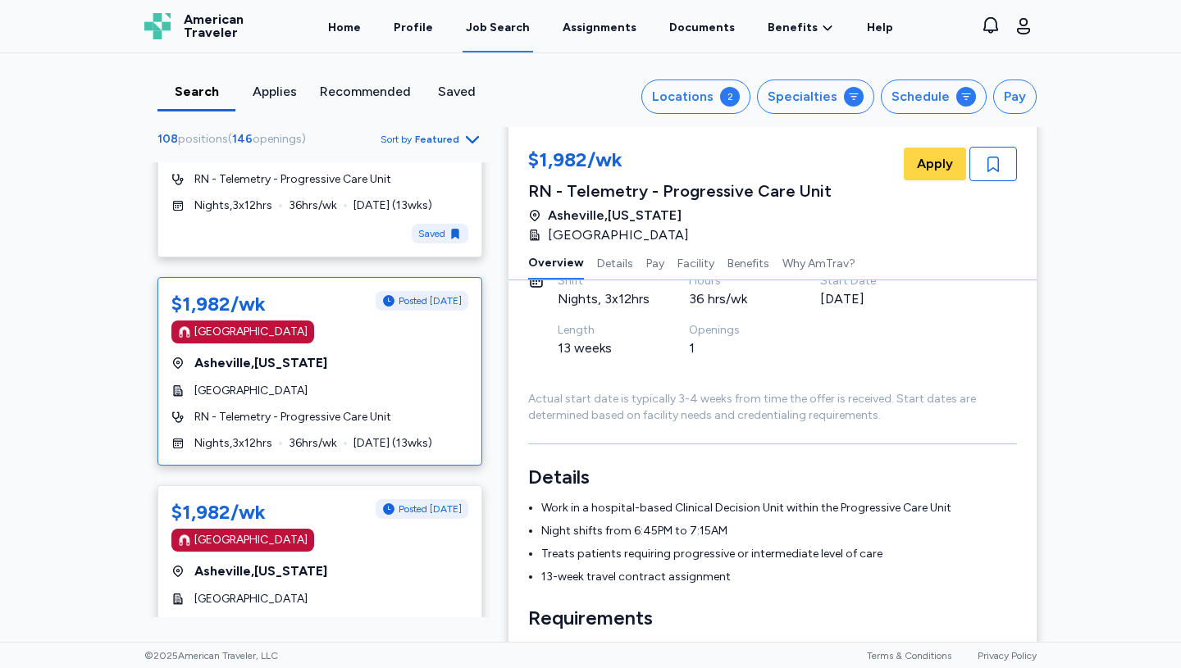
scroll to position [84, 0]
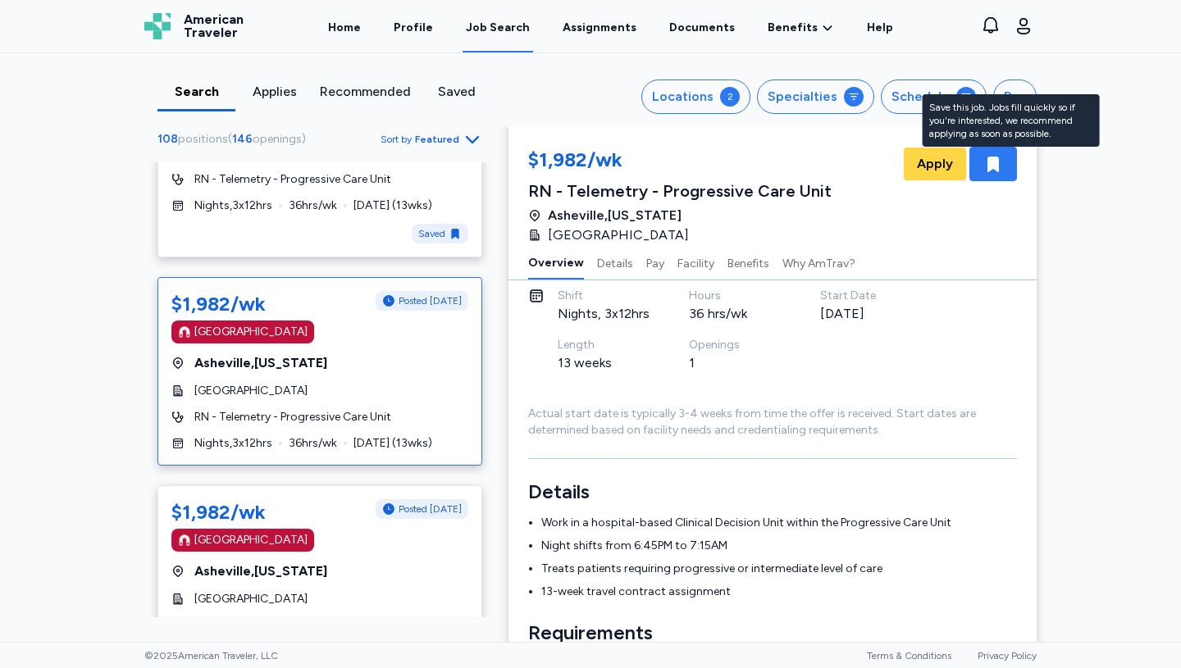
click at [1002, 166] on icon "button" at bounding box center [993, 164] width 20 height 20
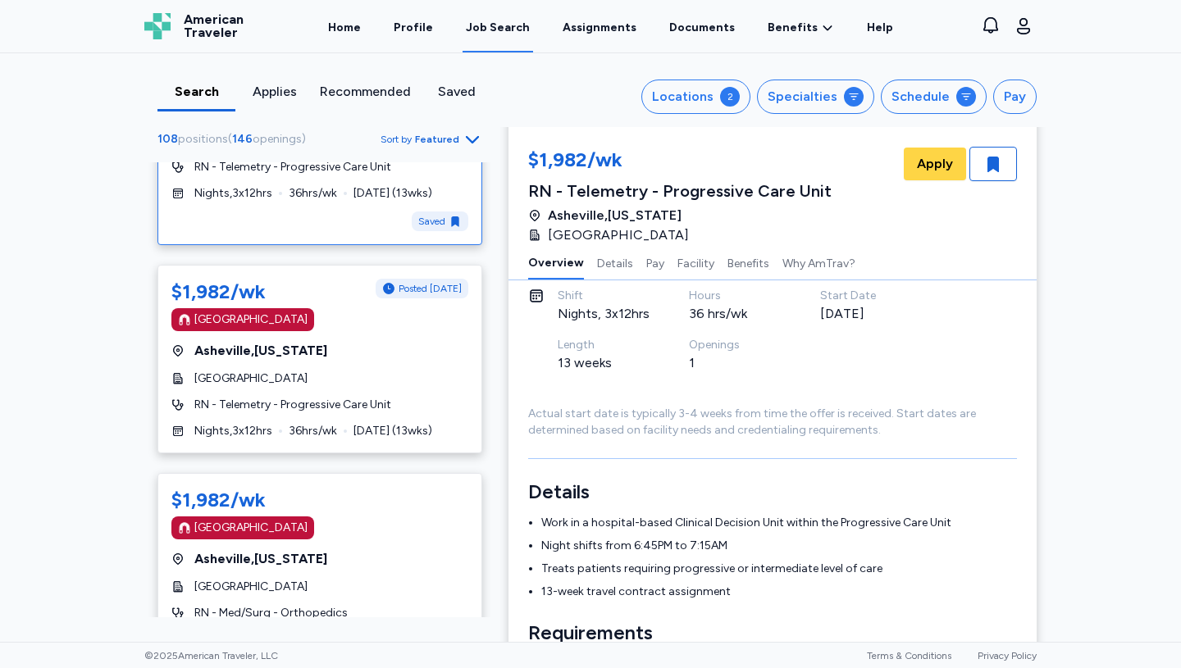
scroll to position [5104, 0]
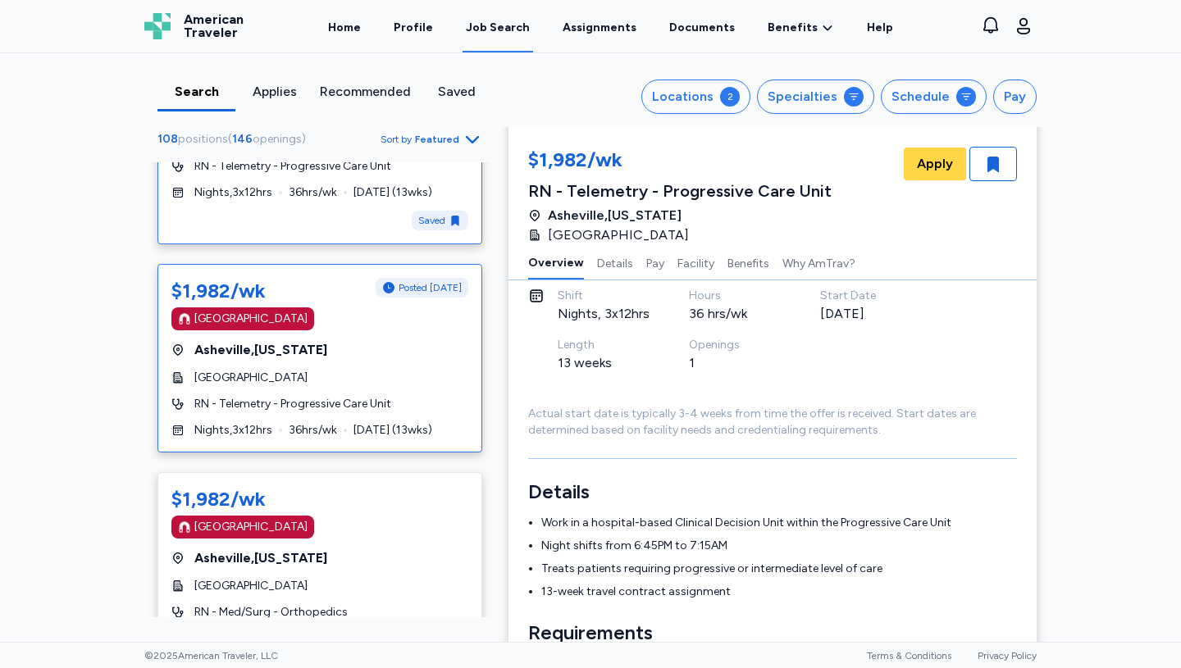
click at [364, 363] on div "$1,982/wk Posted 2 days ago Magnet Hospital Asheville , North Carolina Mission …" at bounding box center [319, 358] width 325 height 189
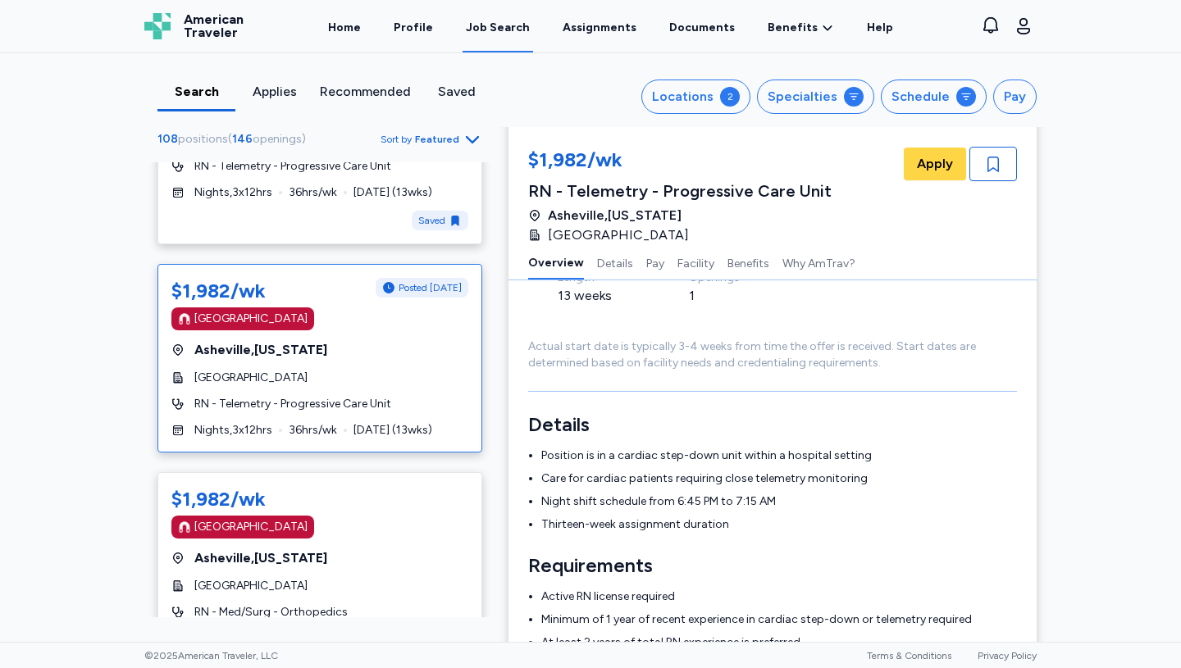
scroll to position [143, 0]
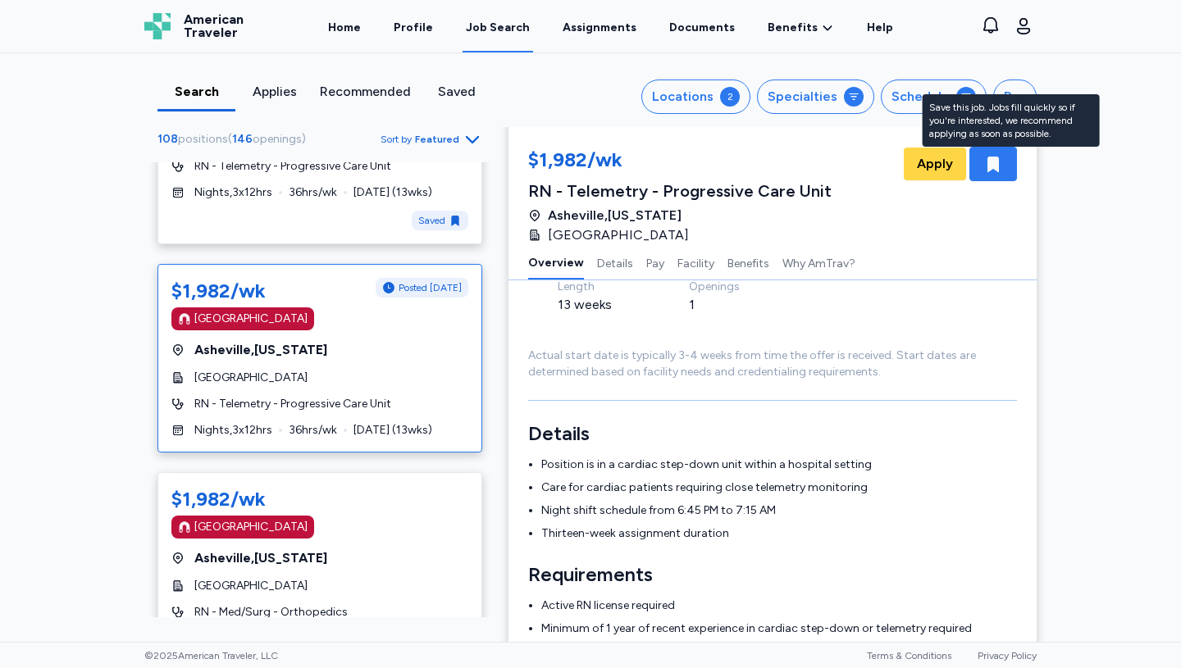
click at [995, 160] on icon "button" at bounding box center [992, 165] width 11 height 16
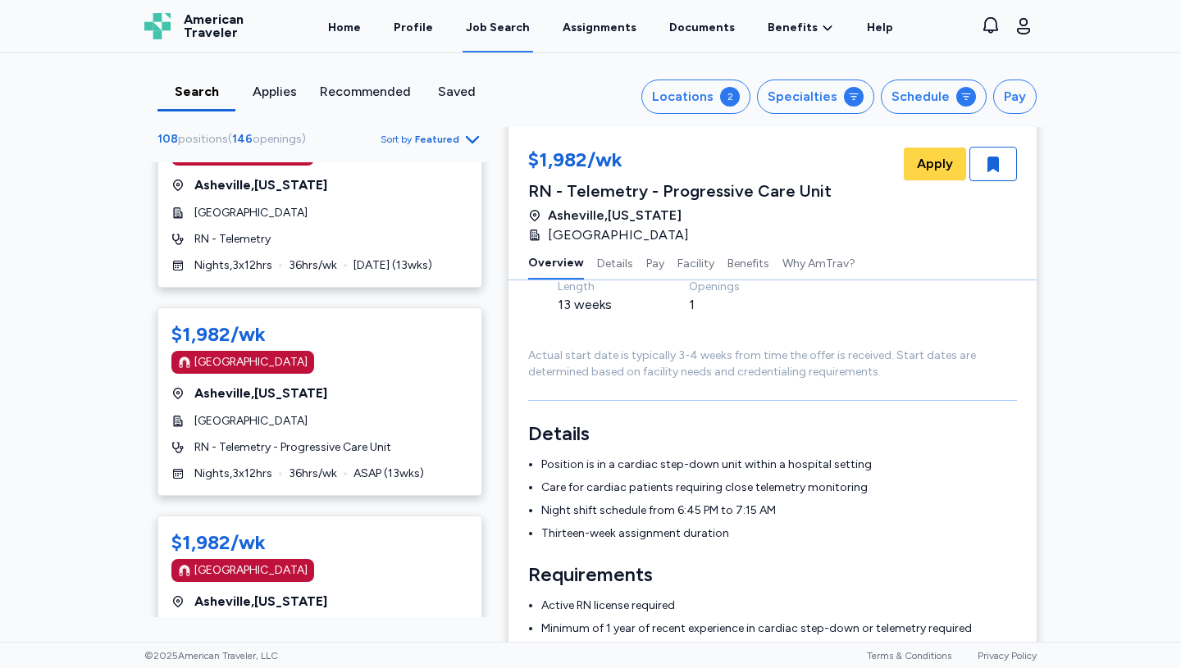
scroll to position [5795, 0]
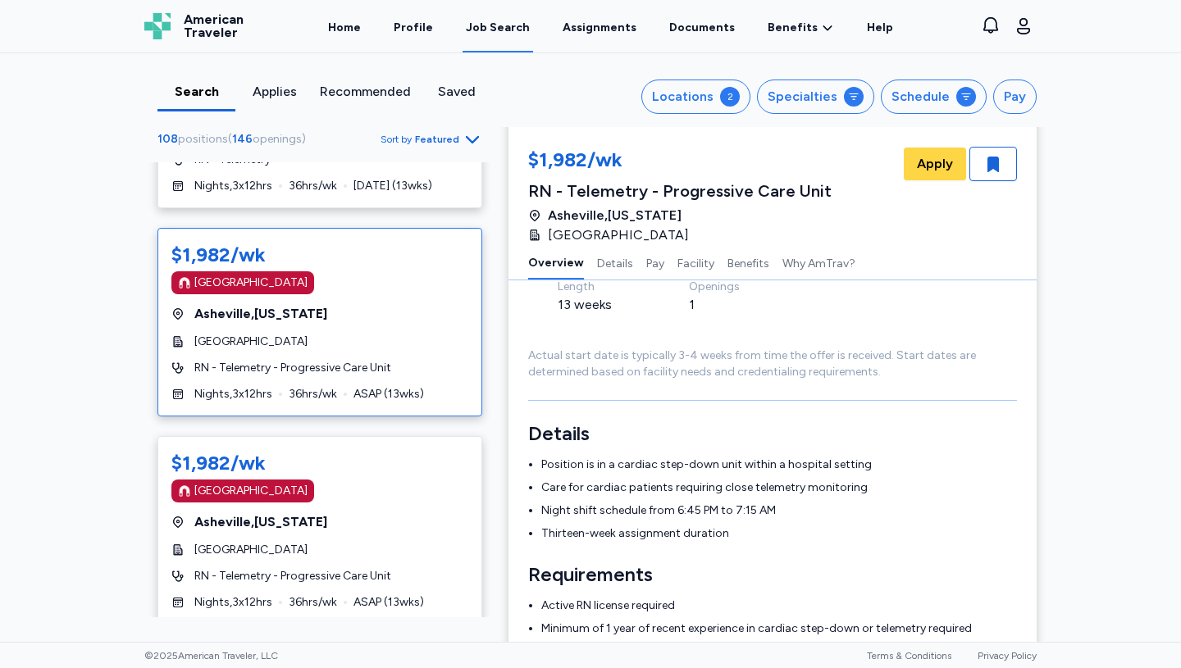
click at [329, 335] on div "Mission Hospital" at bounding box center [319, 342] width 297 height 16
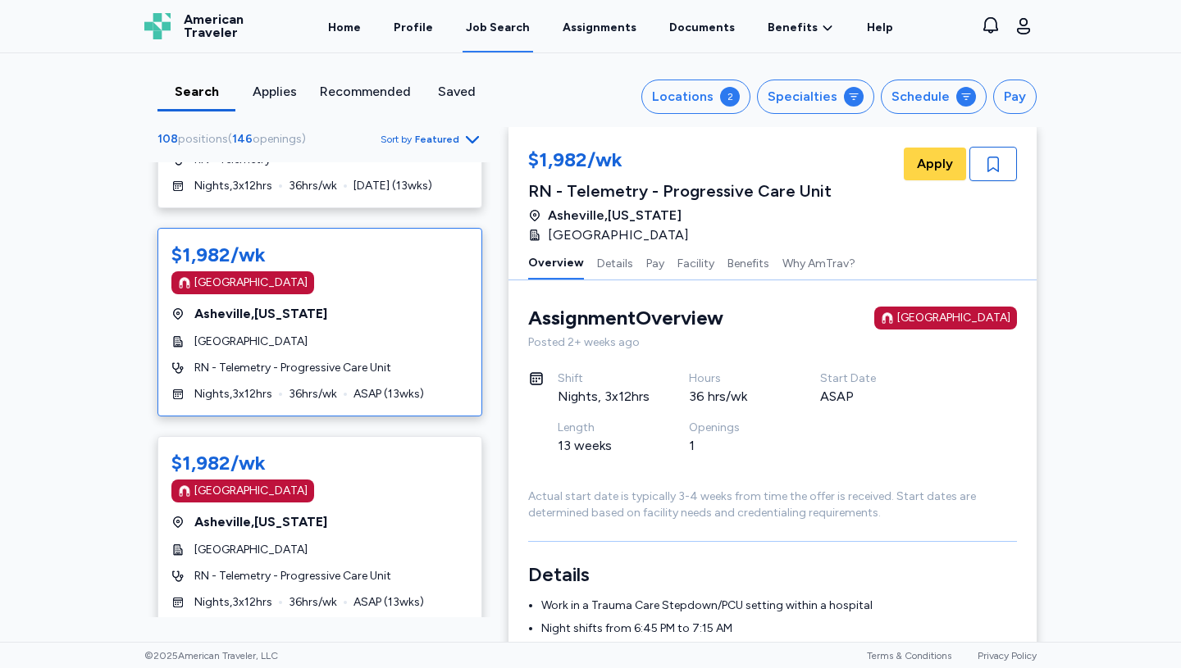
scroll to position [113, 0]
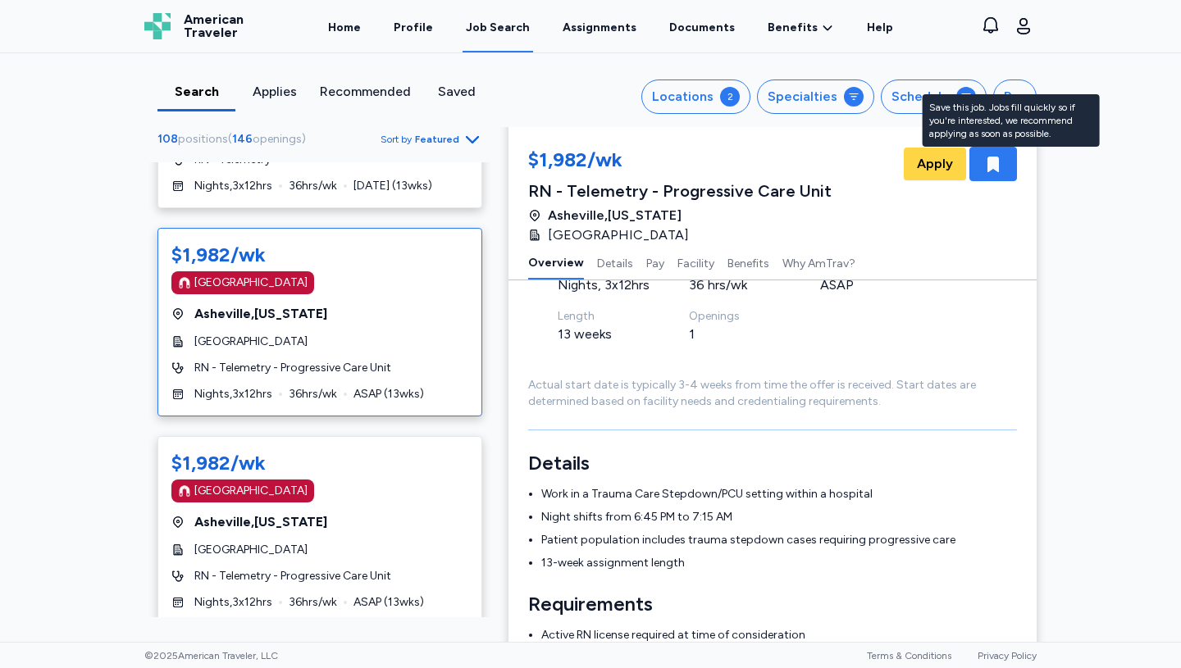
click at [996, 162] on icon "button" at bounding box center [992, 165] width 11 height 16
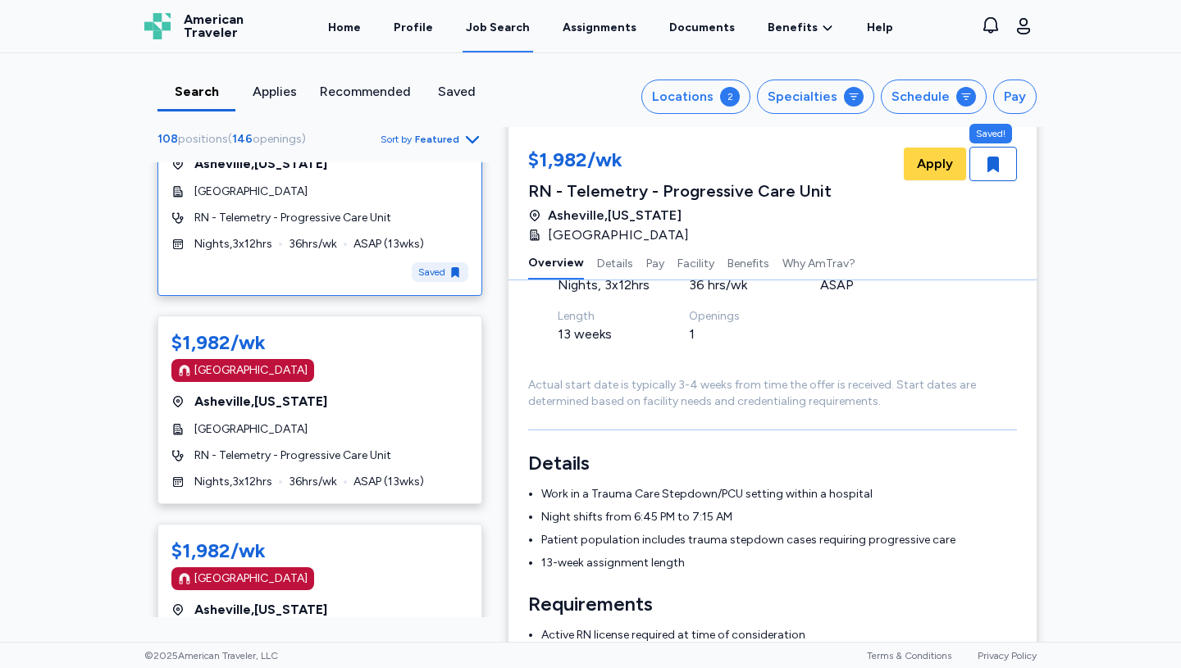
scroll to position [5959, 0]
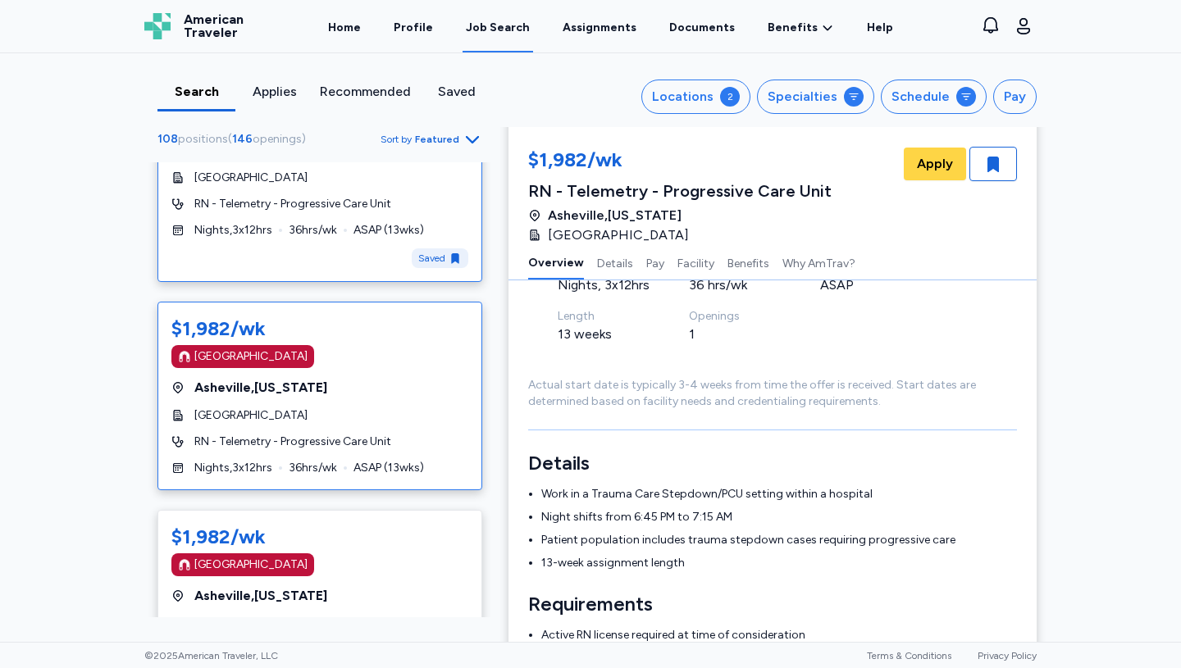
click at [344, 426] on div "$1,982/wk Magnet Hospital Asheville , North Carolina Mission Hospital RN - Tele…" at bounding box center [319, 396] width 325 height 189
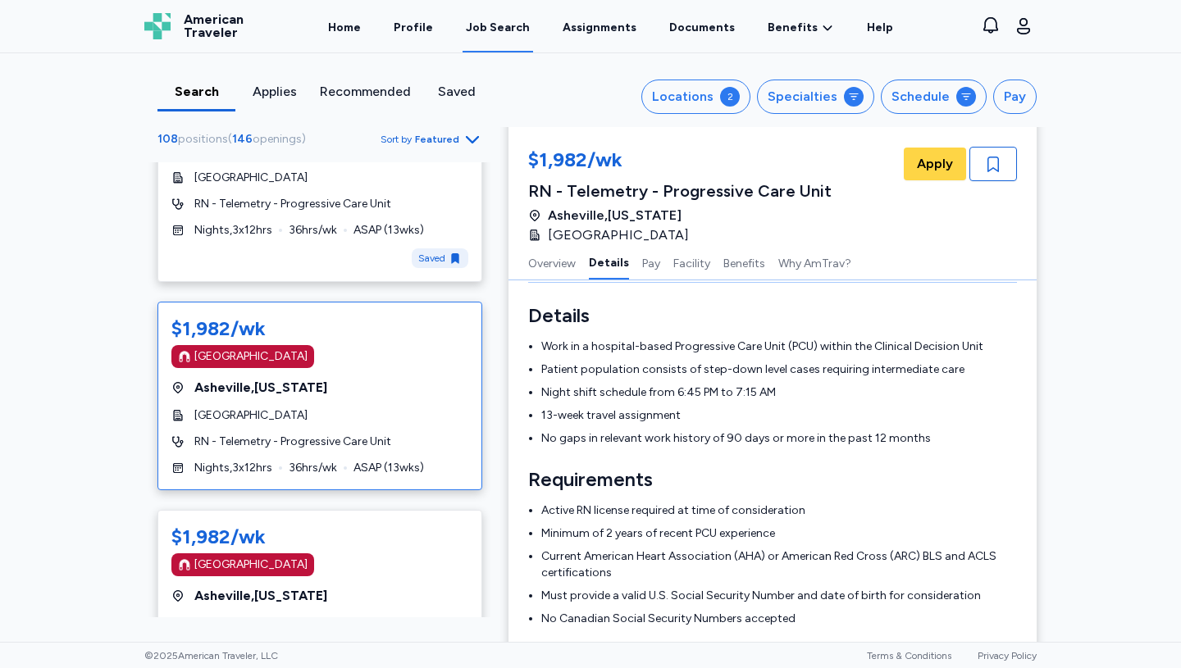
scroll to position [289, 0]
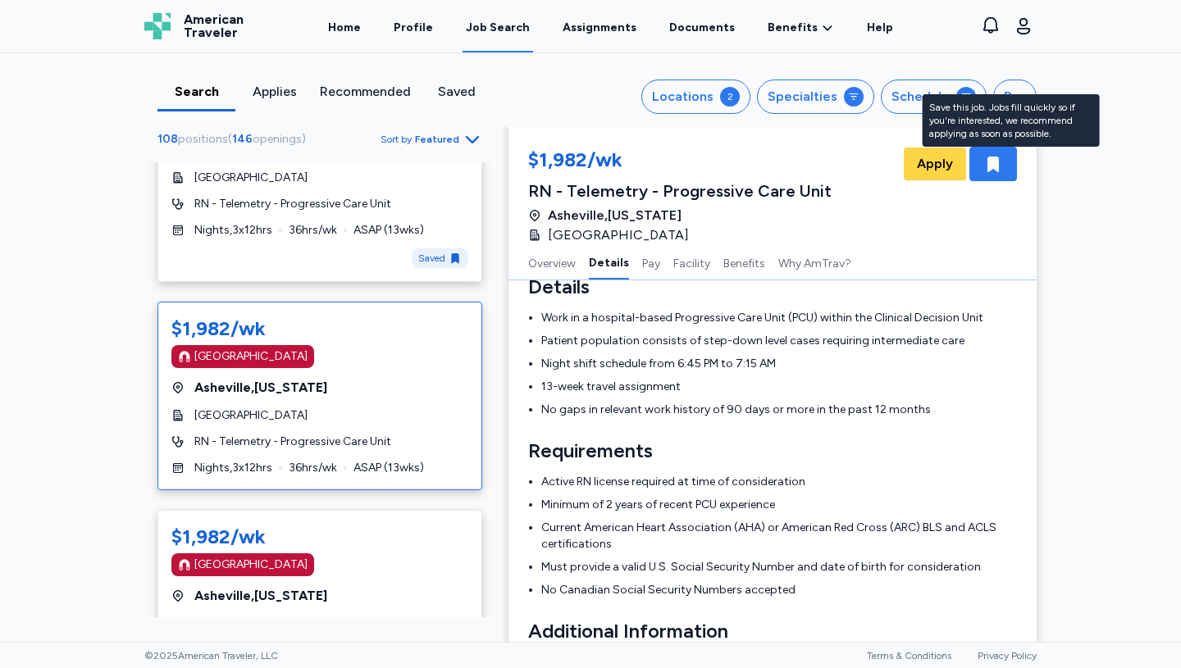
click at [990, 158] on icon "button" at bounding box center [992, 165] width 11 height 16
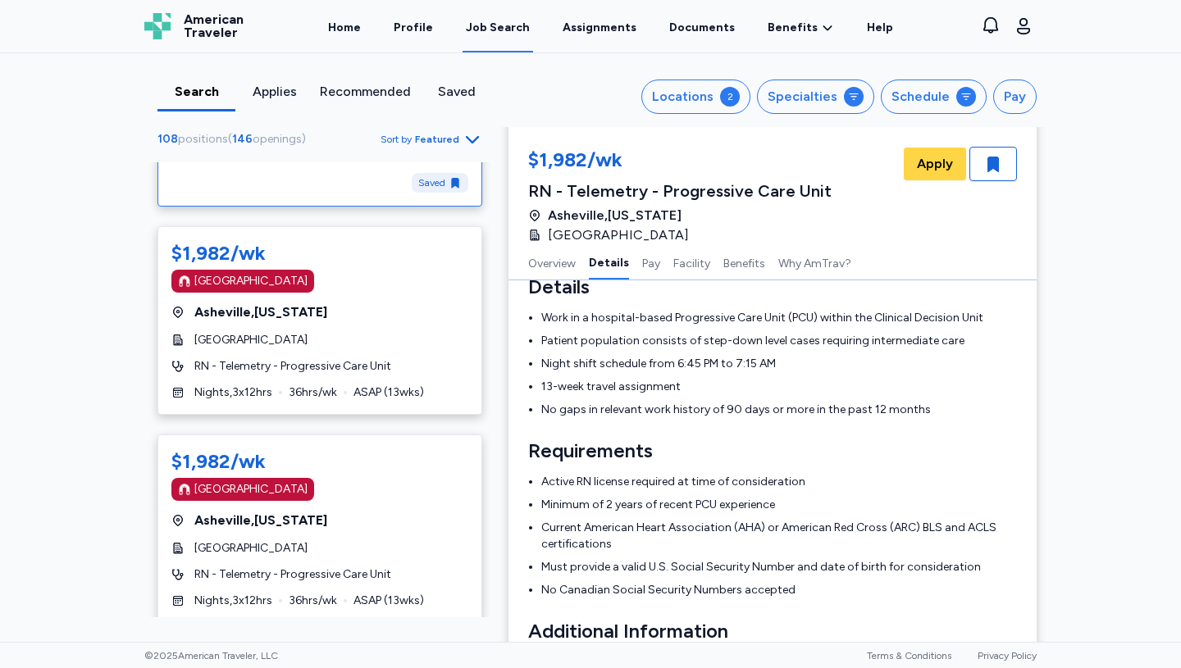
scroll to position [6287, 0]
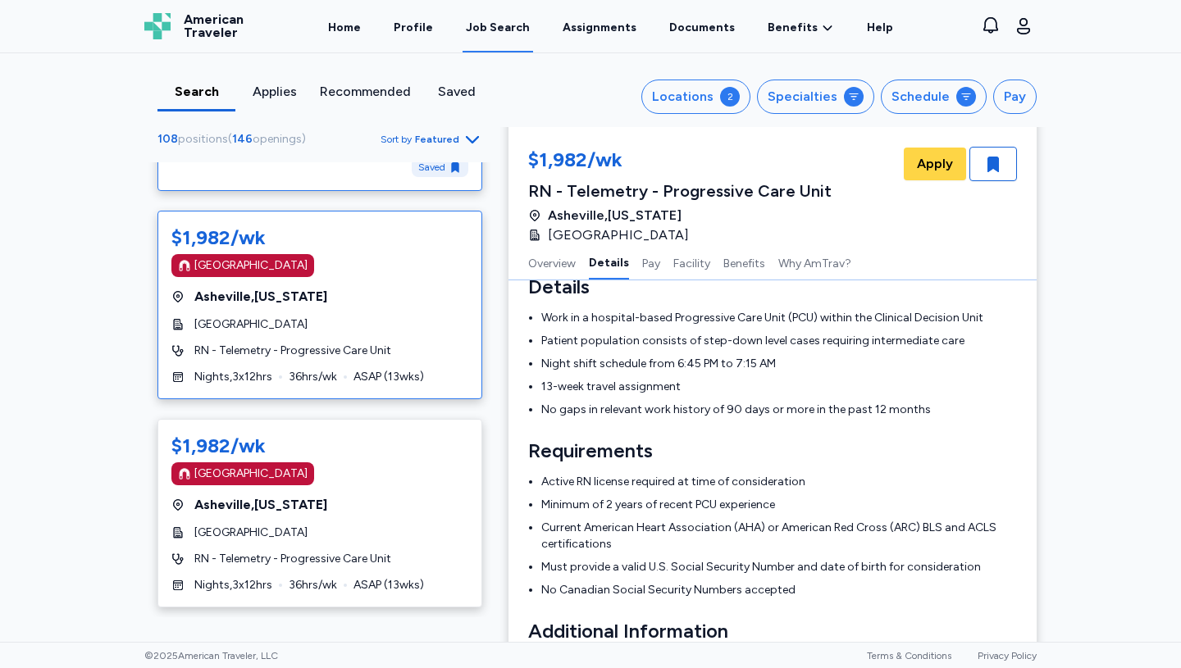
click at [353, 322] on div "Mission Hospital" at bounding box center [319, 325] width 297 height 16
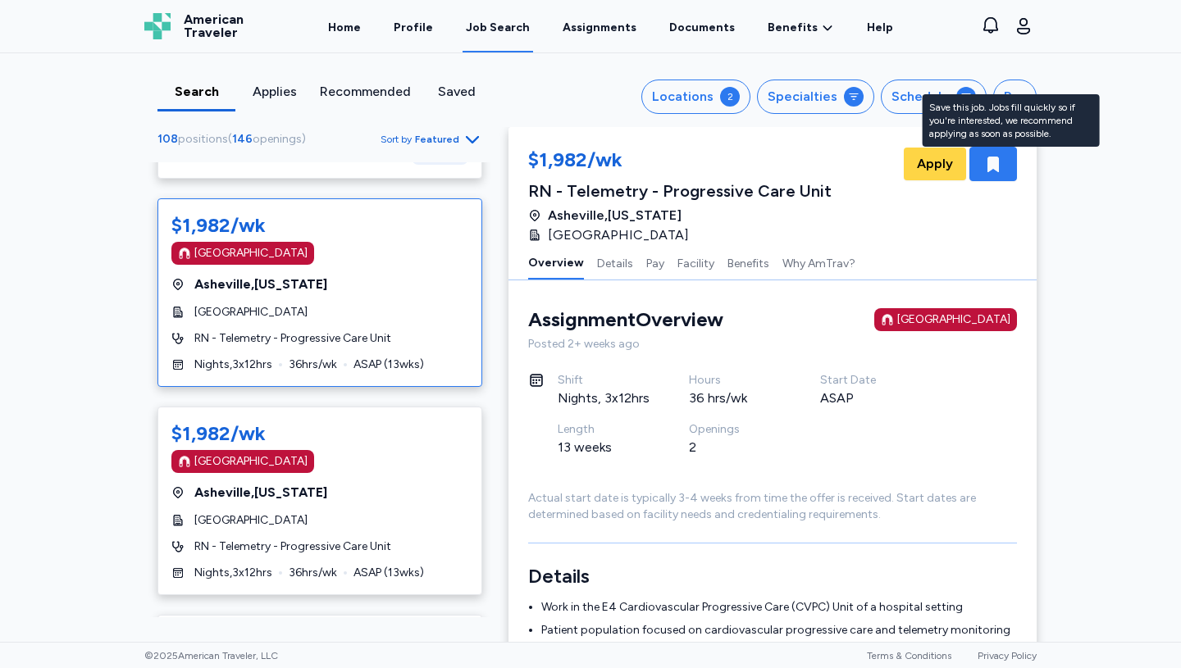
click at [992, 158] on icon "button" at bounding box center [992, 165] width 11 height 16
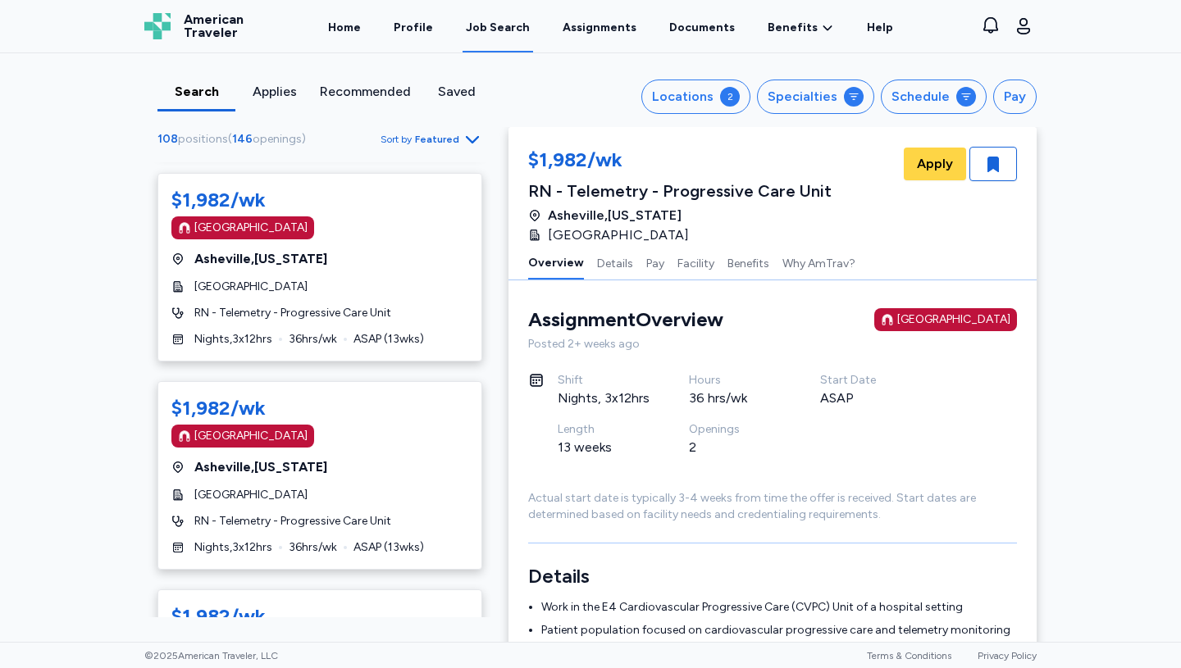
scroll to position [6565, 0]
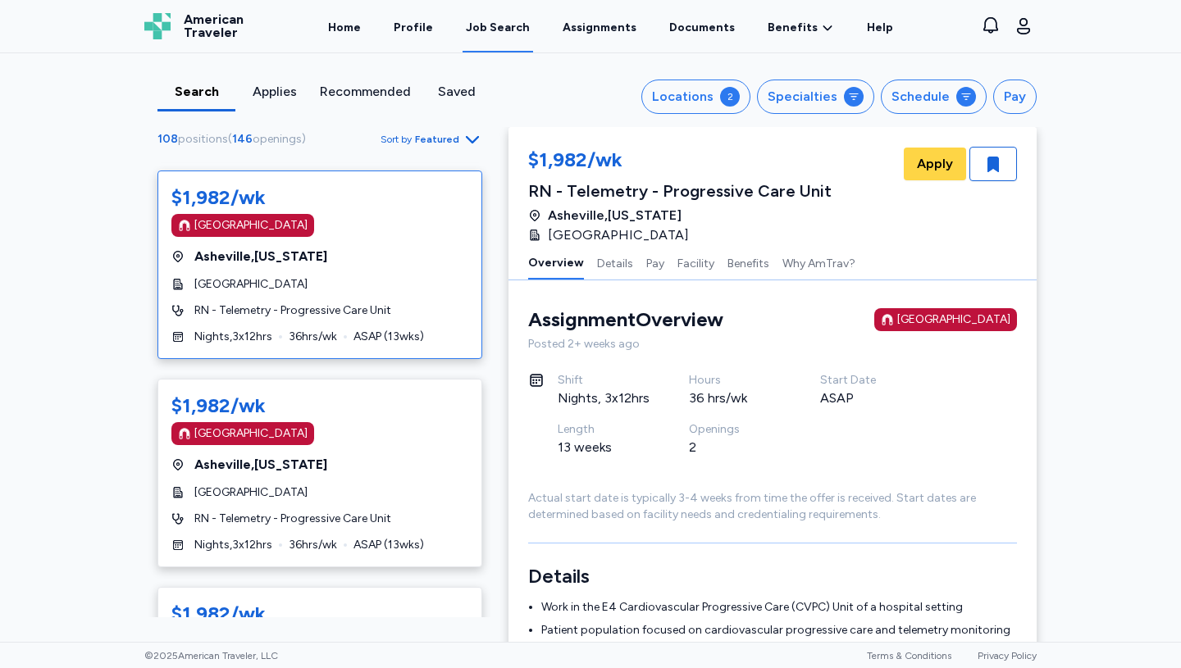
click at [334, 280] on div "Mission Hospital" at bounding box center [319, 284] width 297 height 16
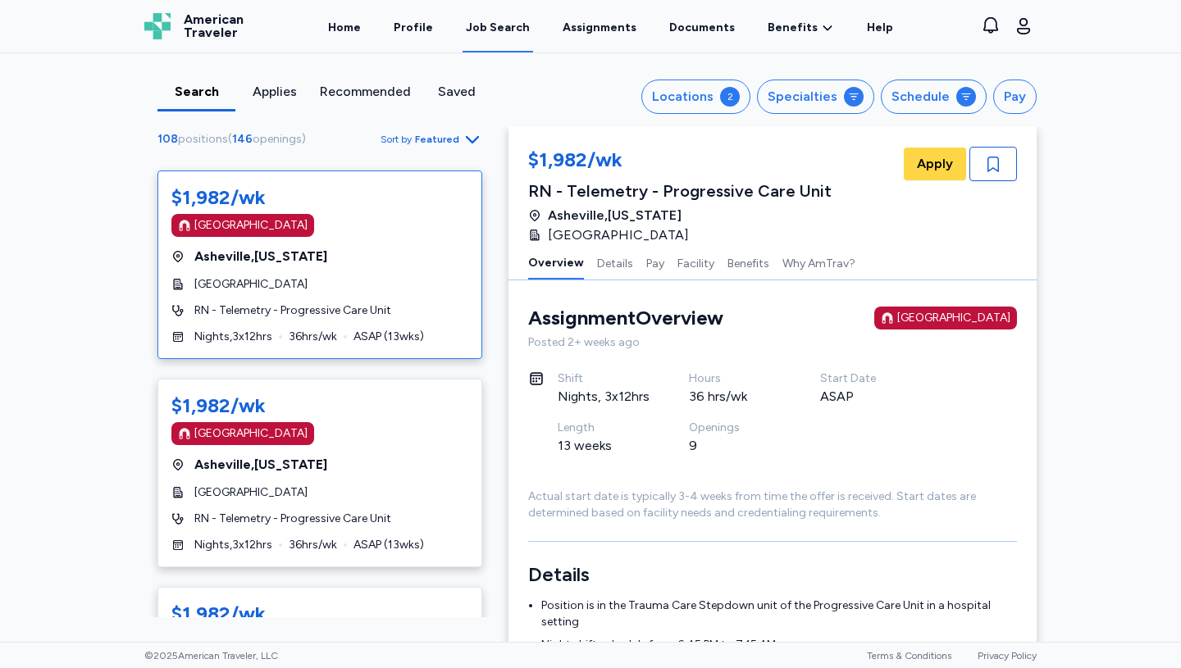
scroll to position [116, 0]
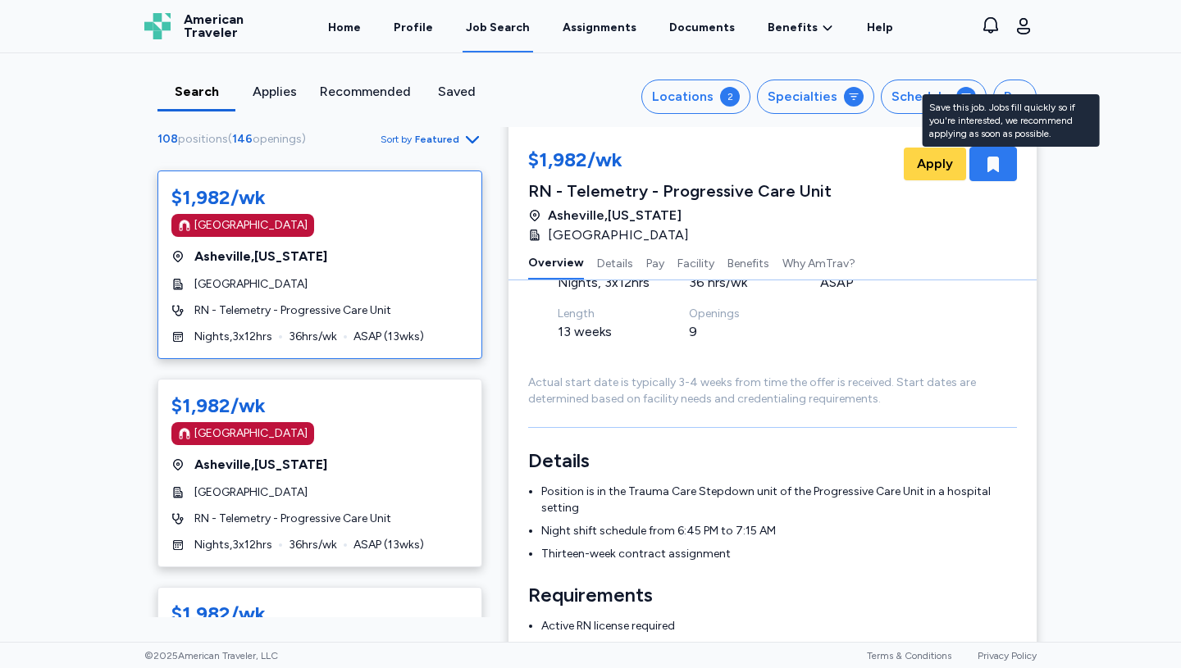
click at [990, 162] on icon "button" at bounding box center [992, 165] width 11 height 16
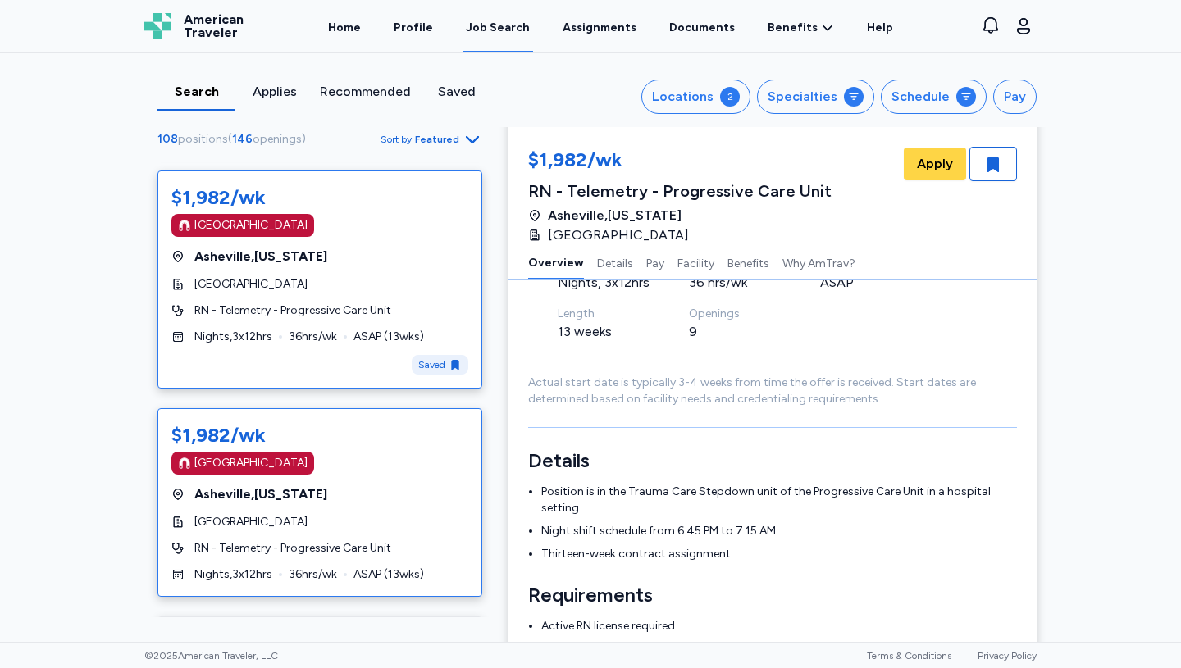
scroll to position [6683, 0]
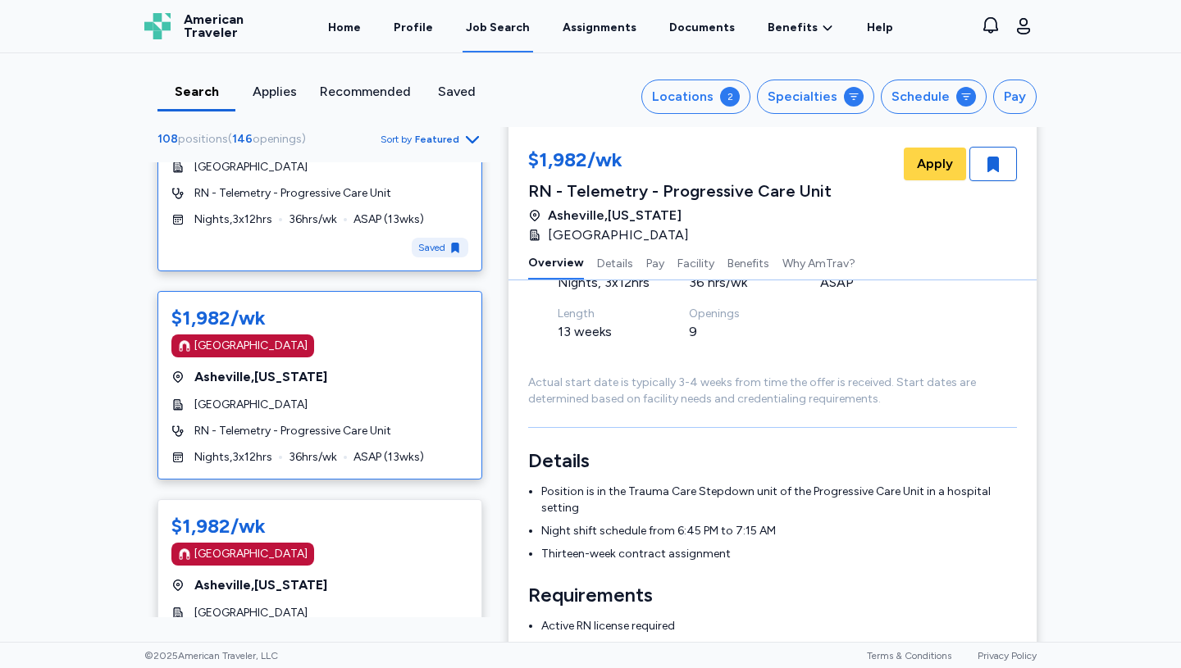
click at [327, 385] on span "Asheville , North Carolina" at bounding box center [260, 377] width 133 height 20
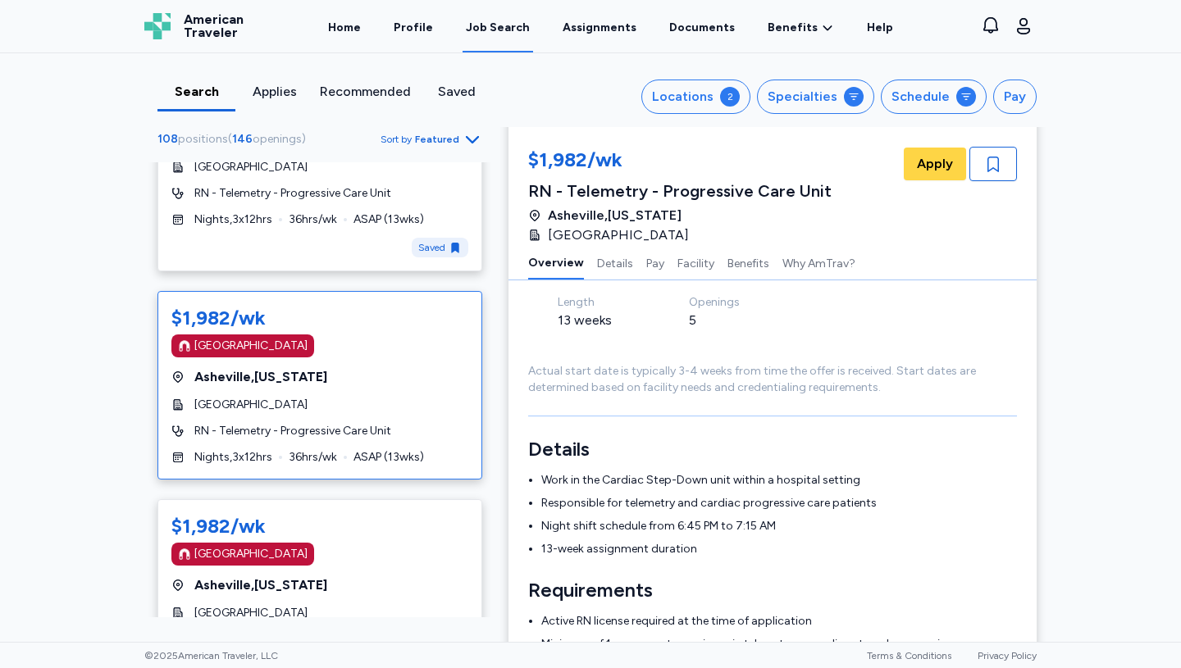
scroll to position [190, 0]
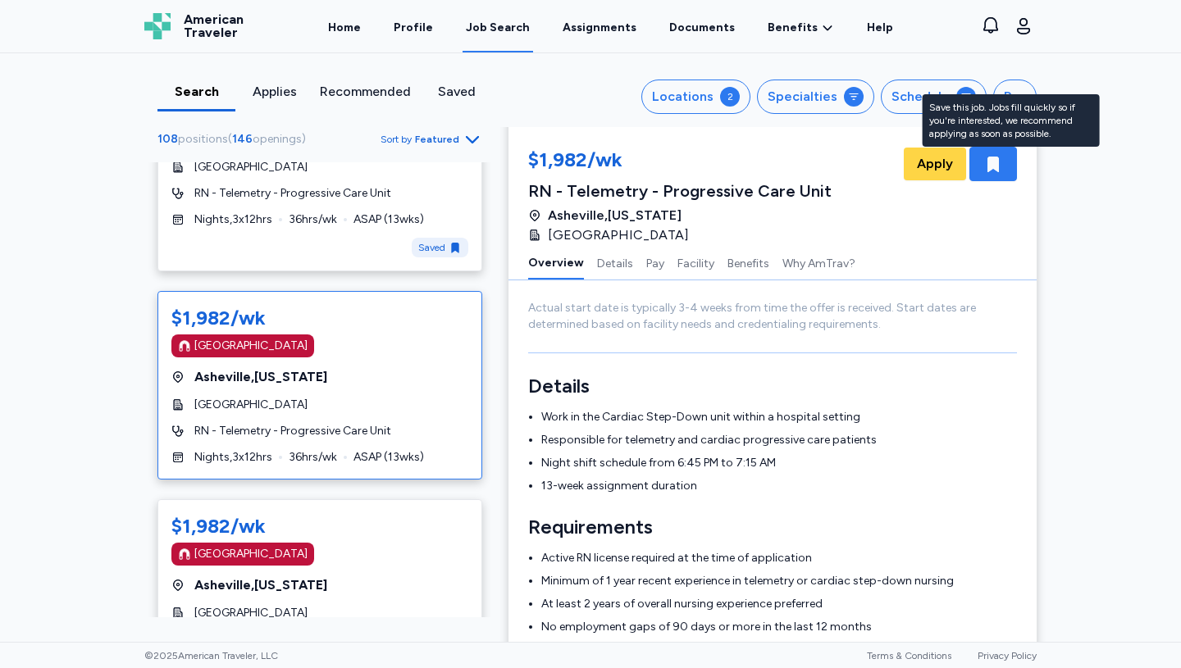
click at [993, 162] on icon "button" at bounding box center [992, 165] width 11 height 16
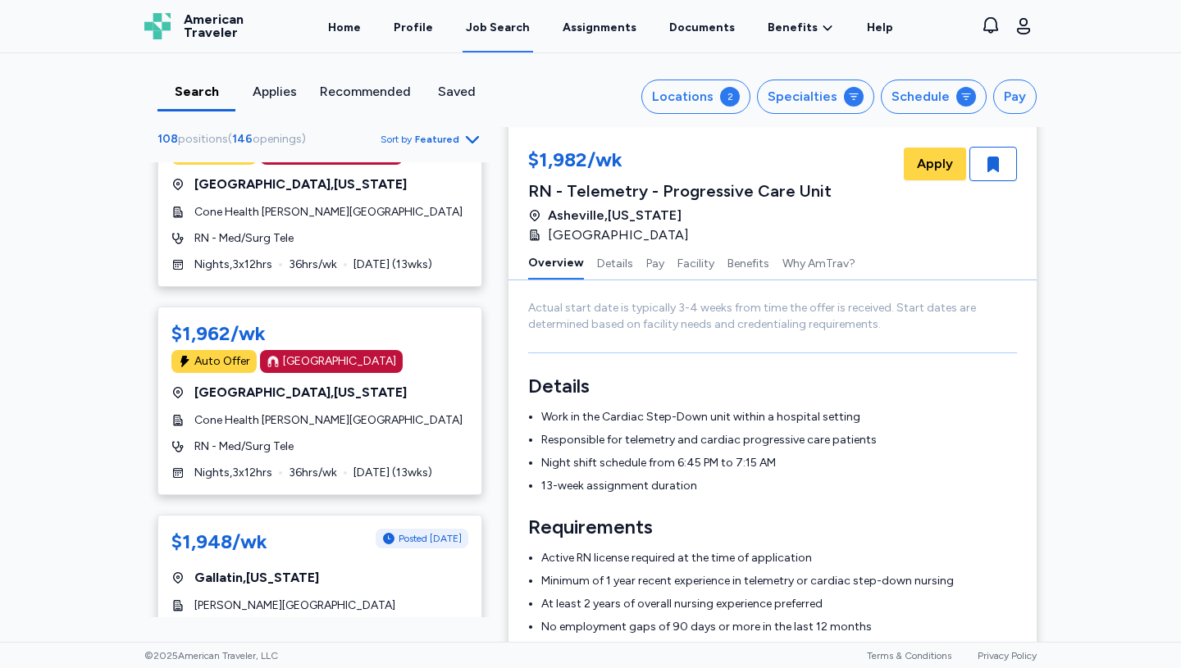
scroll to position [8376, 0]
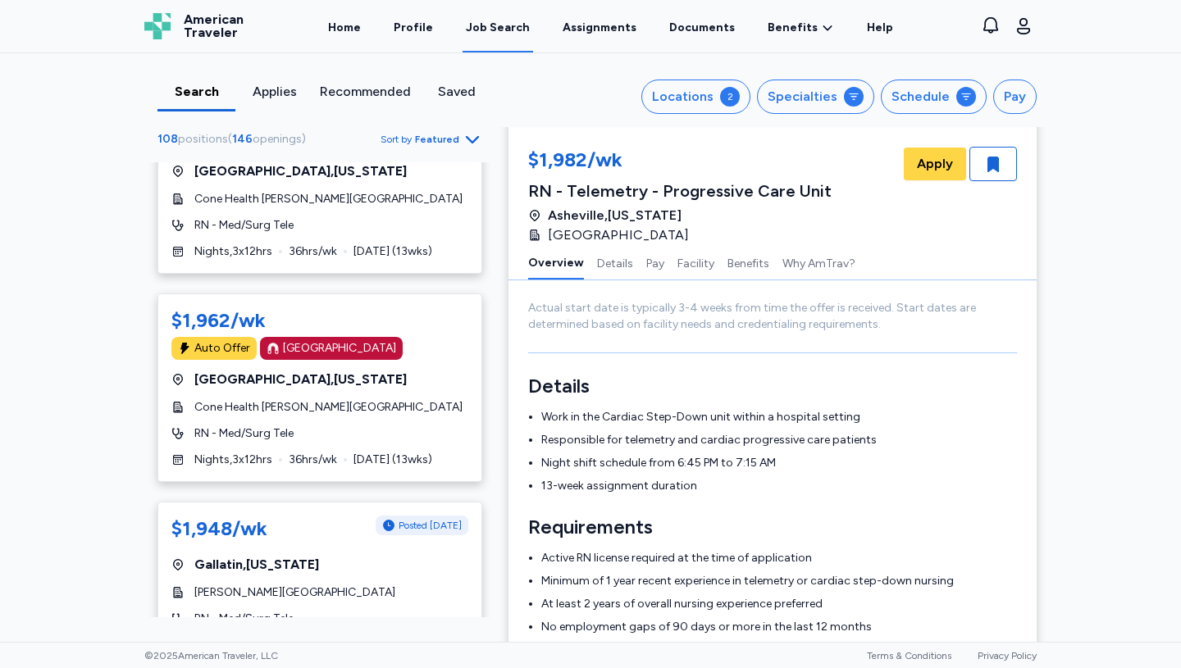
click at [458, 90] on div "Saved" at bounding box center [456, 92] width 65 height 20
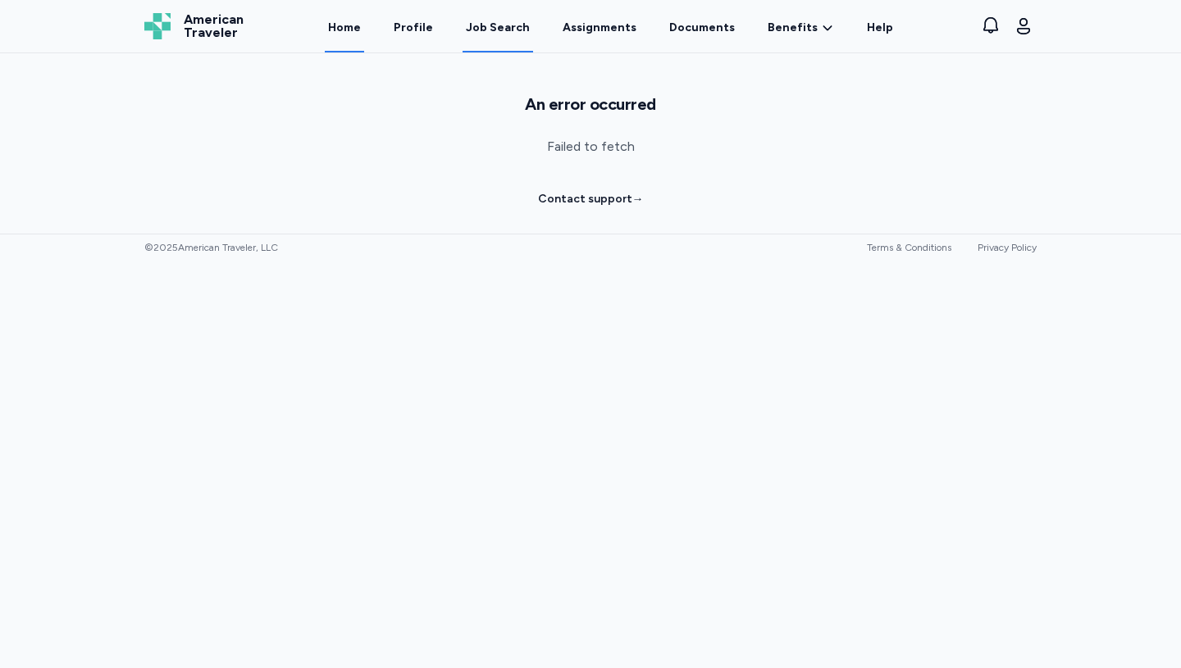
click at [362, 29] on link "Home" at bounding box center [344, 27] width 39 height 51
